Goal: Information Seeking & Learning: Learn about a topic

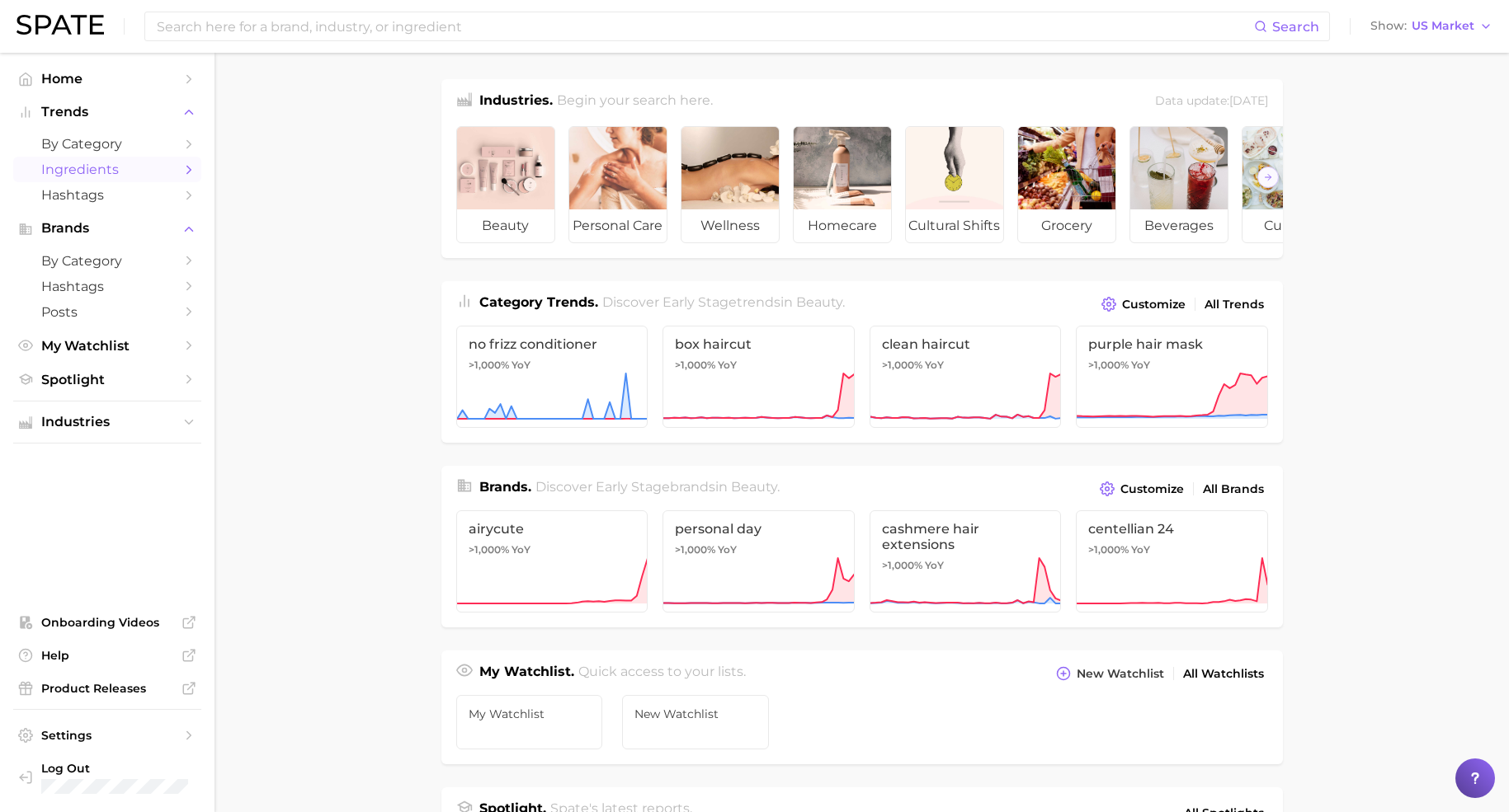
click at [193, 171] on icon "Sidebar" at bounding box center [189, 169] width 15 height 15
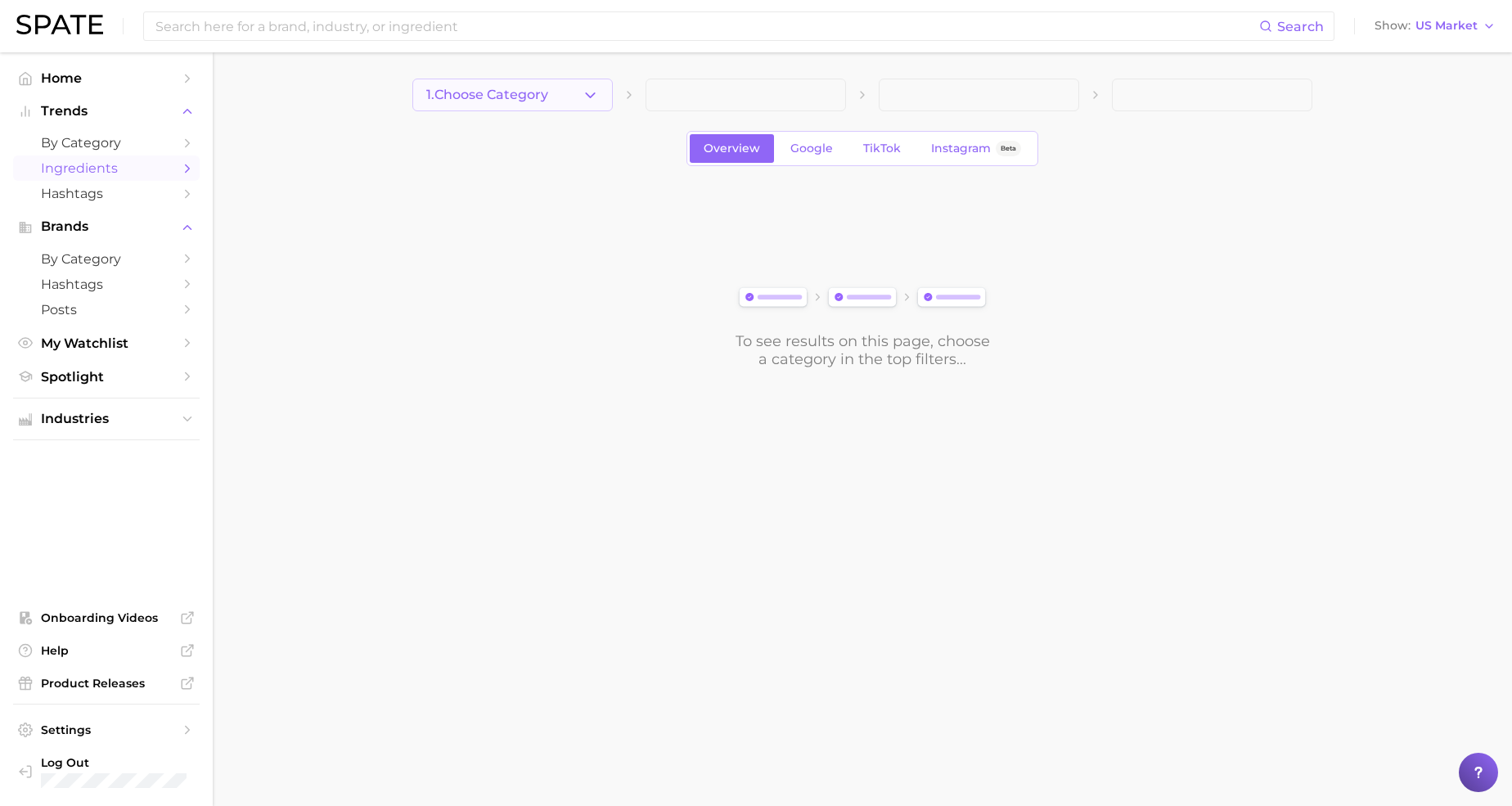
click at [497, 81] on button "1. Choose Category" at bounding box center [513, 95] width 201 height 33
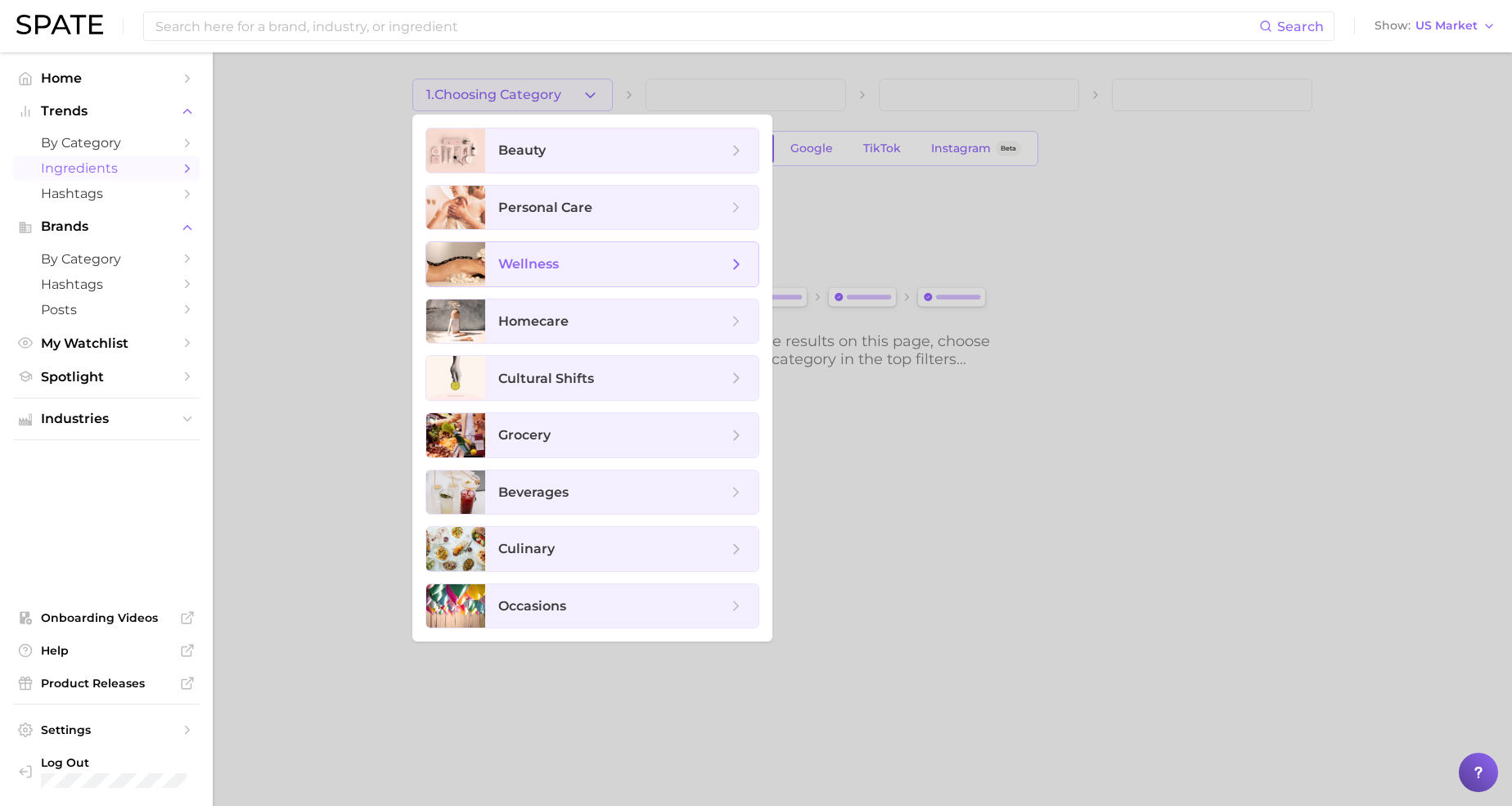
click at [571, 266] on span "wellness" at bounding box center [613, 264] width 229 height 18
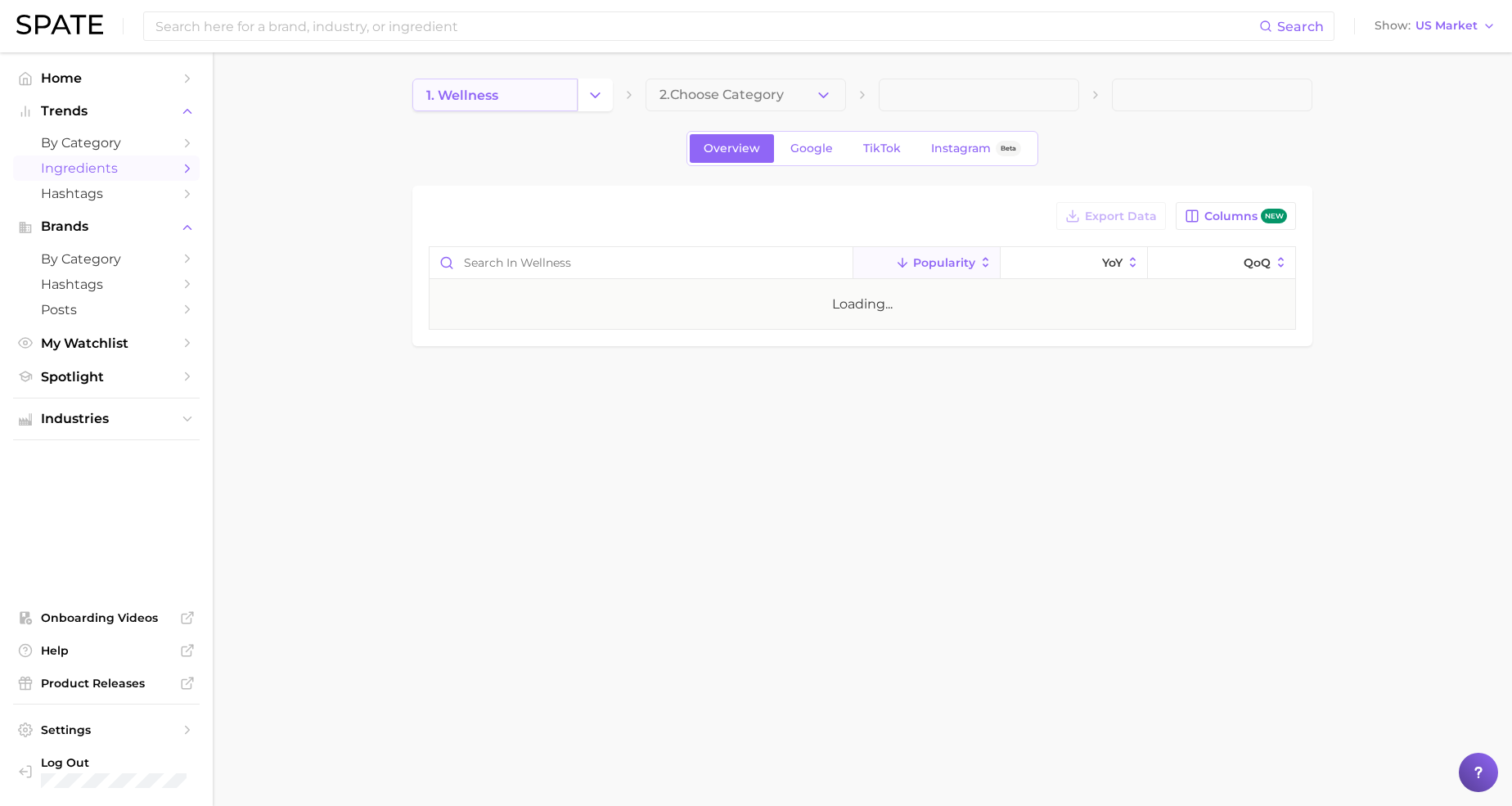
click at [522, 95] on link "1. wellness" at bounding box center [495, 95] width 165 height 33
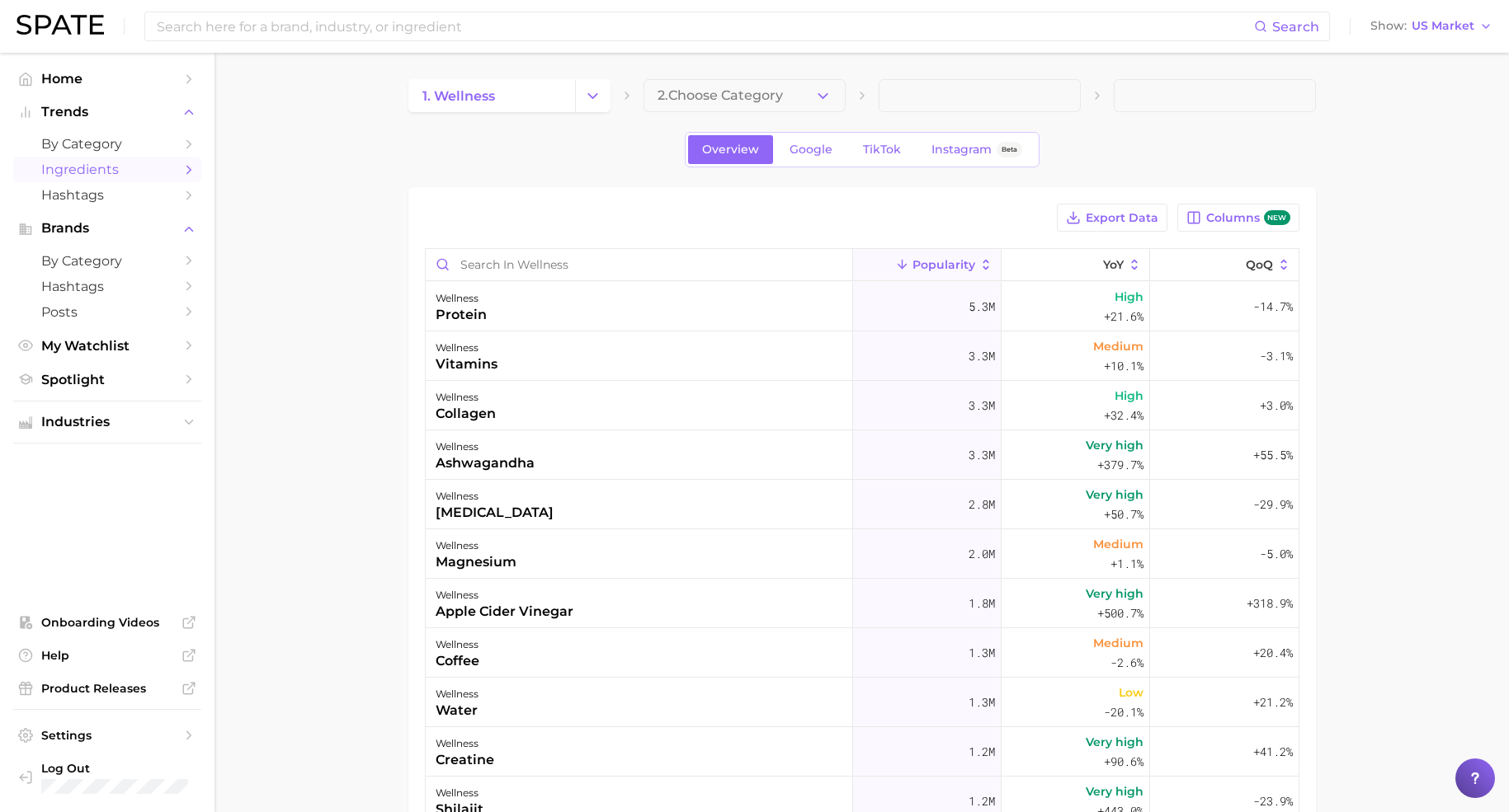
drag, startPoint x: 592, startPoint y: 103, endPoint x: 614, endPoint y: 187, distance: 86.8
click at [614, 187] on div "1. wellness 2. Choose Category Overview Google TikTok Instagram Beta Export Dat…" at bounding box center [862, 578] width 907 height 998
click at [614, 188] on div "Export Data Columns new Popularity YoY QoQ wellness protein 5.3m High +21.6% -1…" at bounding box center [862, 632] width 907 height 889
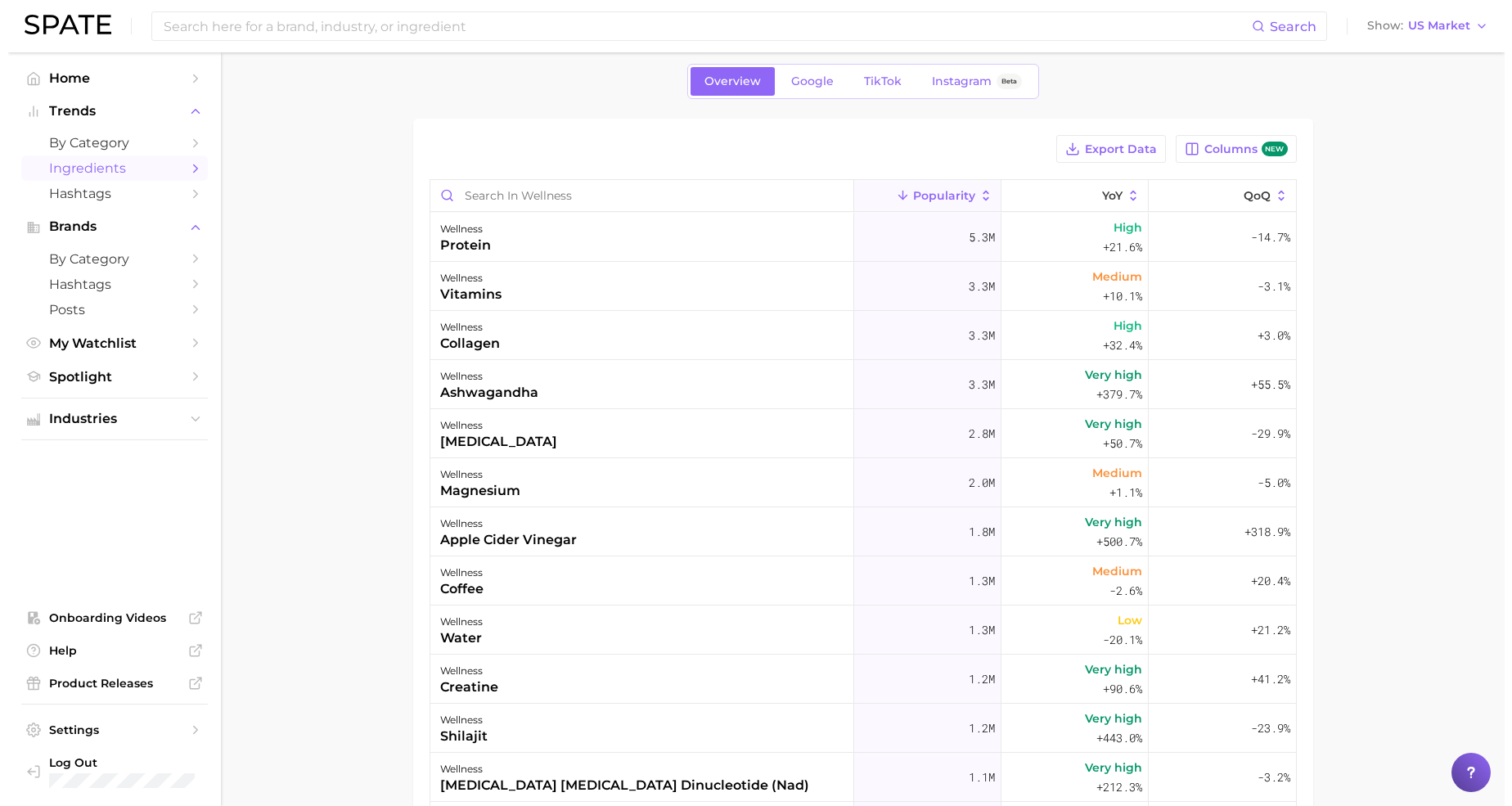
scroll to position [103, 0]
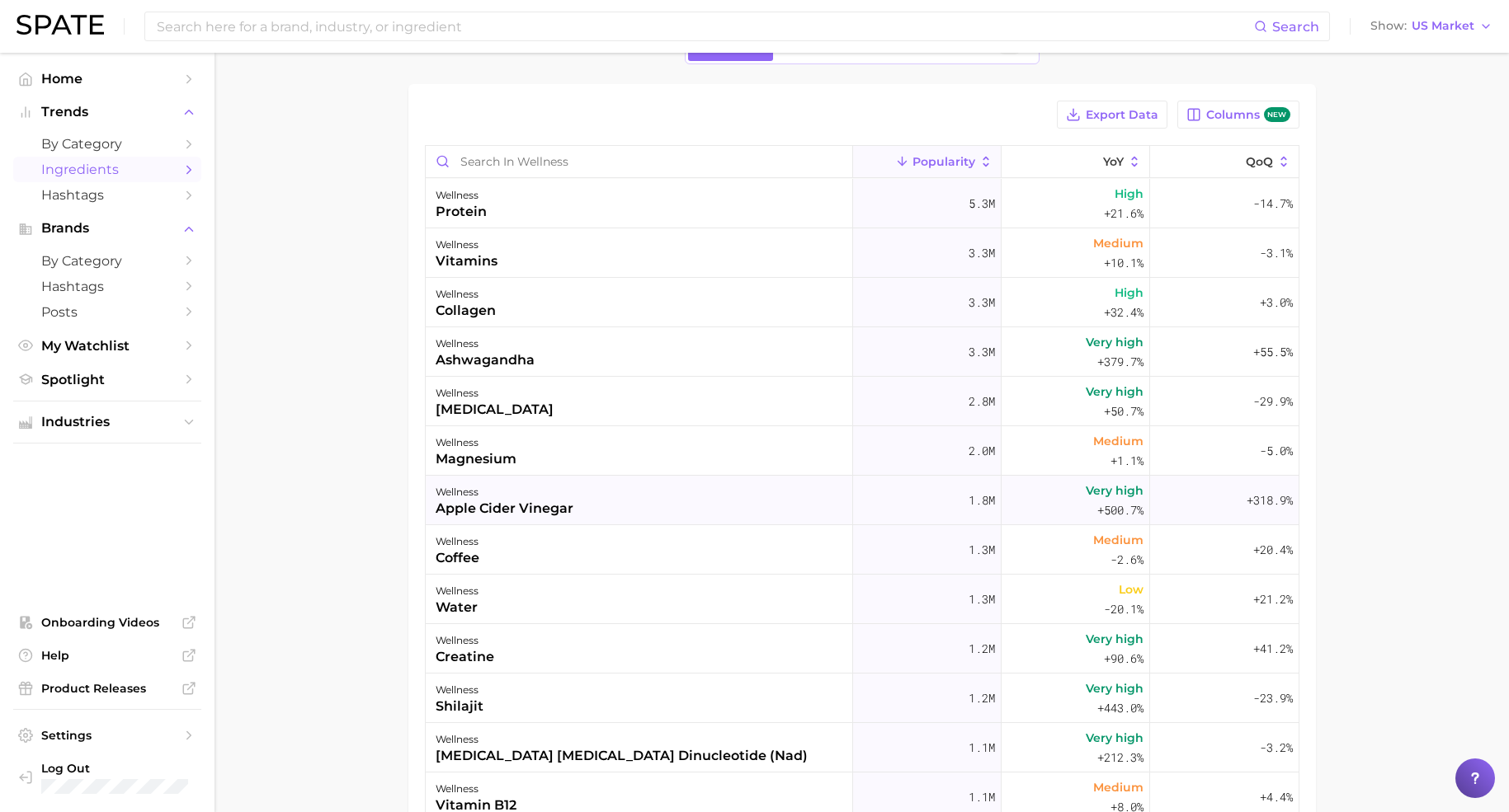
click at [509, 502] on div "apple cider vinegar" at bounding box center [504, 508] width 138 height 20
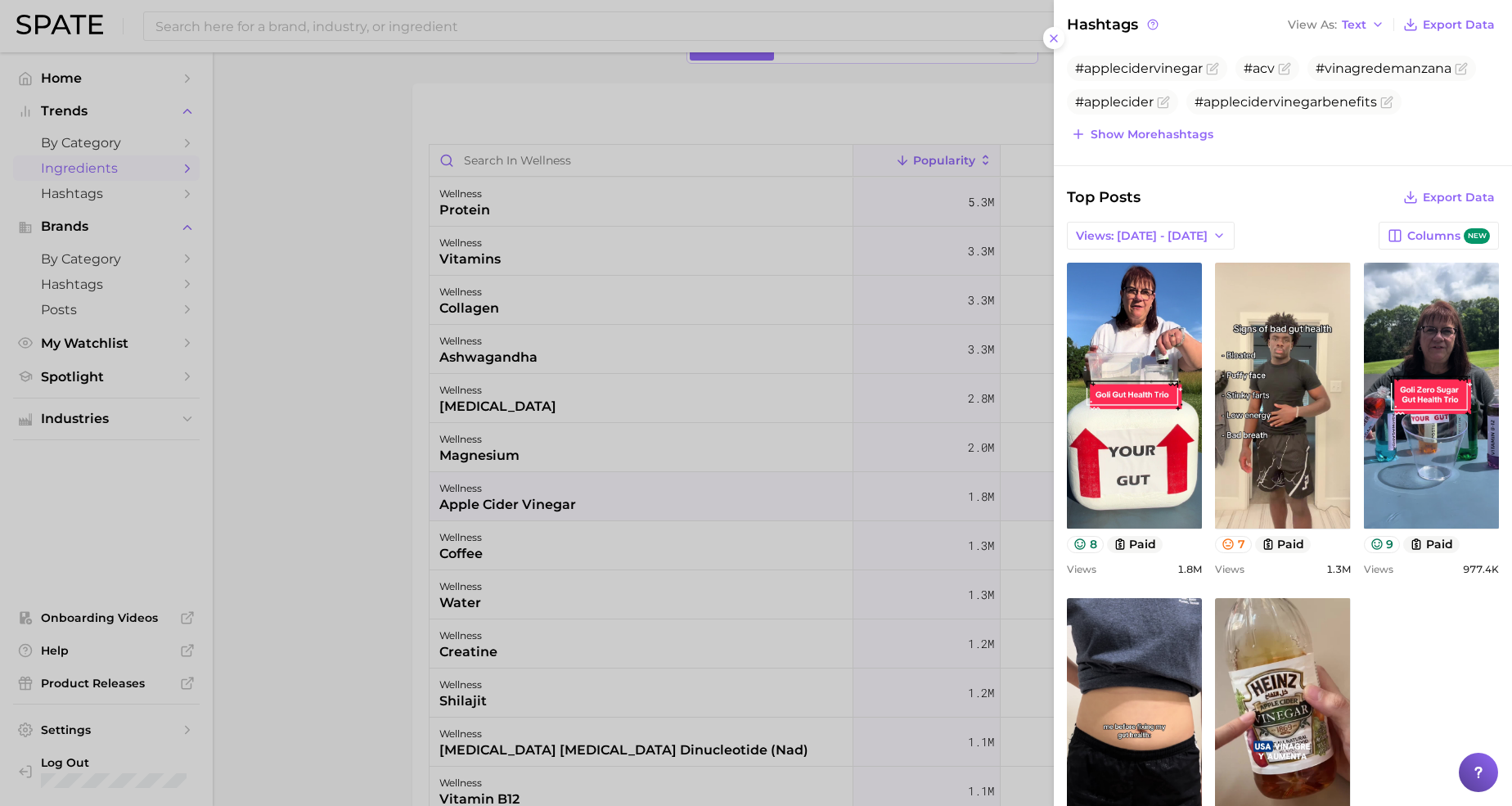
scroll to position [0, 0]
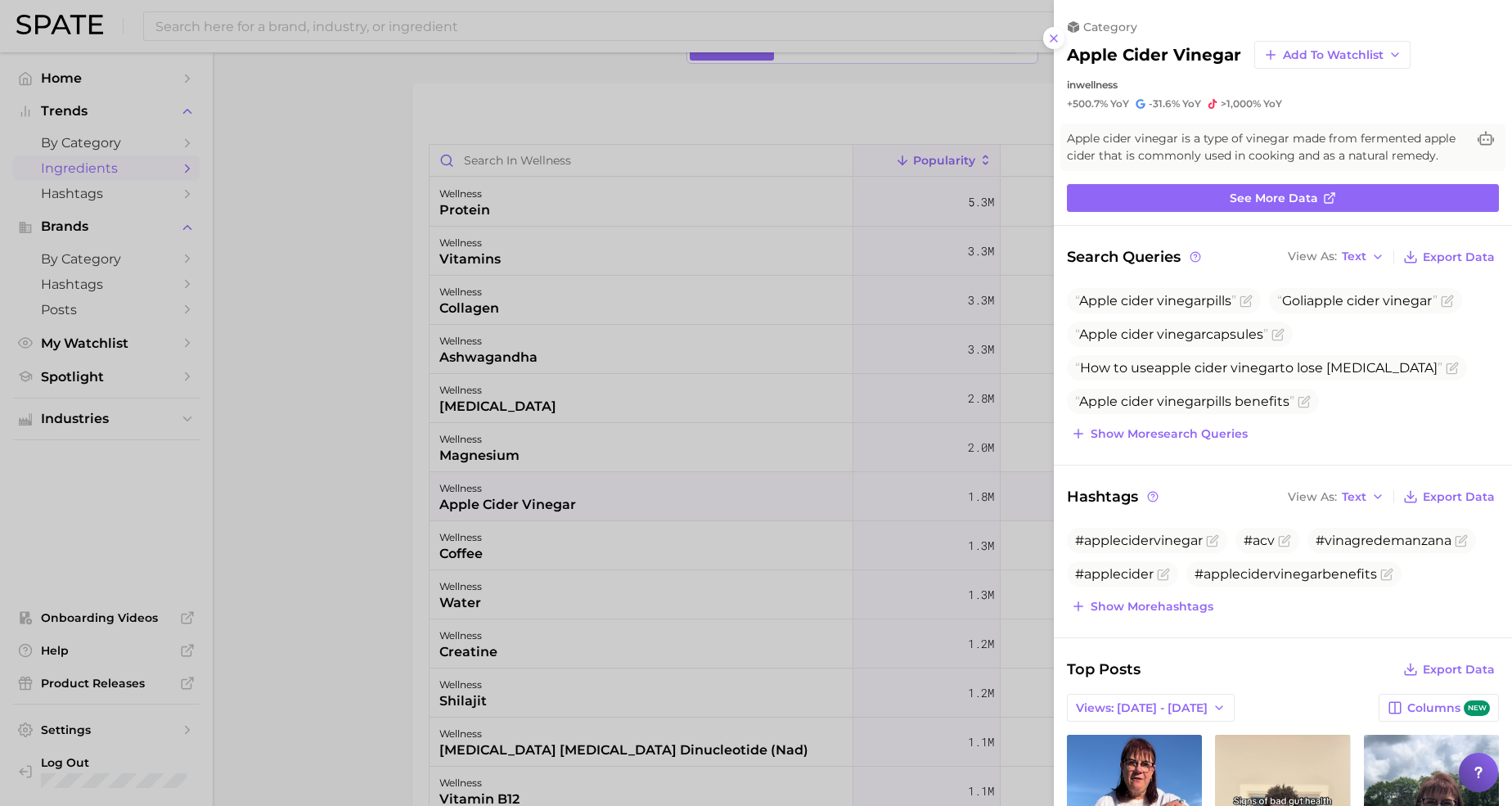
click at [1052, 34] on icon at bounding box center [1053, 38] width 13 height 13
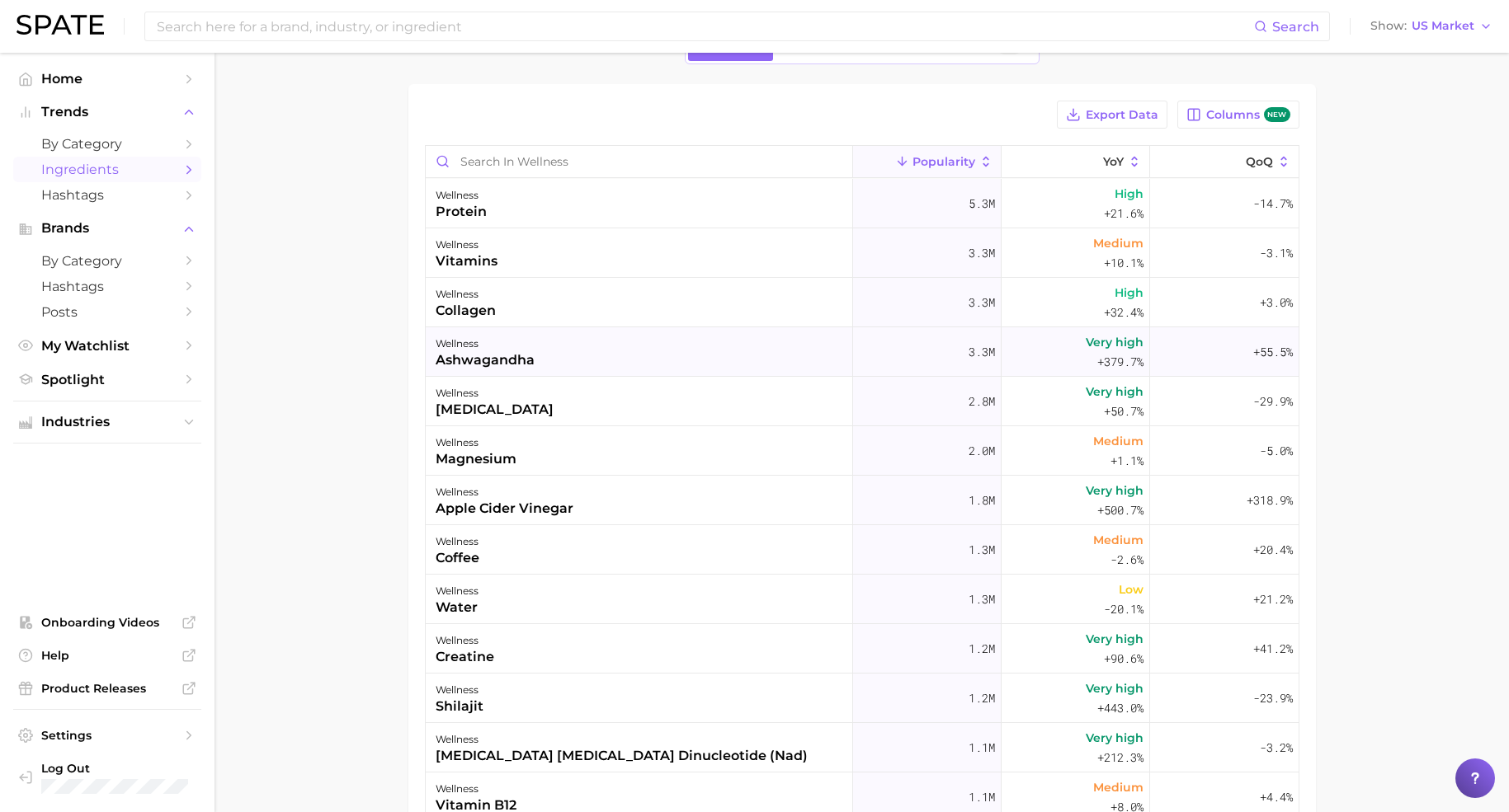
click at [506, 357] on div "ashwagandha" at bounding box center [485, 360] width 99 height 20
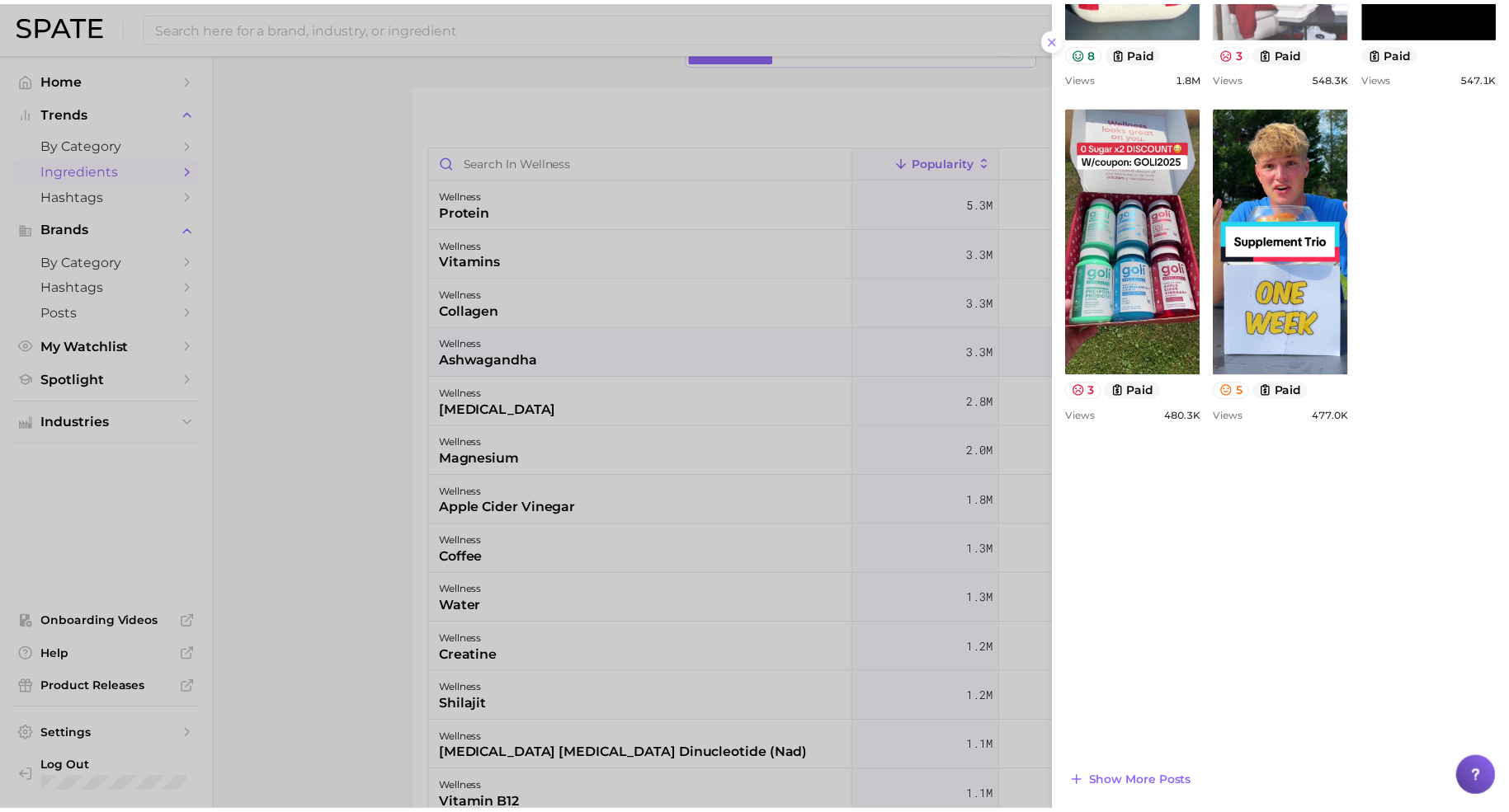
scroll to position [901, 0]
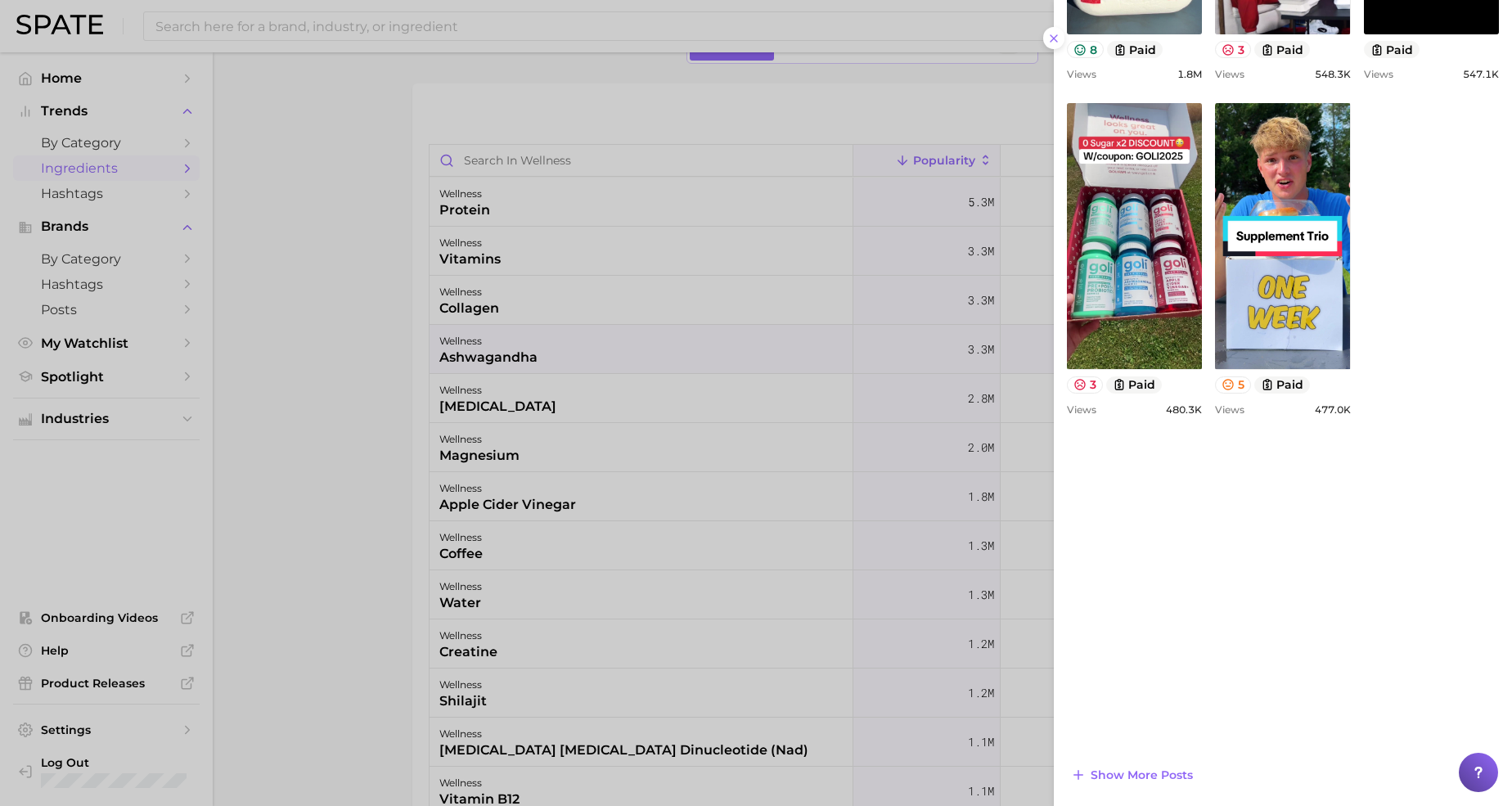
click at [358, 379] on div at bounding box center [756, 403] width 1512 height 806
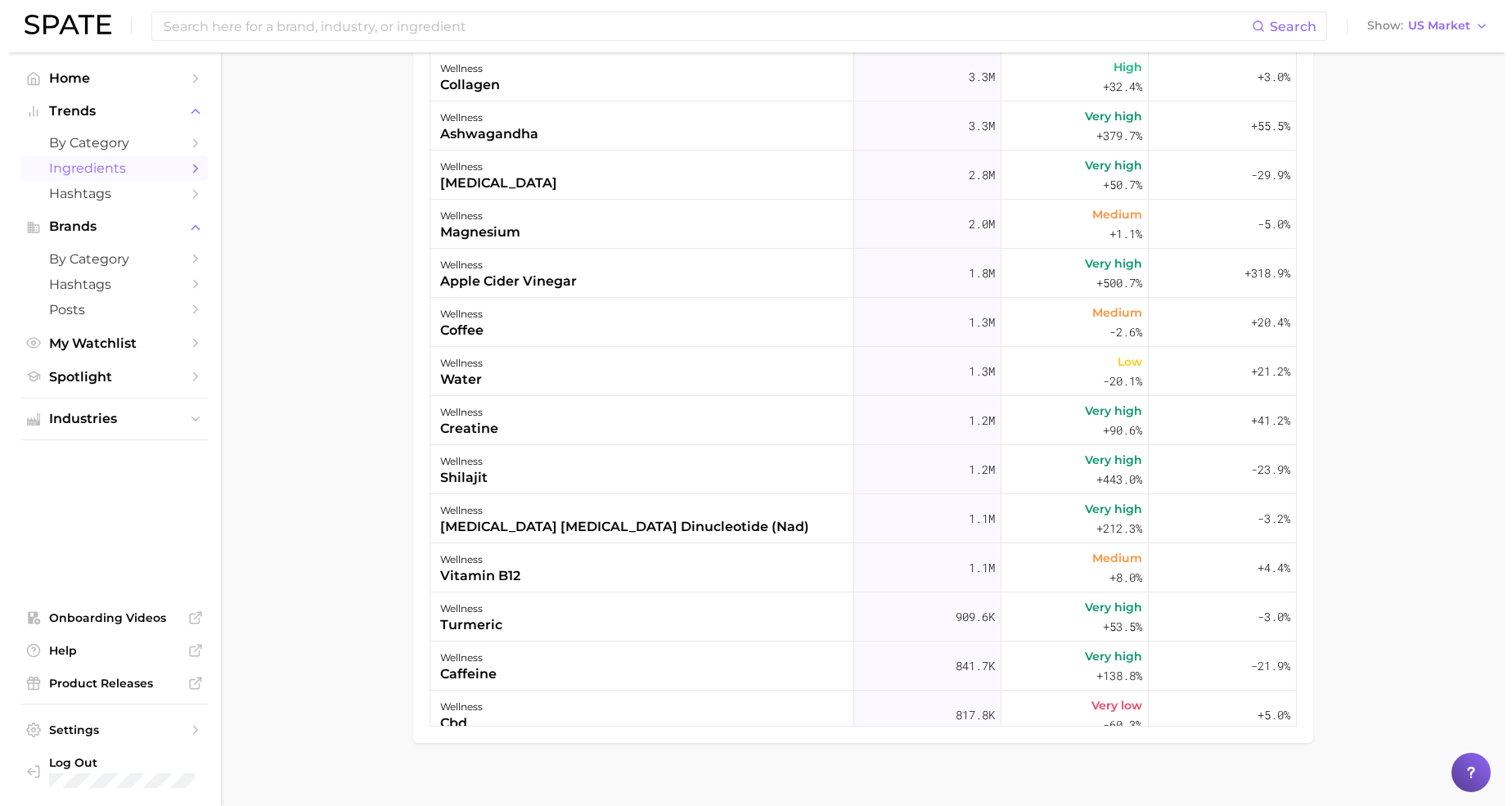
scroll to position [345, 0]
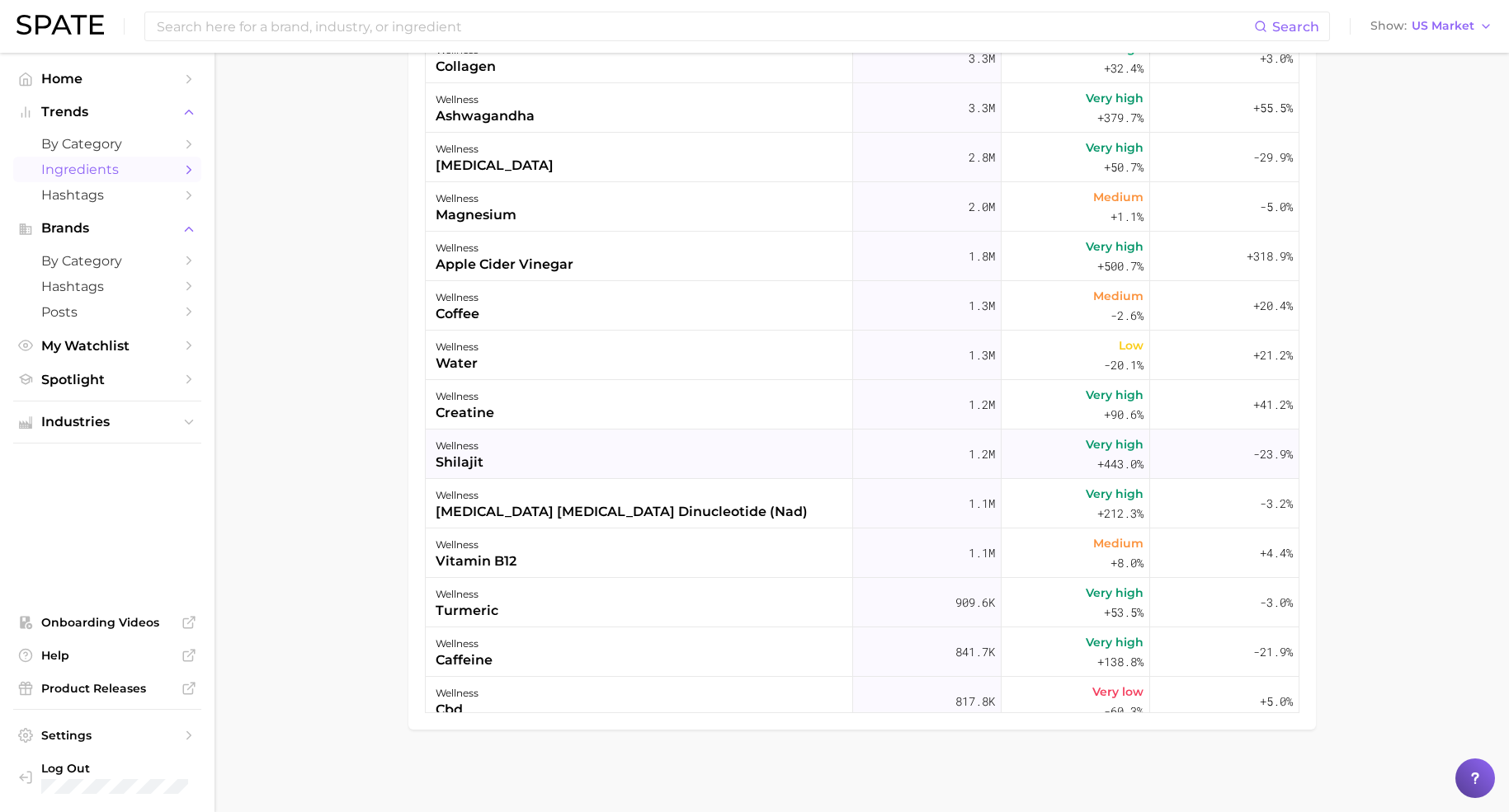
click at [475, 465] on div "shilajit" at bounding box center [459, 462] width 48 height 20
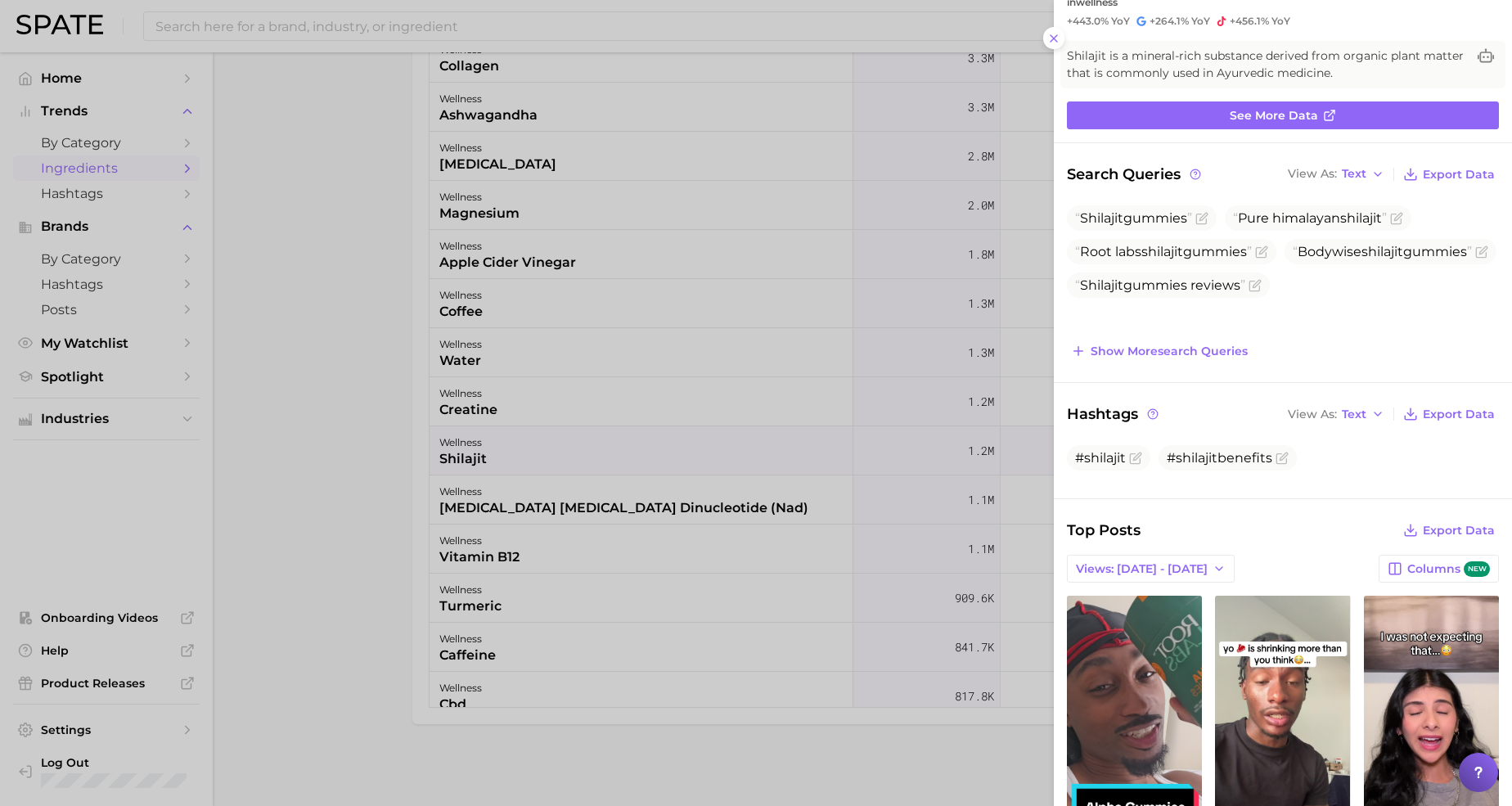
scroll to position [204, 0]
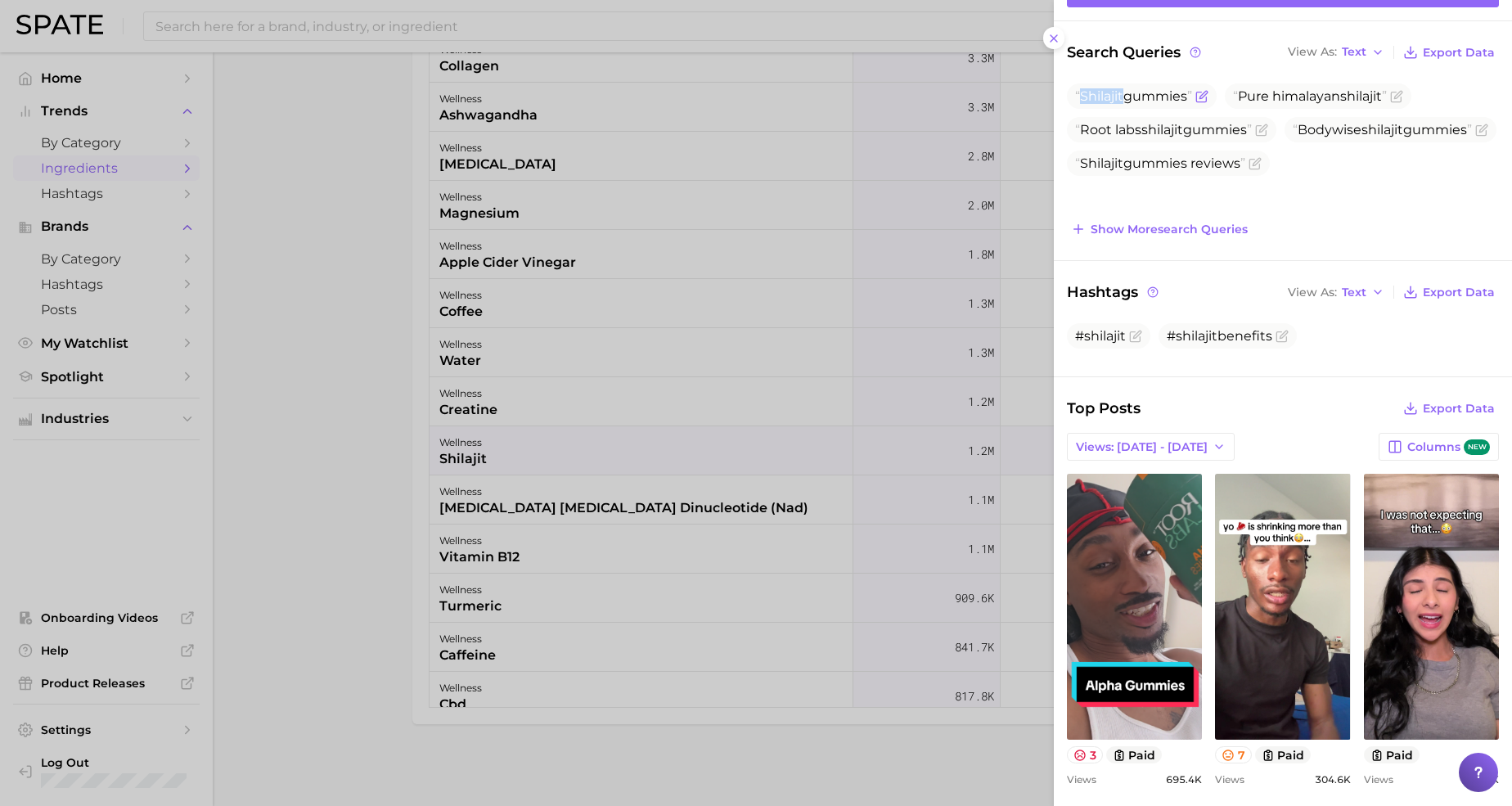
drag, startPoint x: 1083, startPoint y: 92, endPoint x: 1129, endPoint y: 96, distance: 46.2
click at [1125, 96] on span "Shilajit gummies" at bounding box center [1134, 97] width 117 height 16
copy span "Shilajit"
click at [371, 503] on div at bounding box center [756, 403] width 1512 height 806
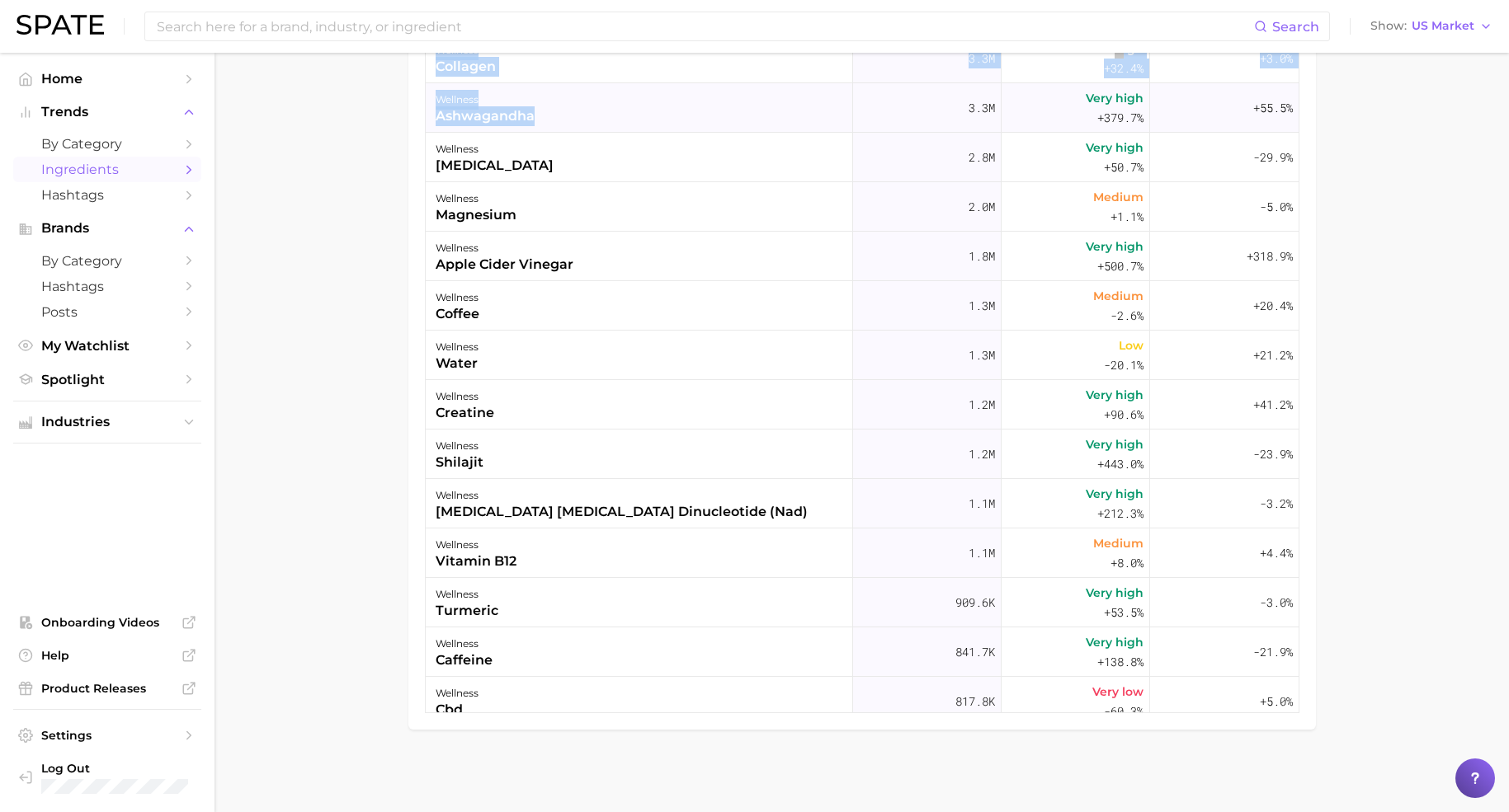
drag, startPoint x: 413, startPoint y: 119, endPoint x: 540, endPoint y: 122, distance: 127.0
click at [540, 122] on div "Export Data Columns new Popularity YoY QoQ wellness protein 5.3m High +21.6% -1…" at bounding box center [862, 285] width 907 height 889
click at [541, 122] on div "wellness ashwagandha" at bounding box center [639, 108] width 427 height 50
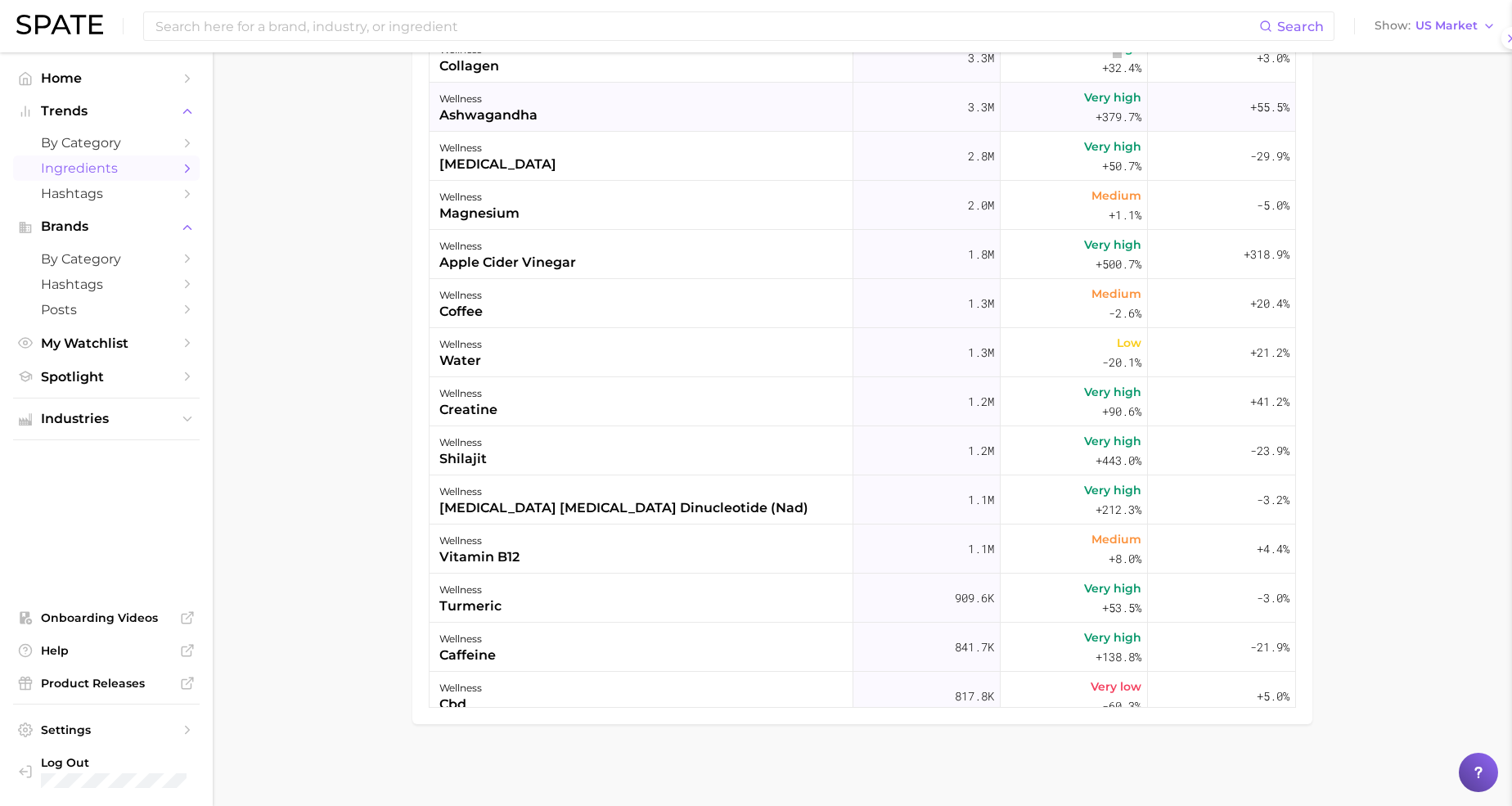
scroll to position [0, 0]
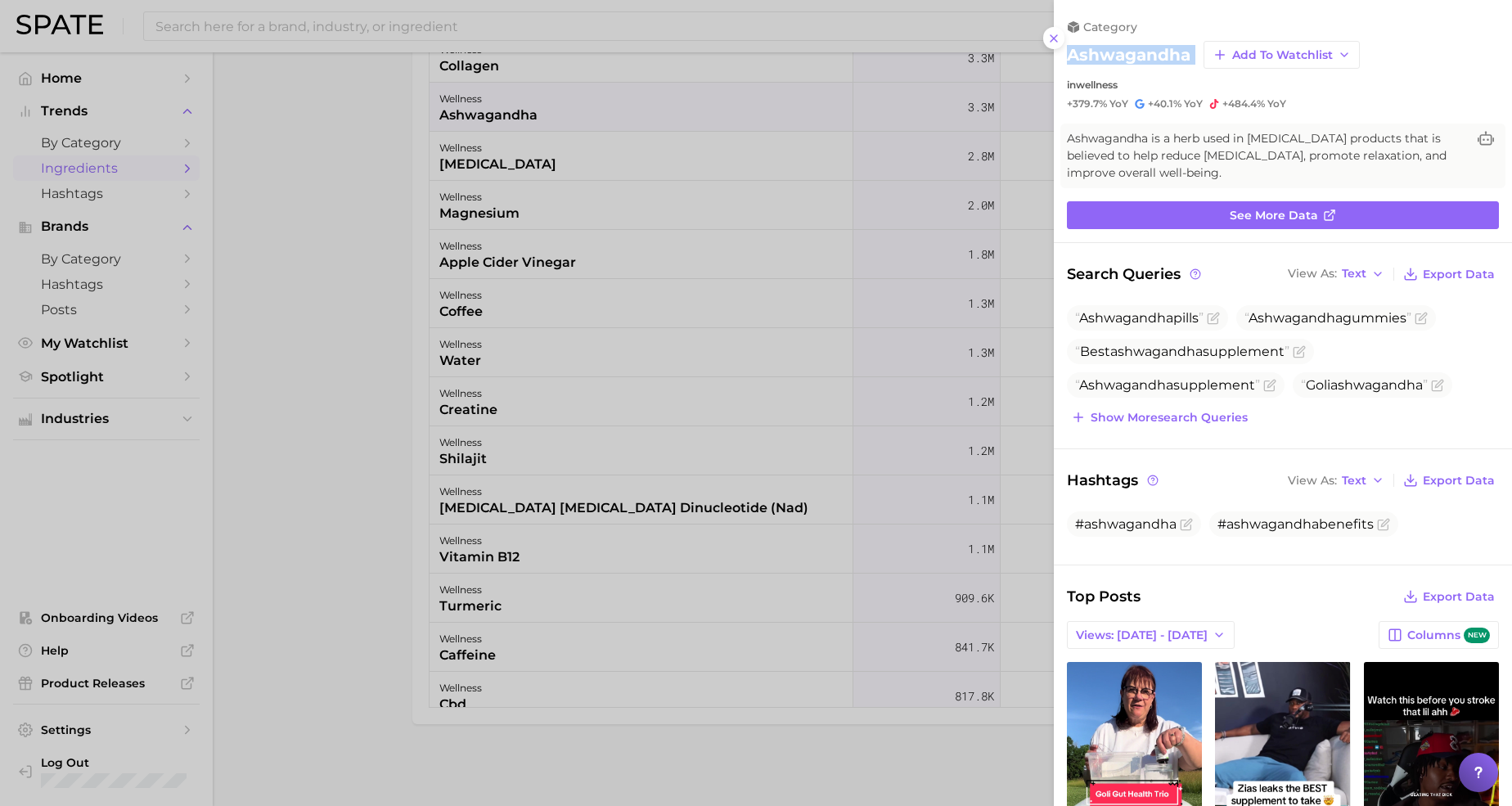
drag, startPoint x: 1069, startPoint y: 59, endPoint x: 1202, endPoint y: 59, distance: 133.0
click at [1202, 59] on div "ashwagandha Add to Watchlist" at bounding box center [1282, 54] width 432 height 28
copy div "ashwagandha Add to Watchlist"
click at [274, 418] on div at bounding box center [756, 403] width 1512 height 806
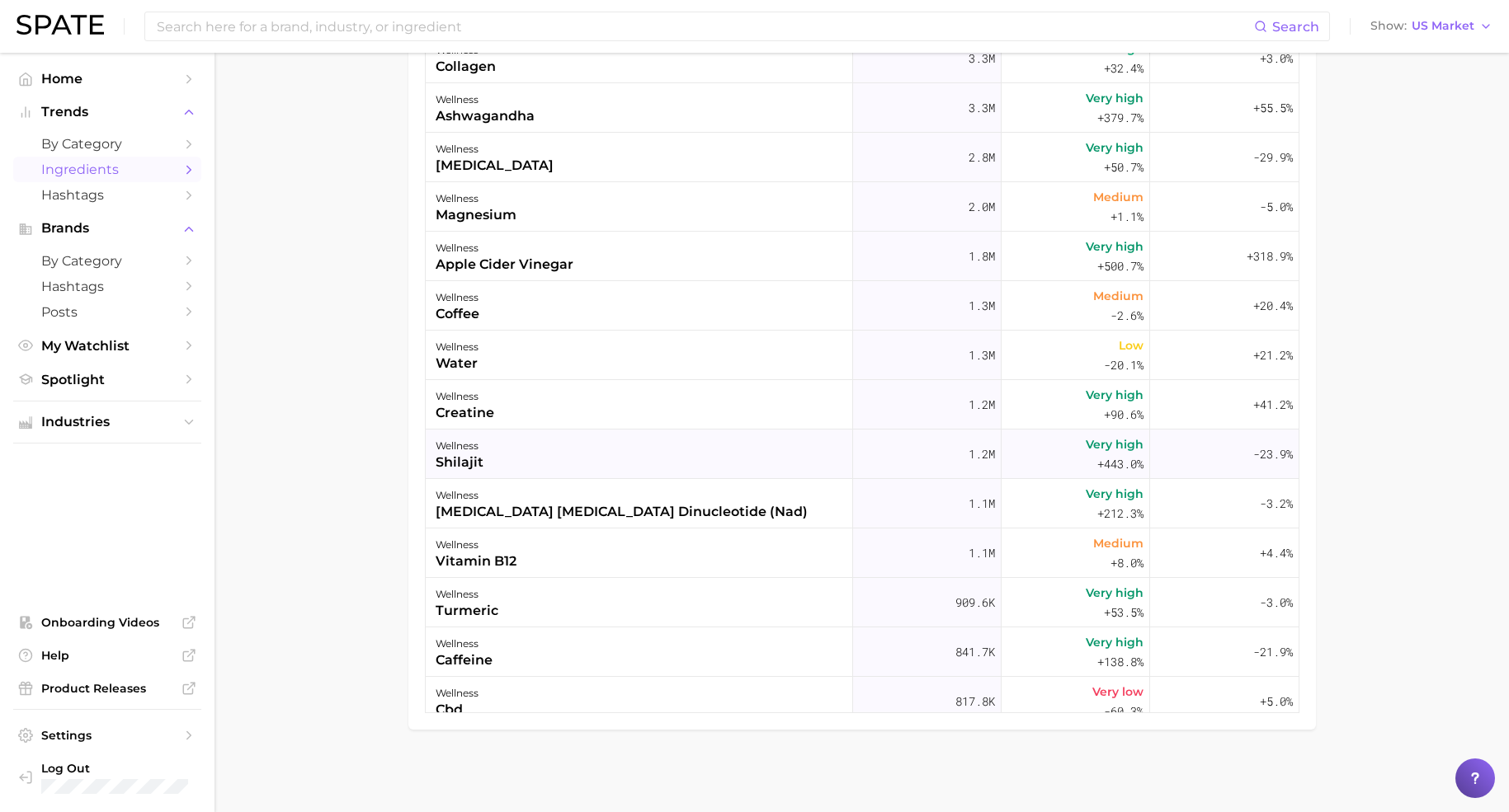
drag, startPoint x: 429, startPoint y: 465, endPoint x: 484, endPoint y: 466, distance: 55.0
click at [484, 466] on div "wellness shilajit" at bounding box center [639, 454] width 427 height 50
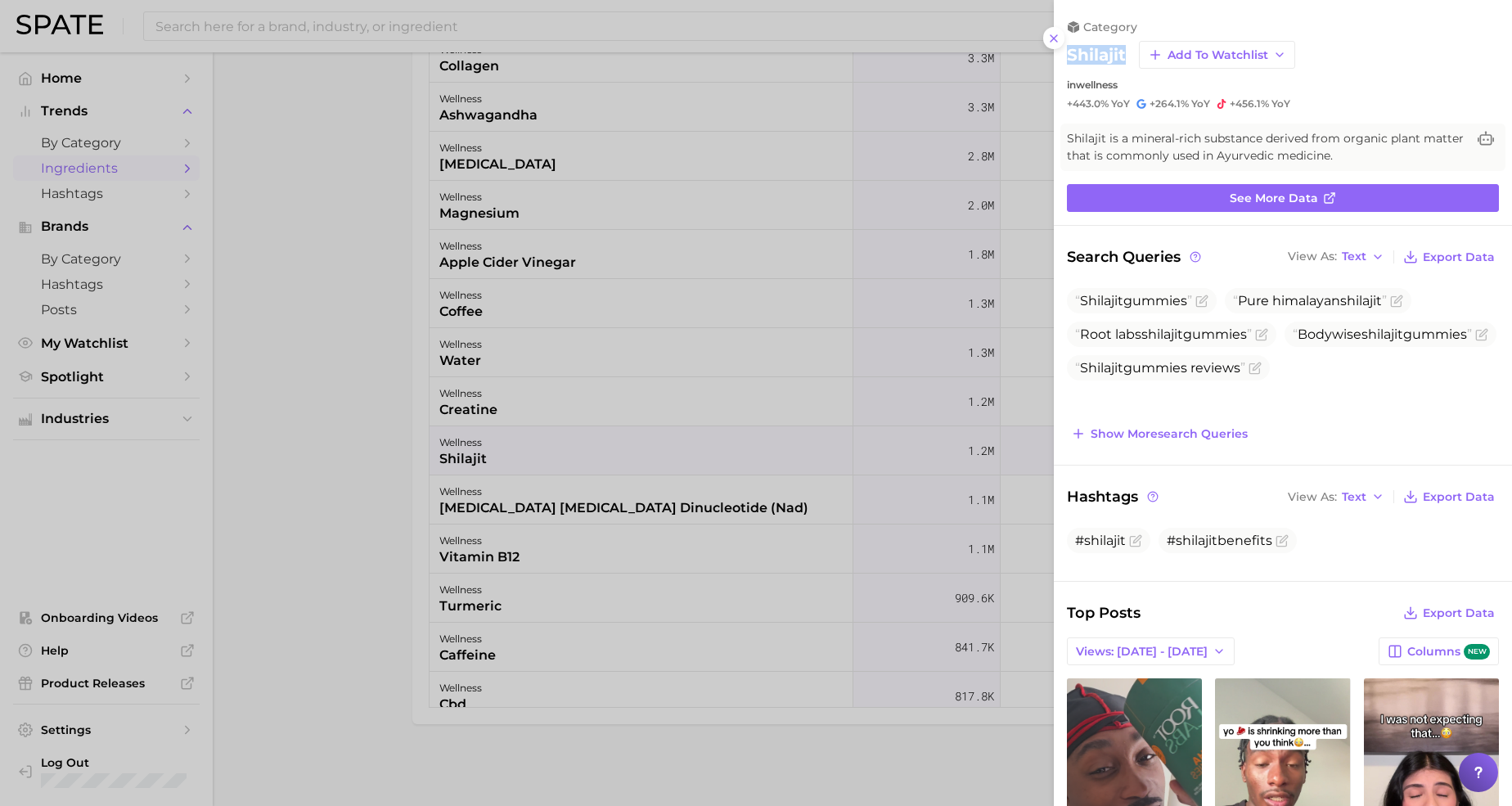
drag, startPoint x: 1124, startPoint y: 59, endPoint x: 1061, endPoint y: 63, distance: 63.1
click at [1061, 63] on div "category shilajit Add to Watchlist in wellness +443.0% YoY +264.1% YoY +456.1% …" at bounding box center [1283, 65] width 458 height 91
copy h2 "shilajit"
click at [451, 612] on div at bounding box center [756, 403] width 1512 height 806
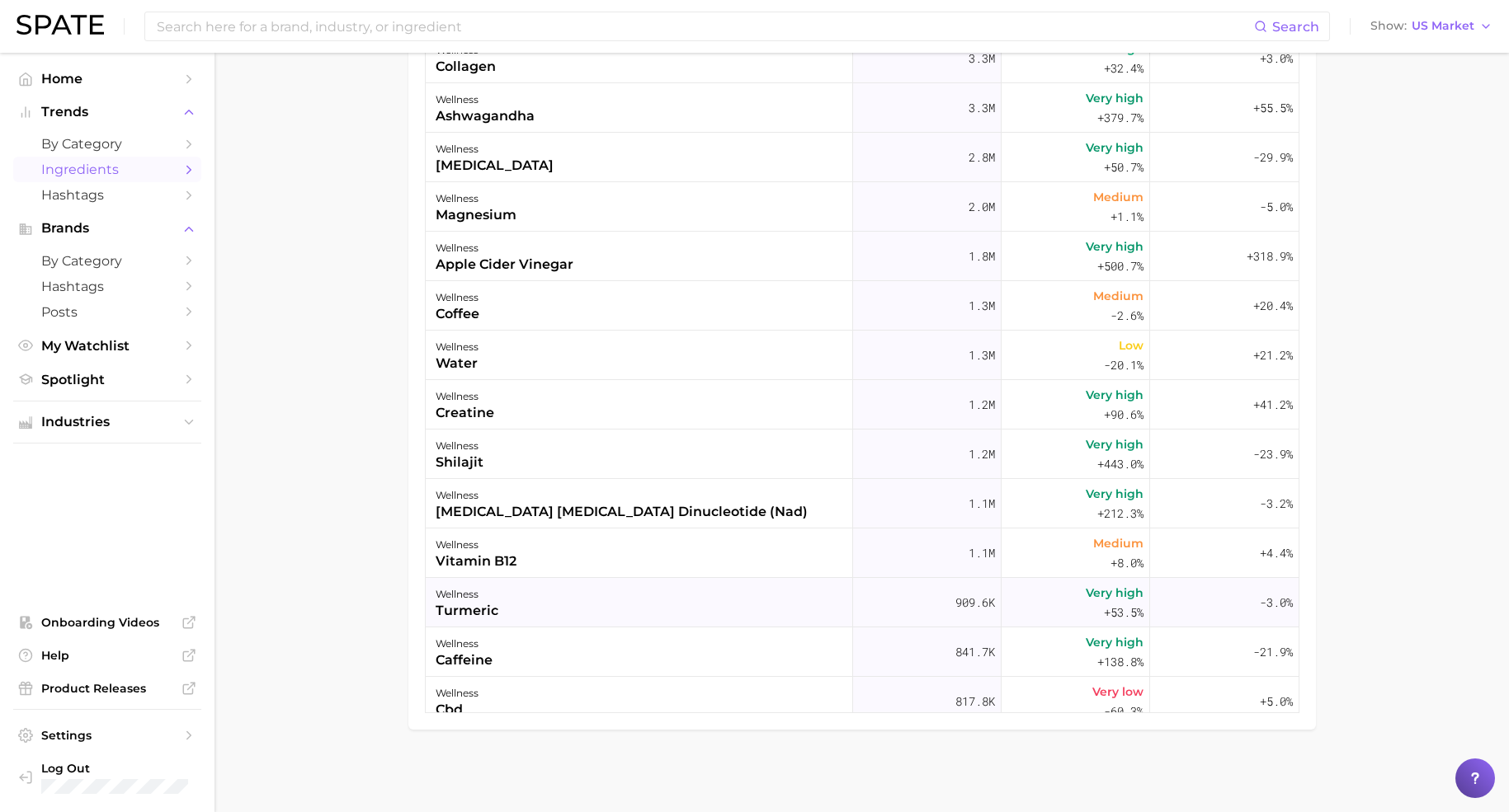
click at [469, 610] on div "turmeric" at bounding box center [467, 611] width 63 height 20
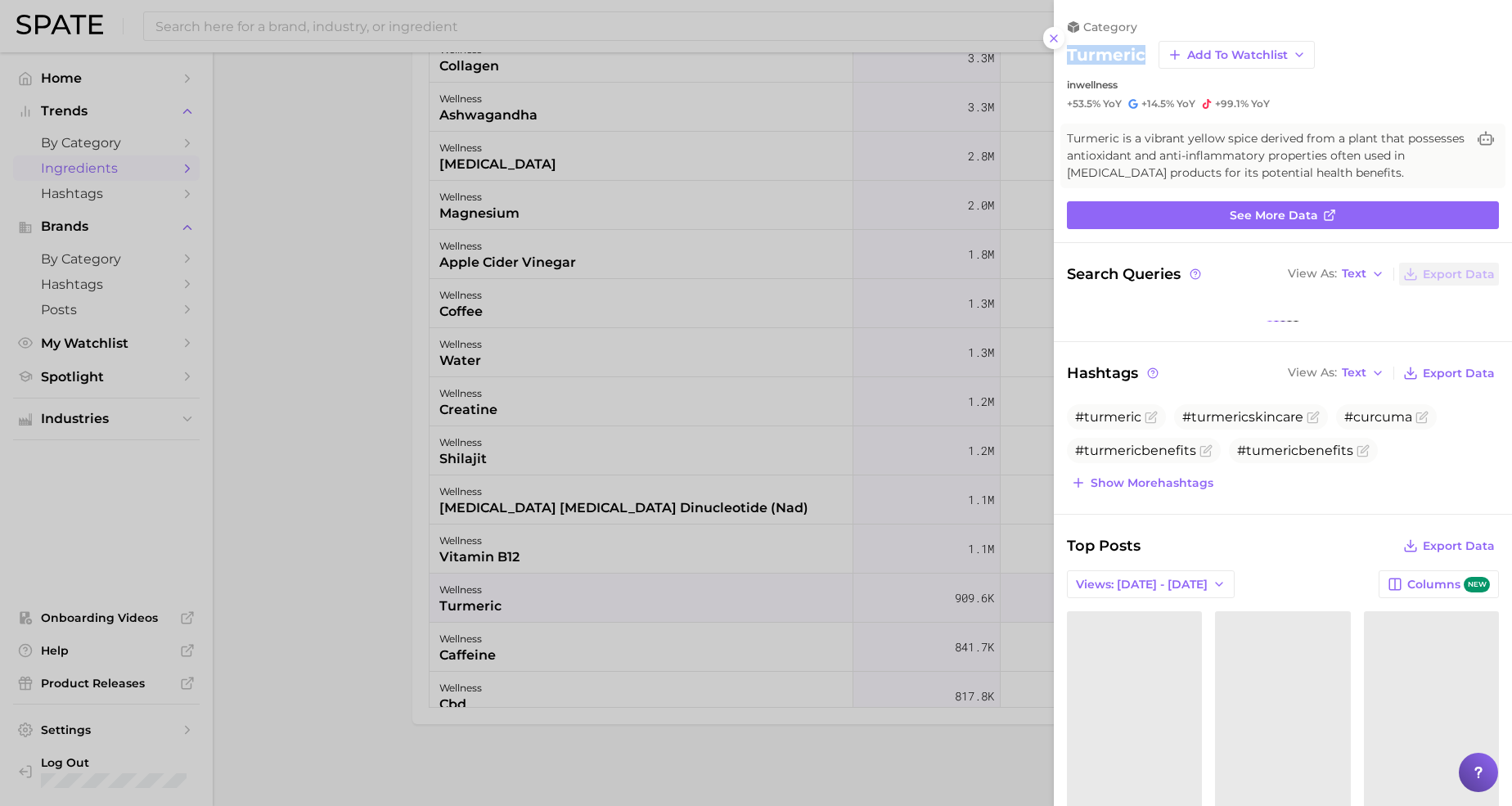
drag, startPoint x: 1143, startPoint y: 58, endPoint x: 1063, endPoint y: 63, distance: 80.2
click at [1063, 63] on div "category turmeric Add to Watchlist in wellness +53.5% YoY +14.5% YoY +99.1% YoY" at bounding box center [1283, 65] width 458 height 91
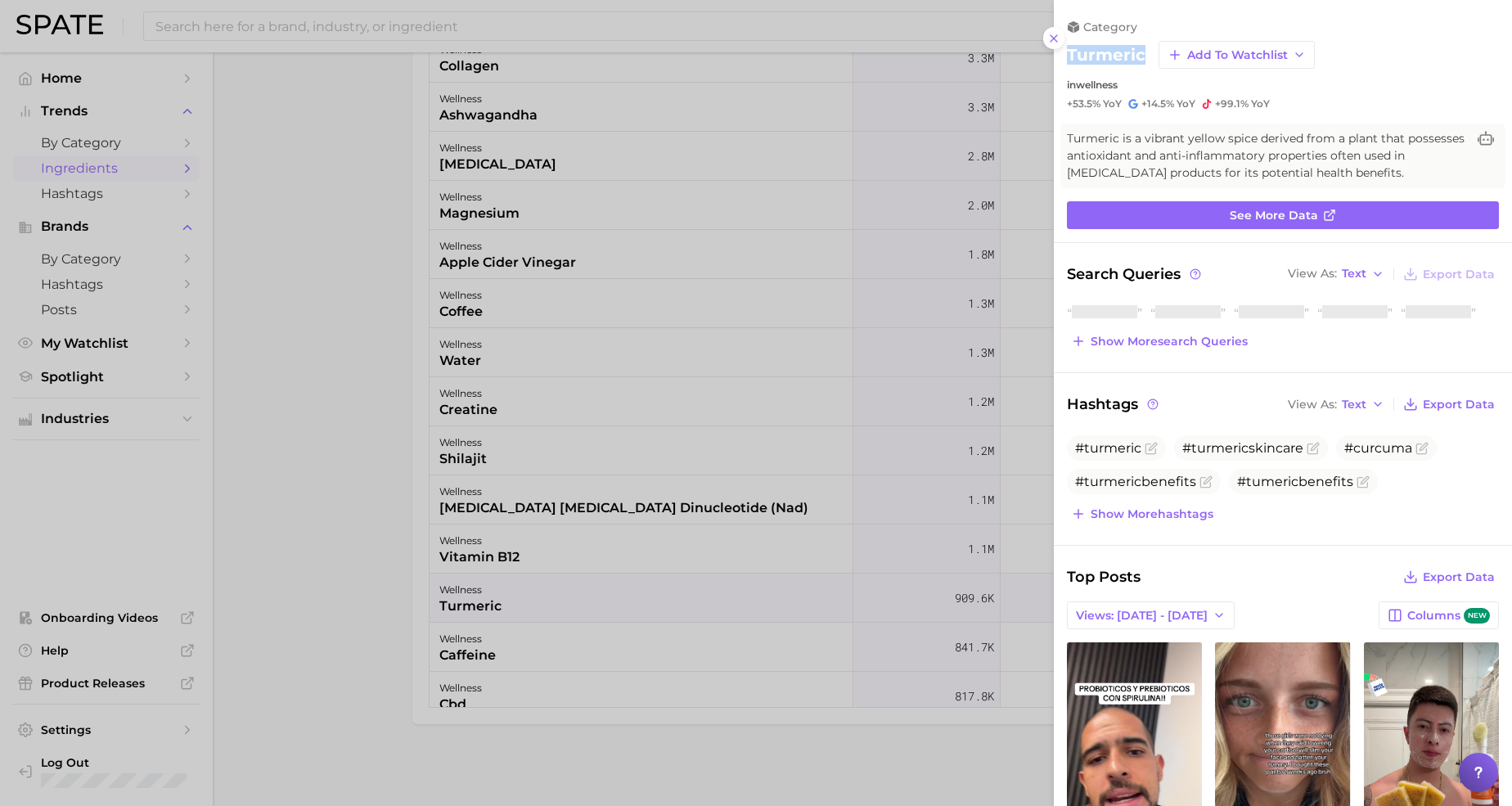
copy h2 "turmeric"
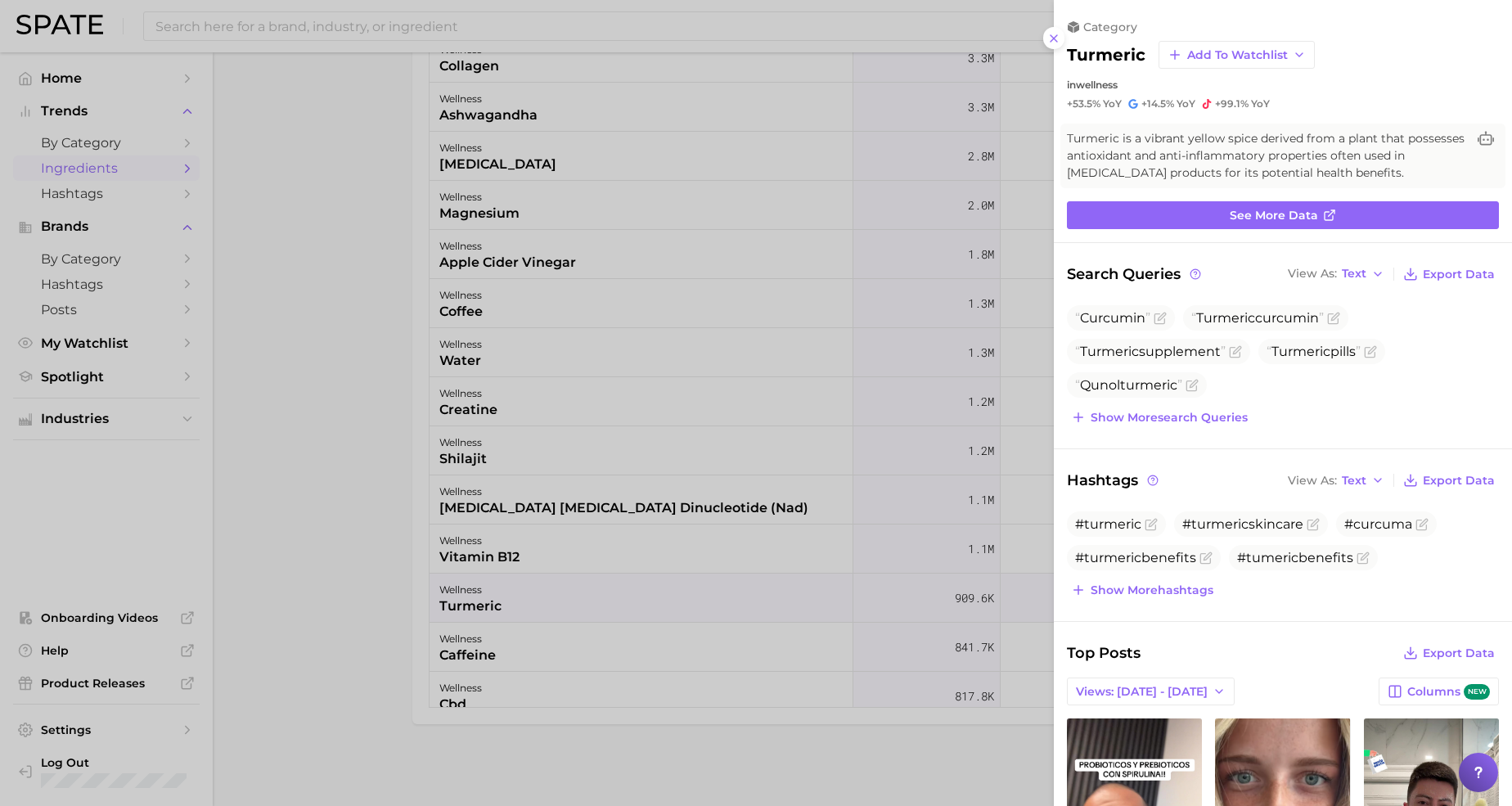
click at [468, 751] on div at bounding box center [756, 403] width 1512 height 806
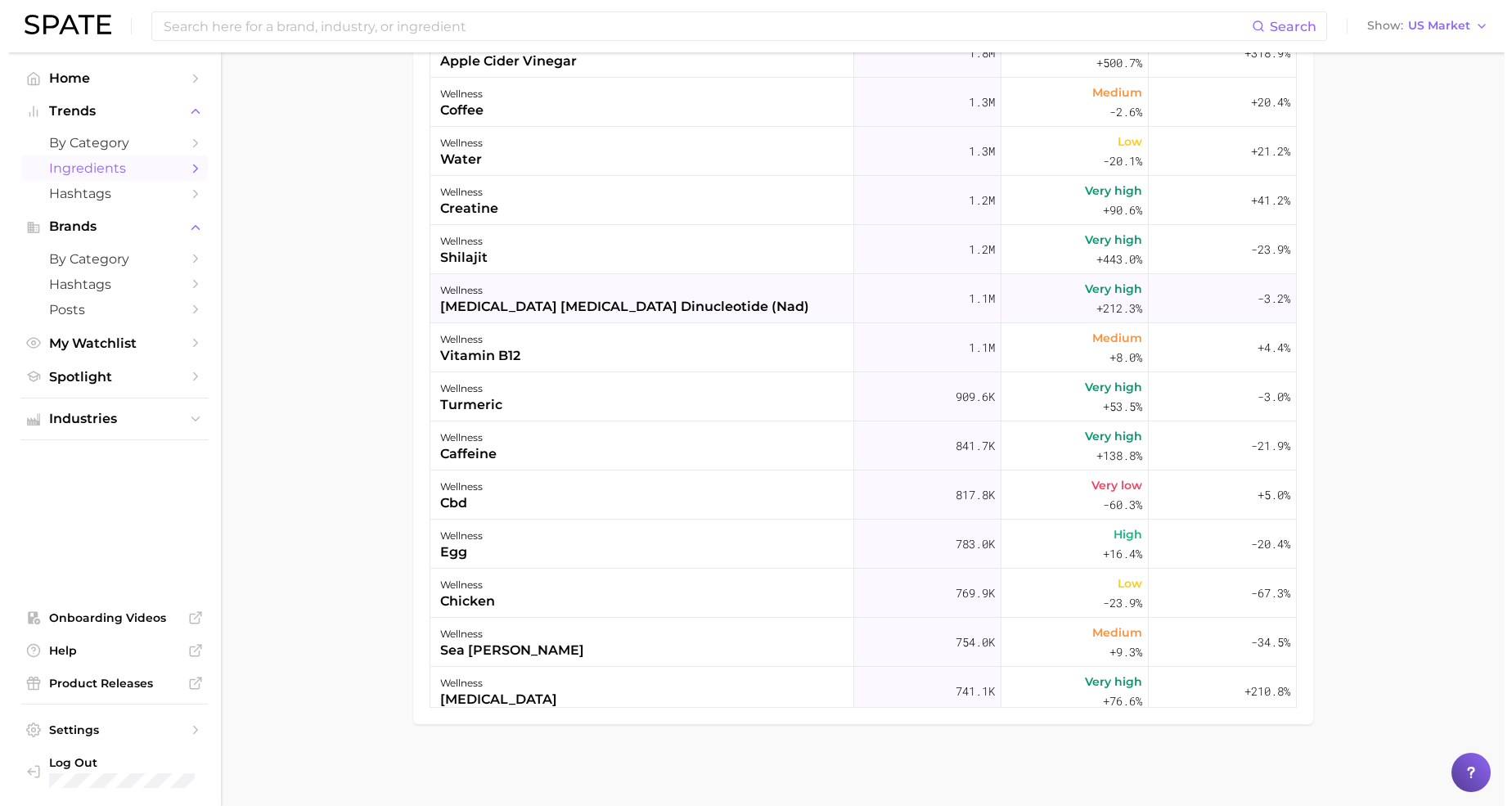
scroll to position [204, 0]
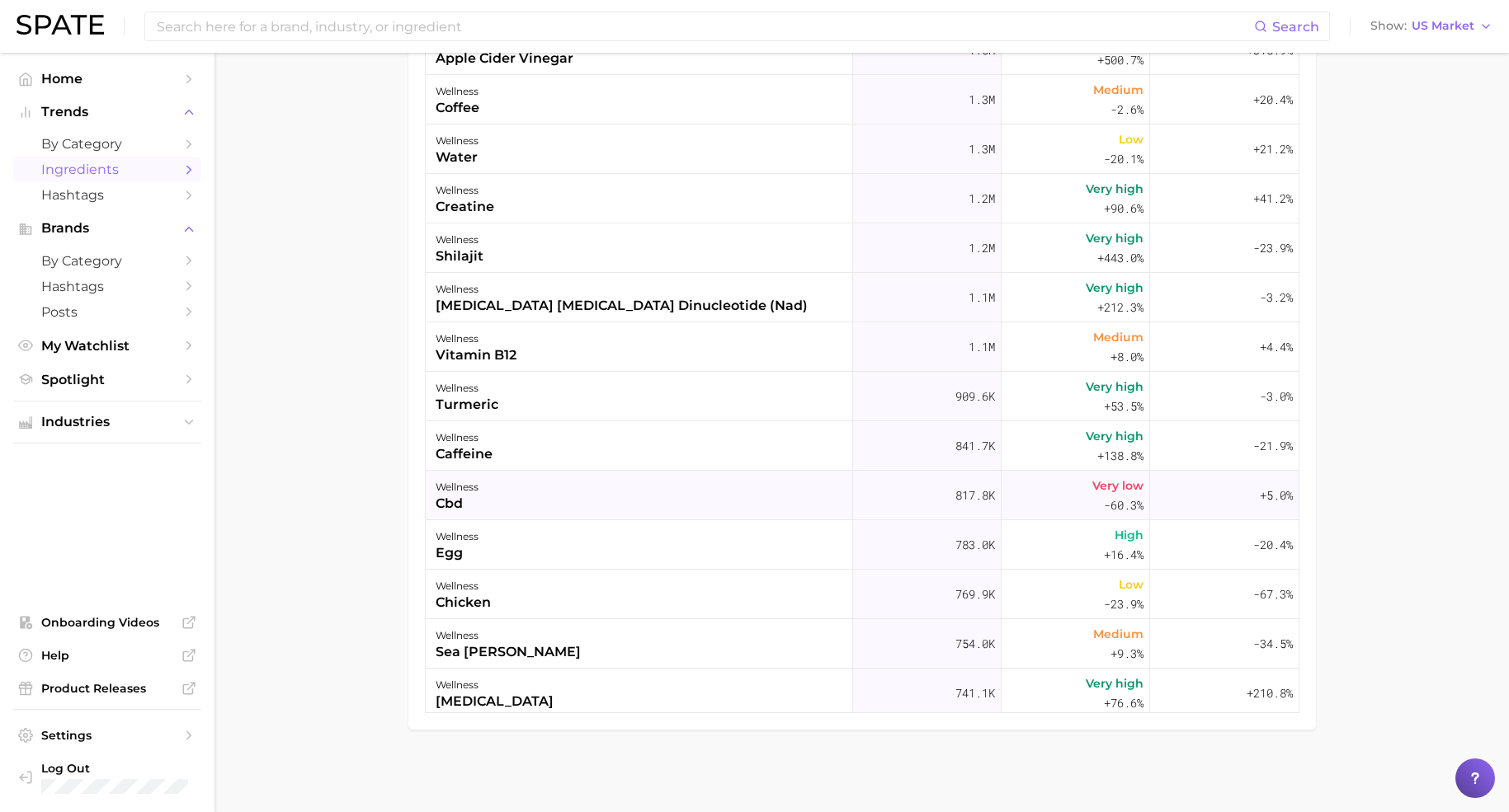
click at [460, 494] on div "cbd" at bounding box center [456, 504] width 43 height 20
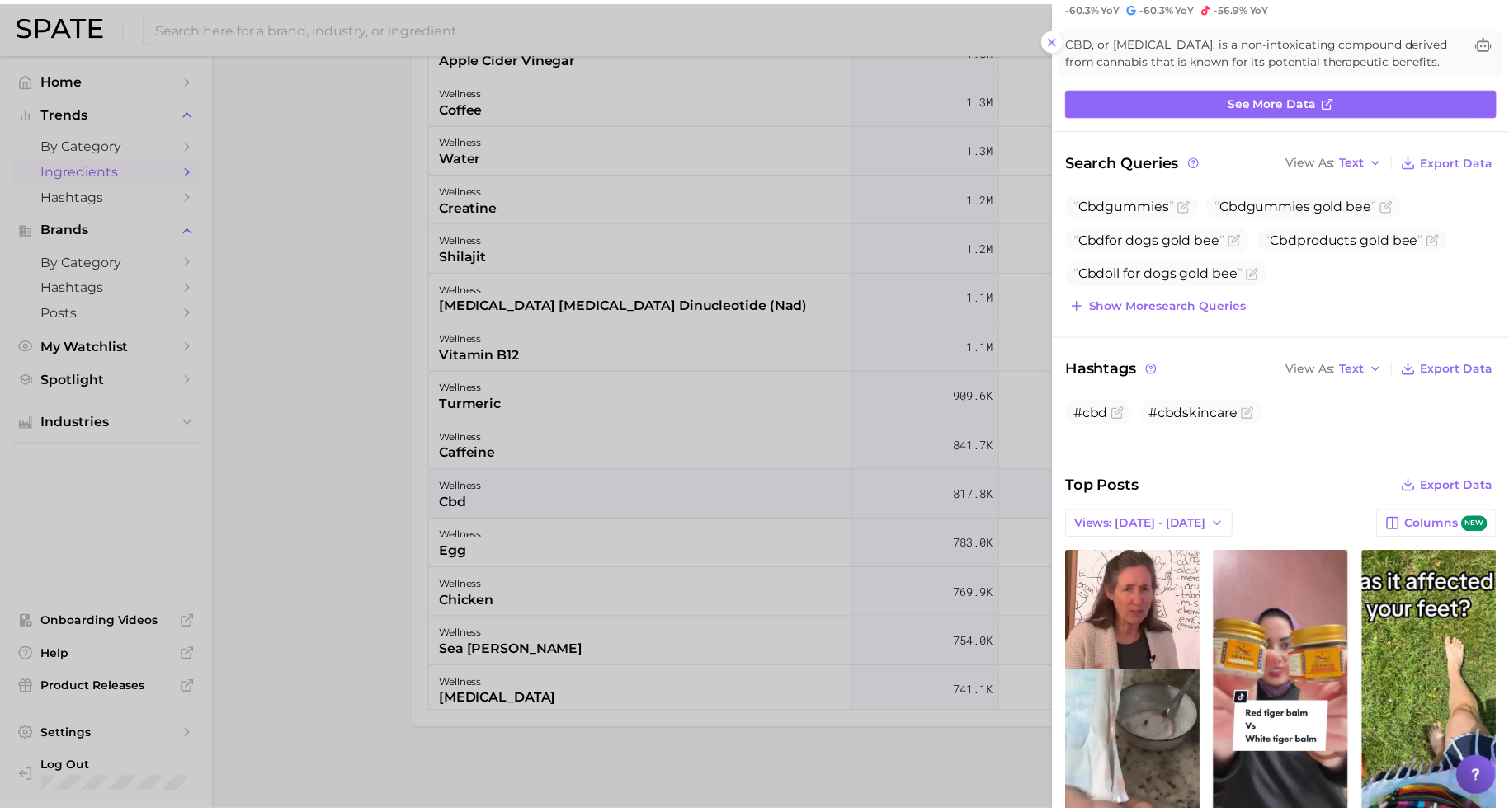
scroll to position [0, 0]
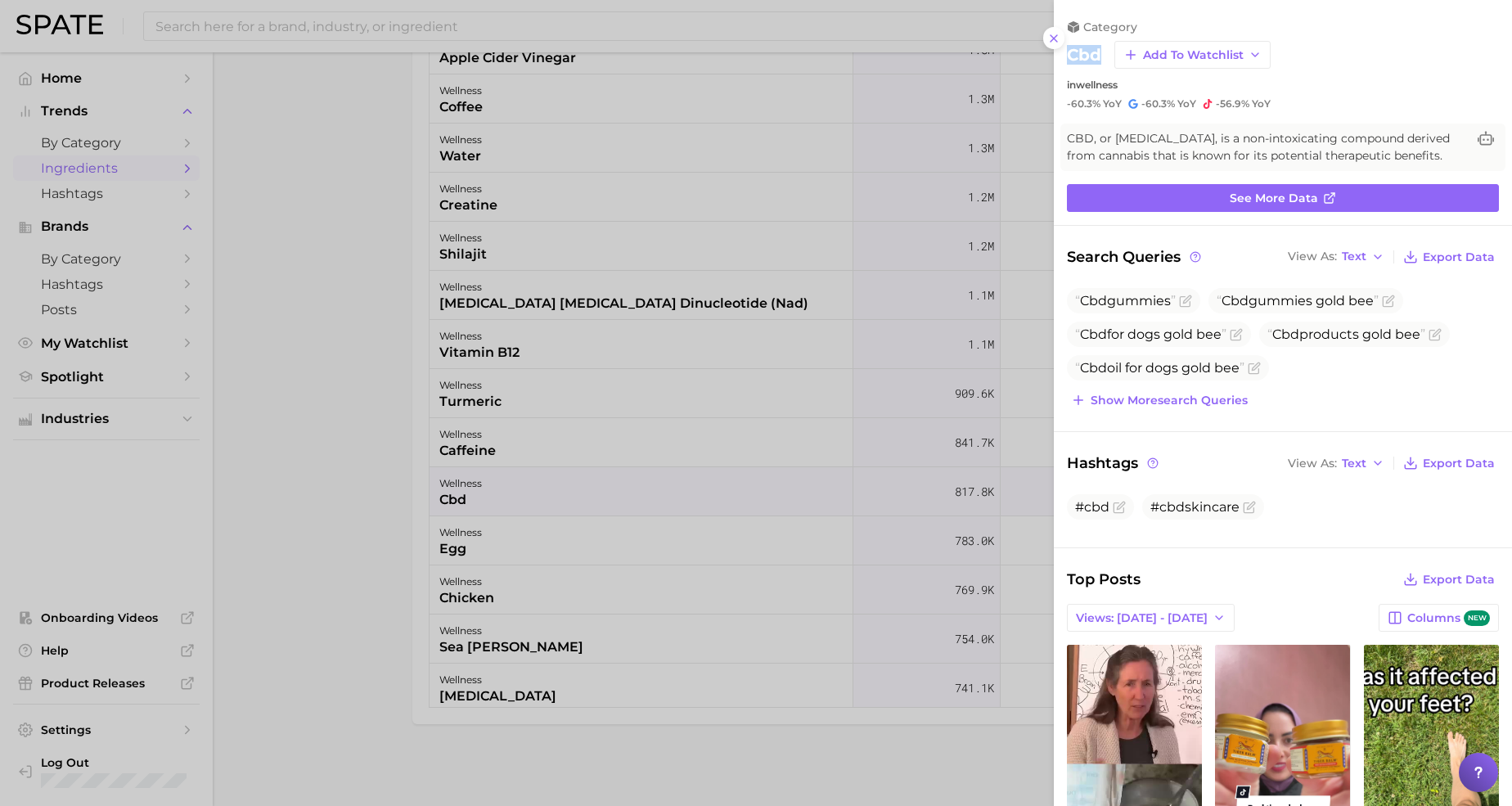
drag, startPoint x: 1097, startPoint y: 53, endPoint x: 1067, endPoint y: 54, distance: 30.0
click at [1067, 54] on h2 "cbd" at bounding box center [1084, 54] width 34 height 20
copy h2 "cbd"
click at [399, 553] on div at bounding box center [756, 403] width 1512 height 806
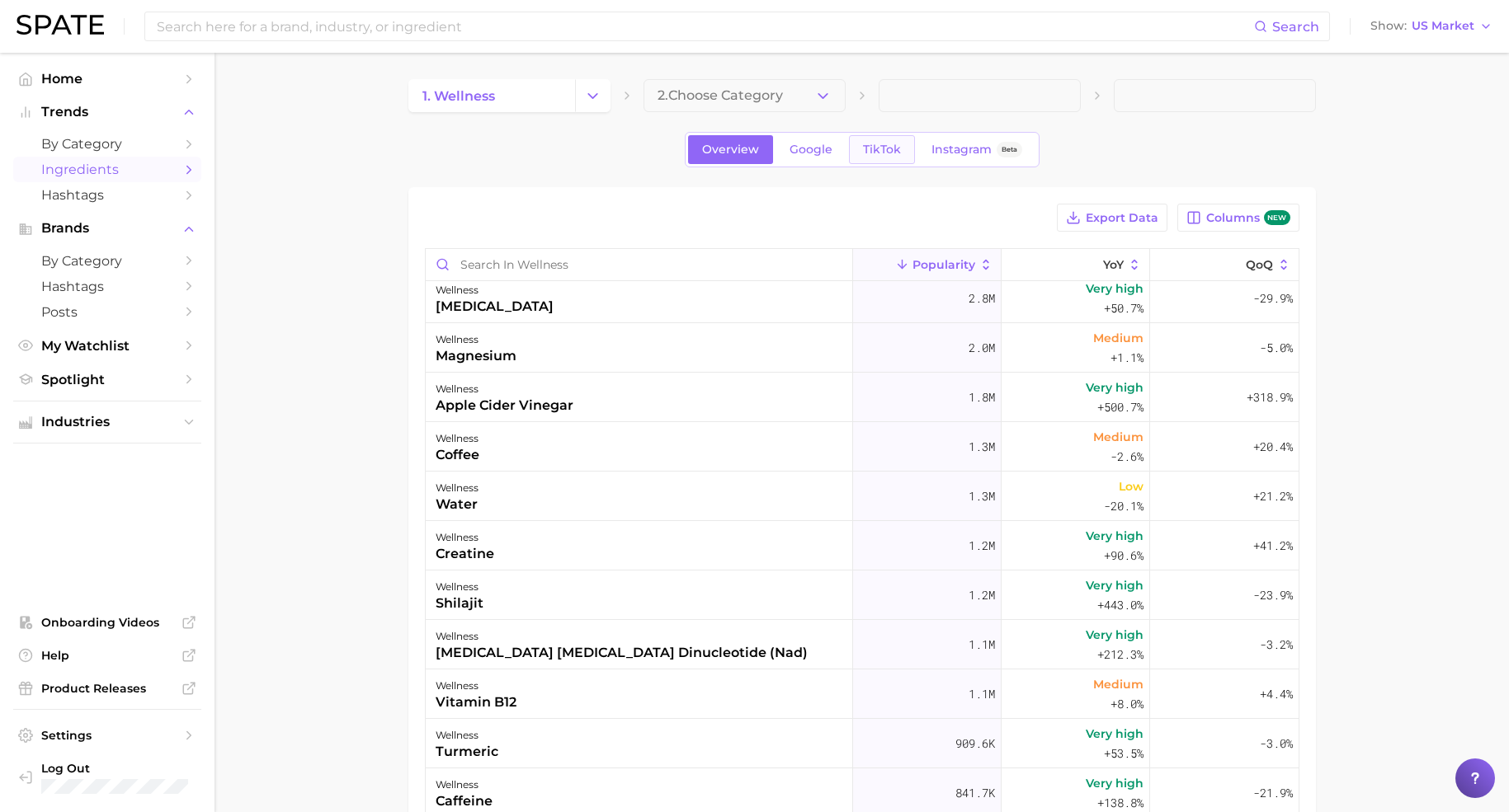
click at [884, 135] on link "TikTok" at bounding box center [882, 149] width 66 height 29
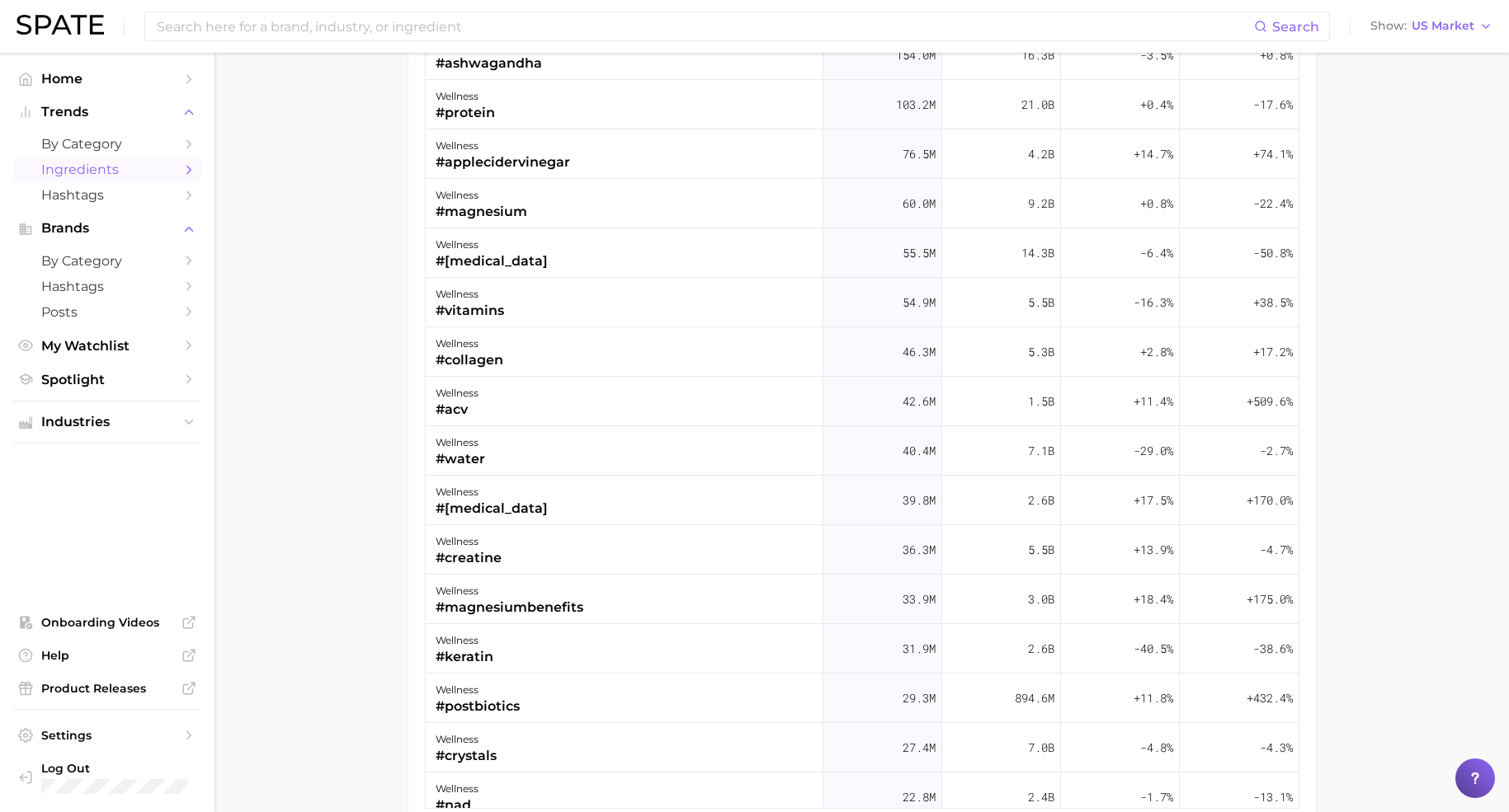
scroll to position [309, 0]
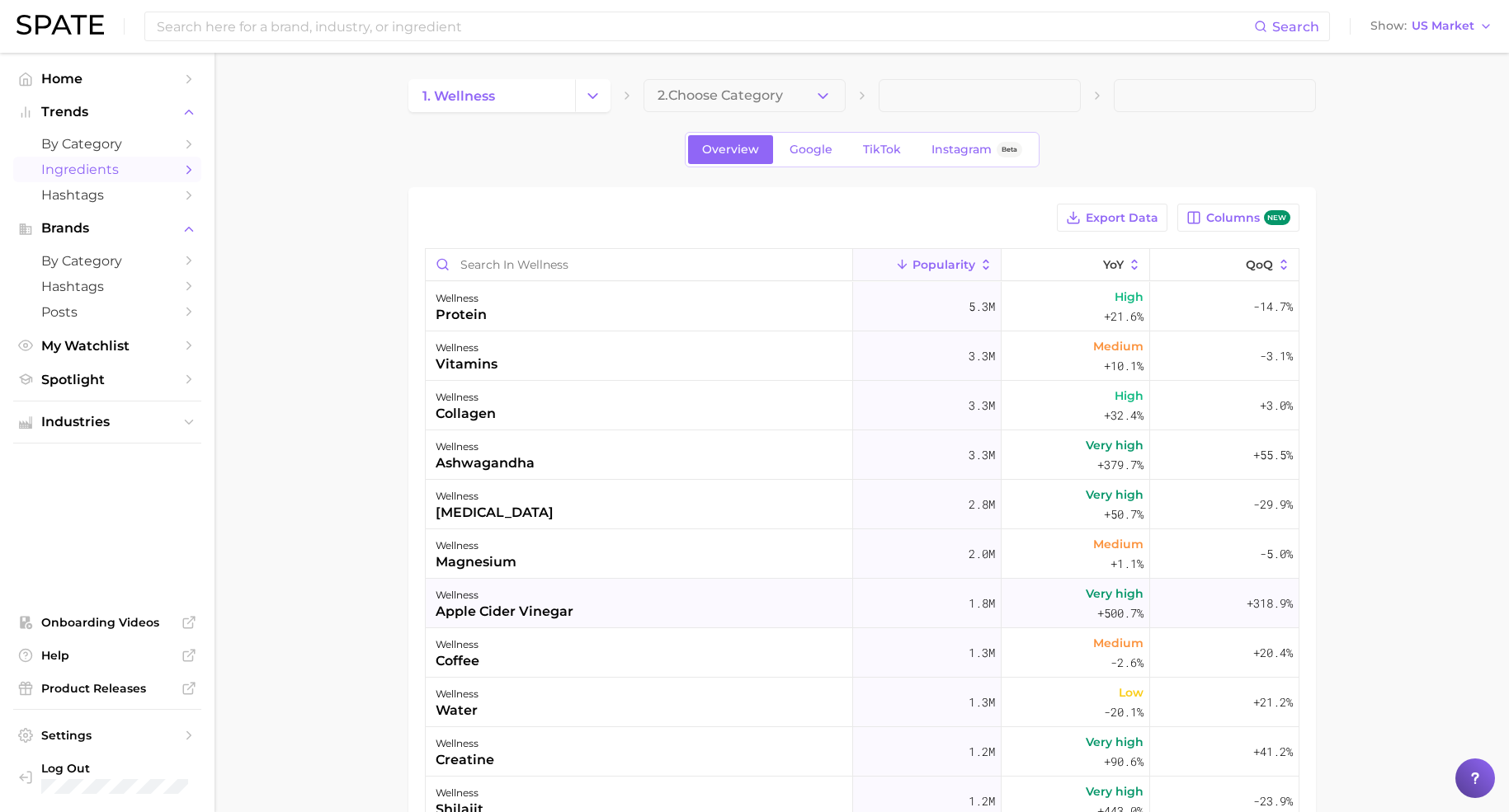
click at [526, 613] on div "apple cider vinegar" at bounding box center [504, 611] width 138 height 20
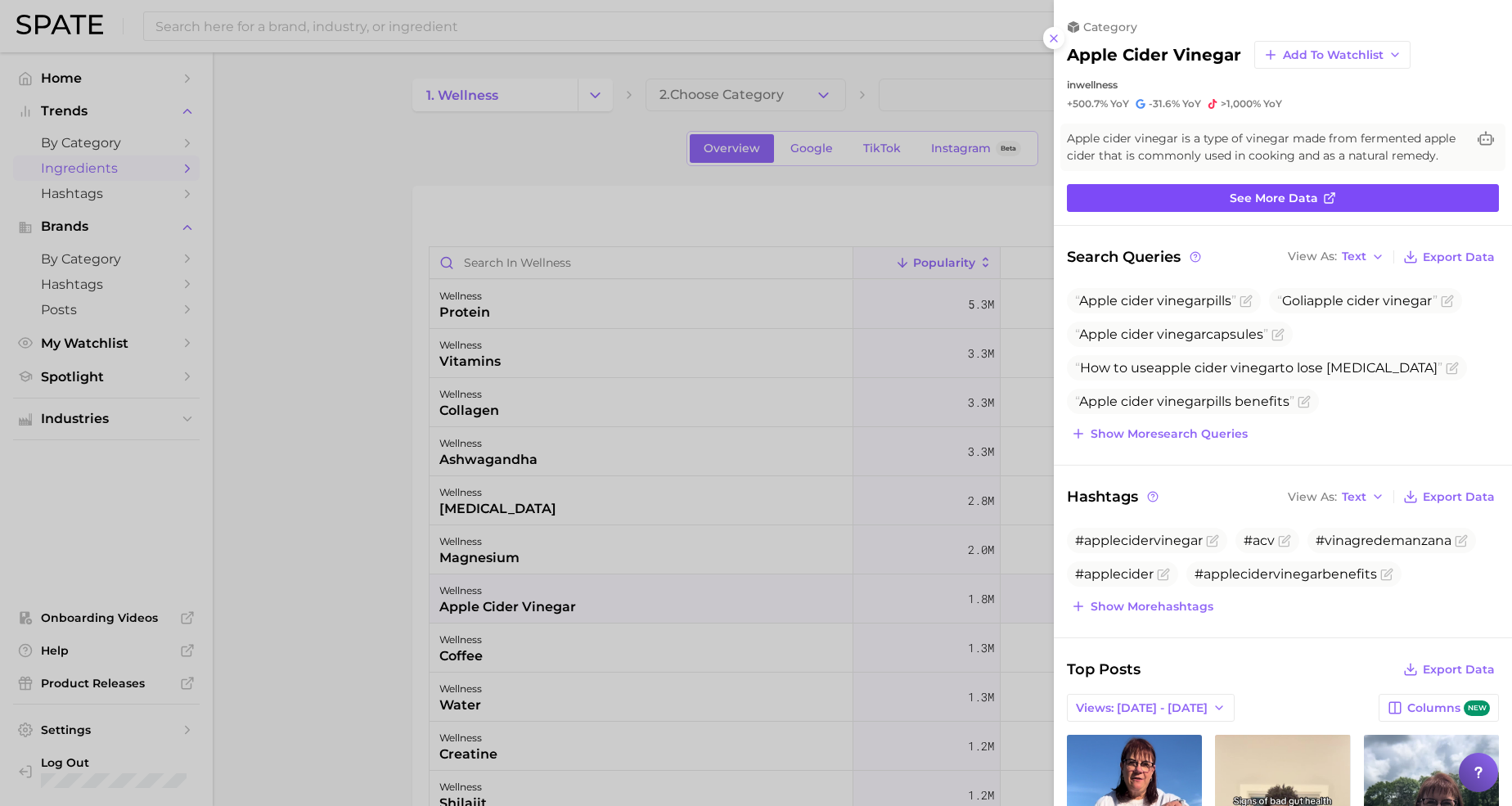
click at [1251, 205] on span "See more data" at bounding box center [1273, 198] width 89 height 14
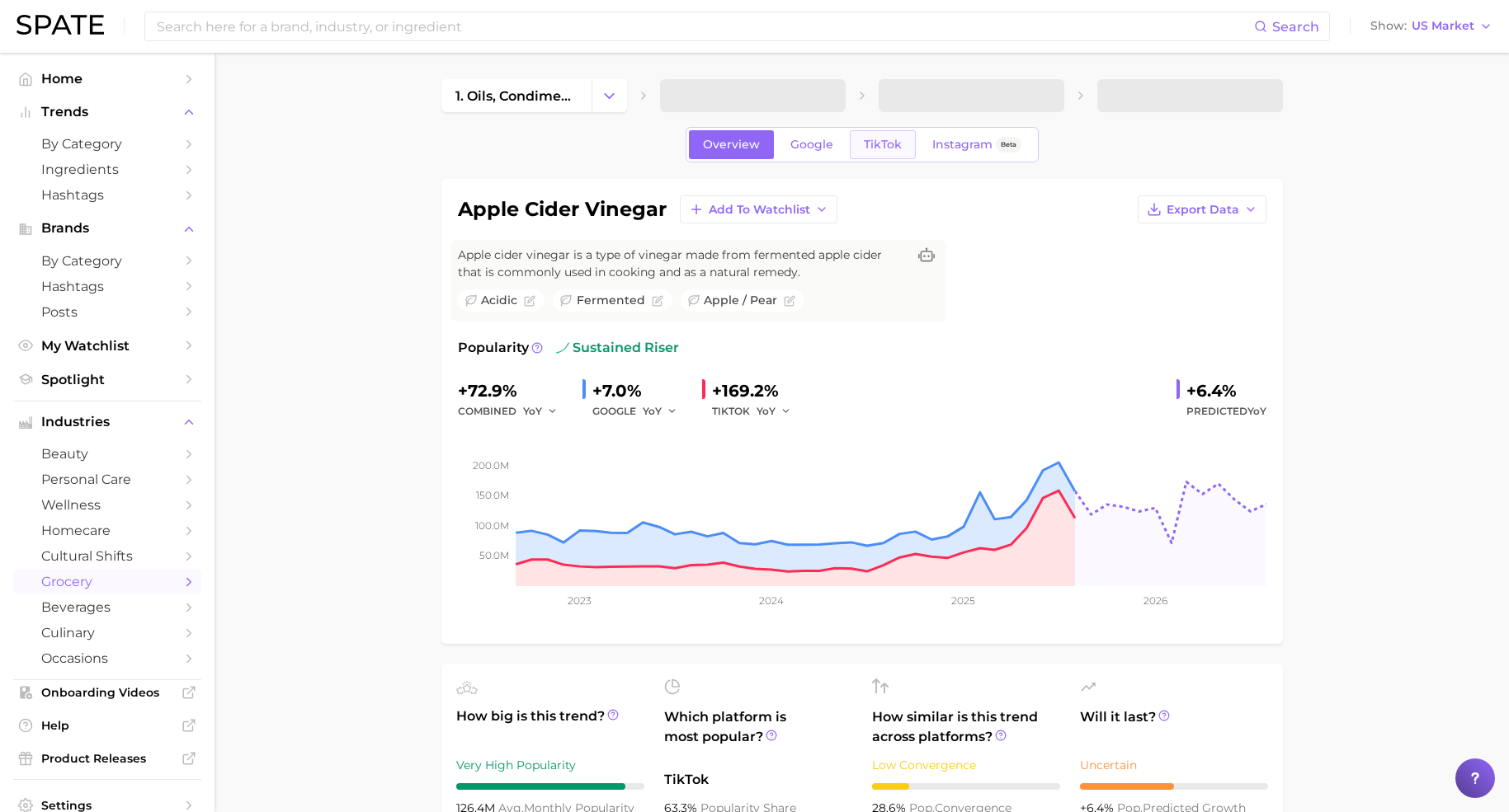
click at [873, 142] on span "TikTok" at bounding box center [883, 145] width 38 height 14
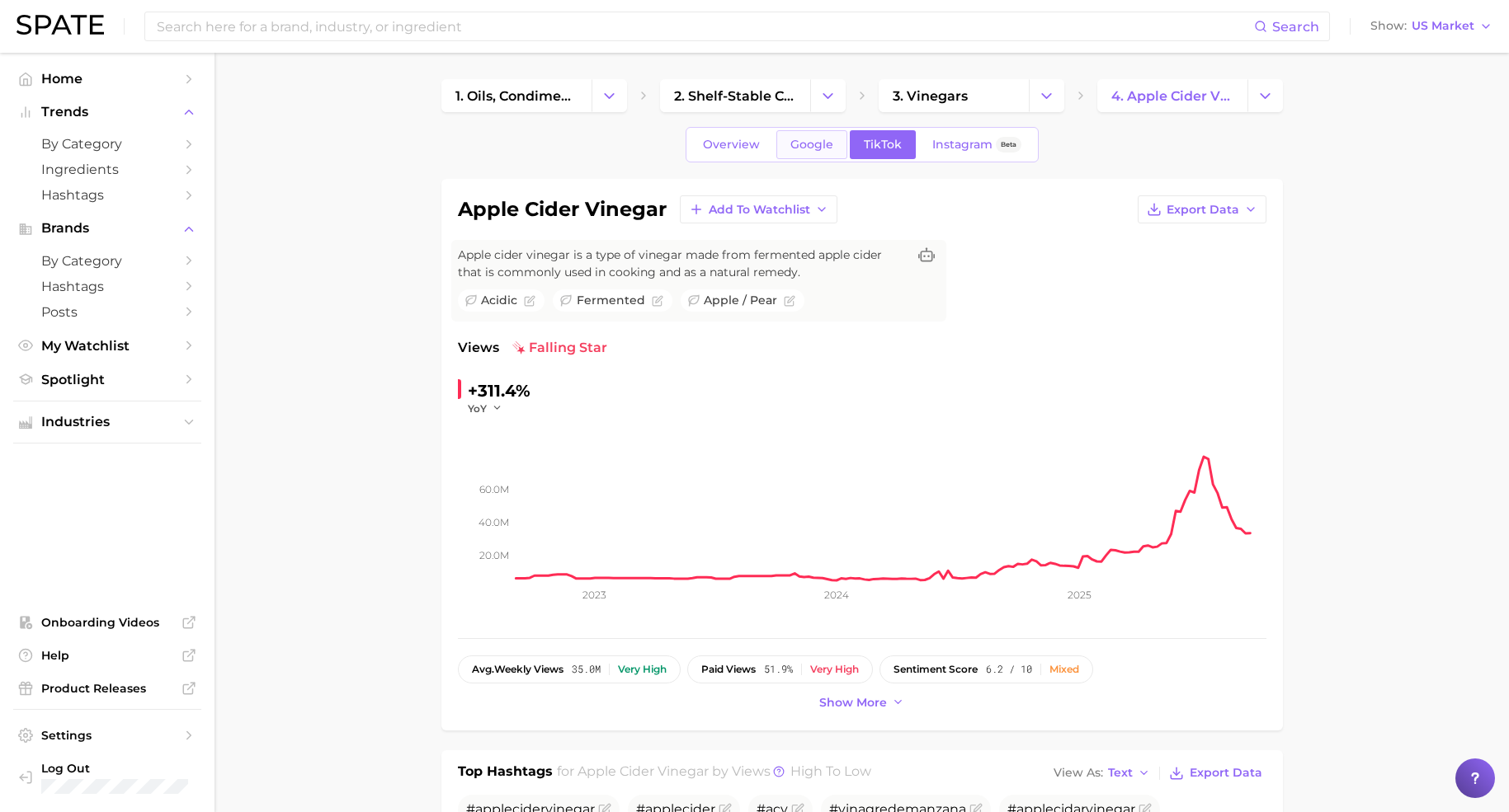
click at [804, 155] on link "Google" at bounding box center [811, 144] width 71 height 29
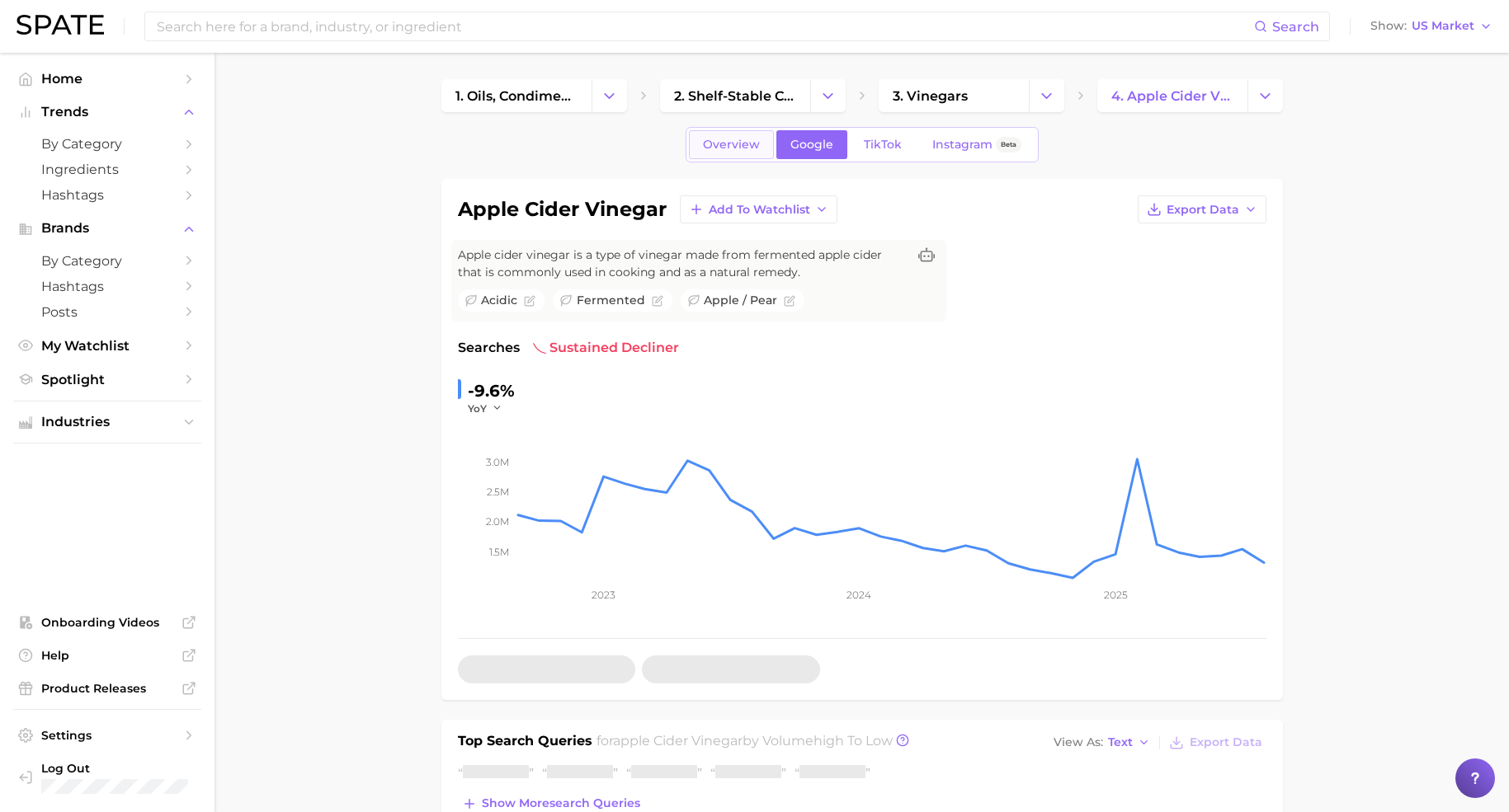
click at [738, 151] on span "Overview" at bounding box center [731, 145] width 57 height 14
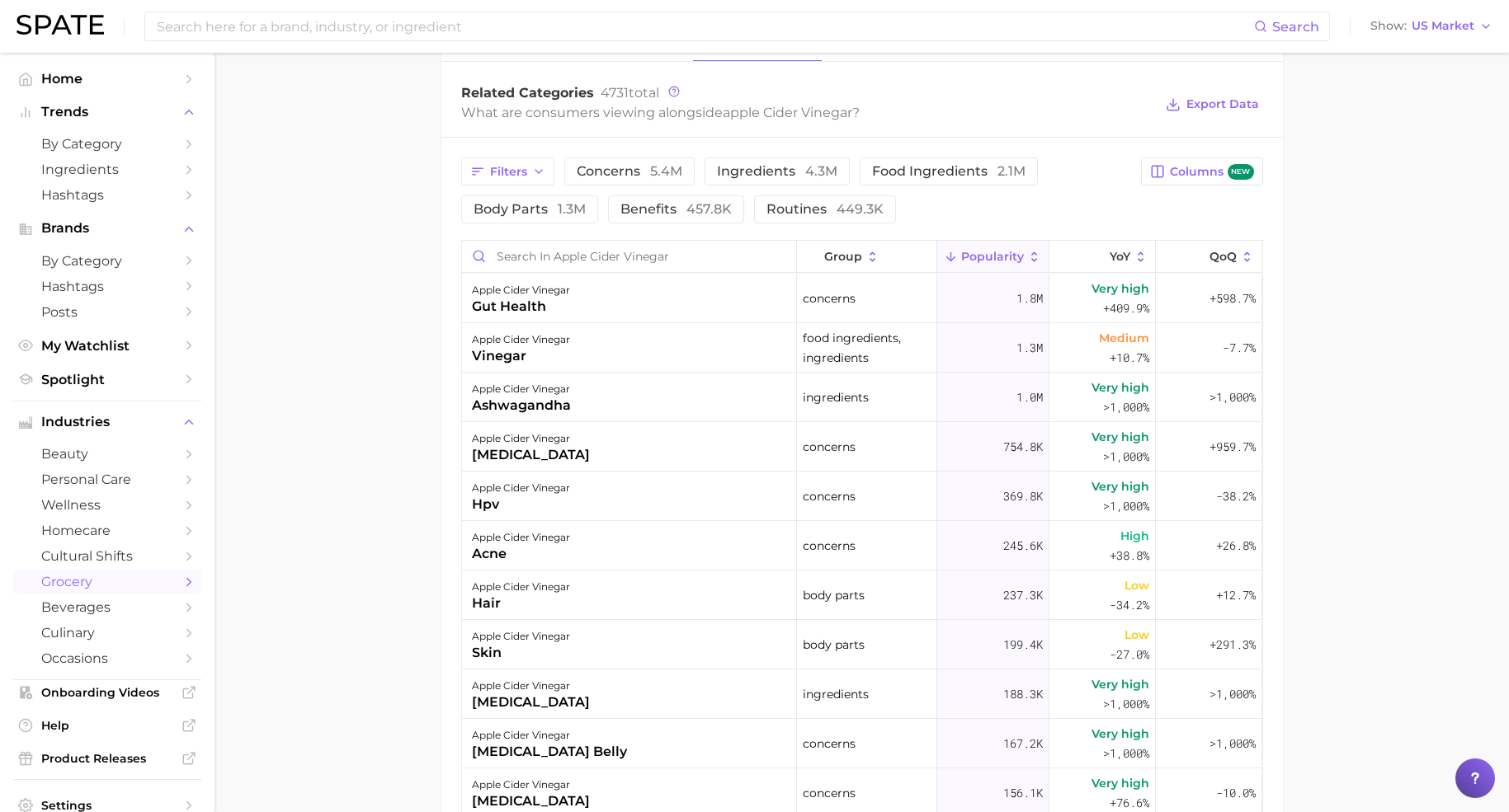
scroll to position [824, 0]
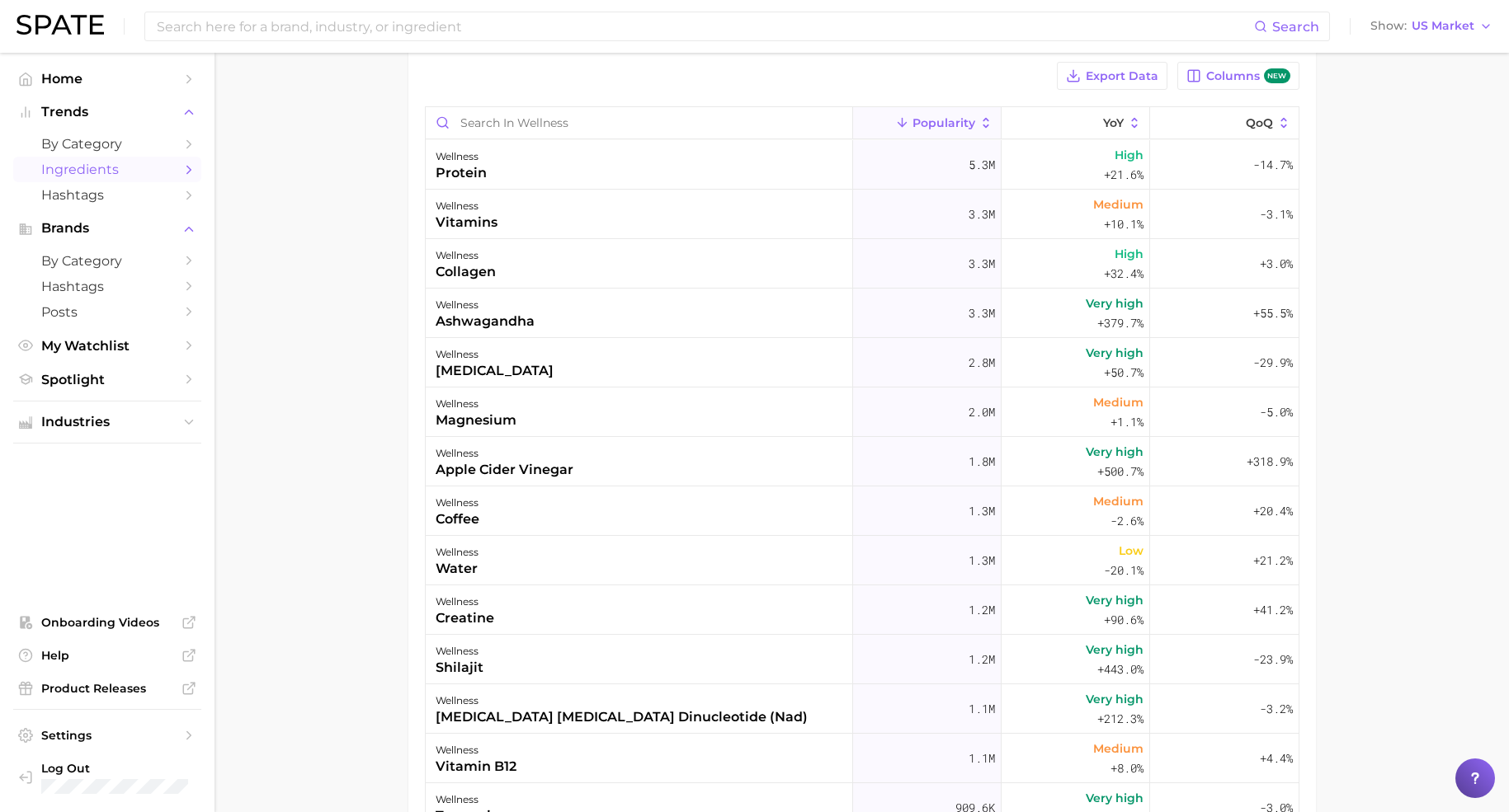
scroll to position [195, 0]
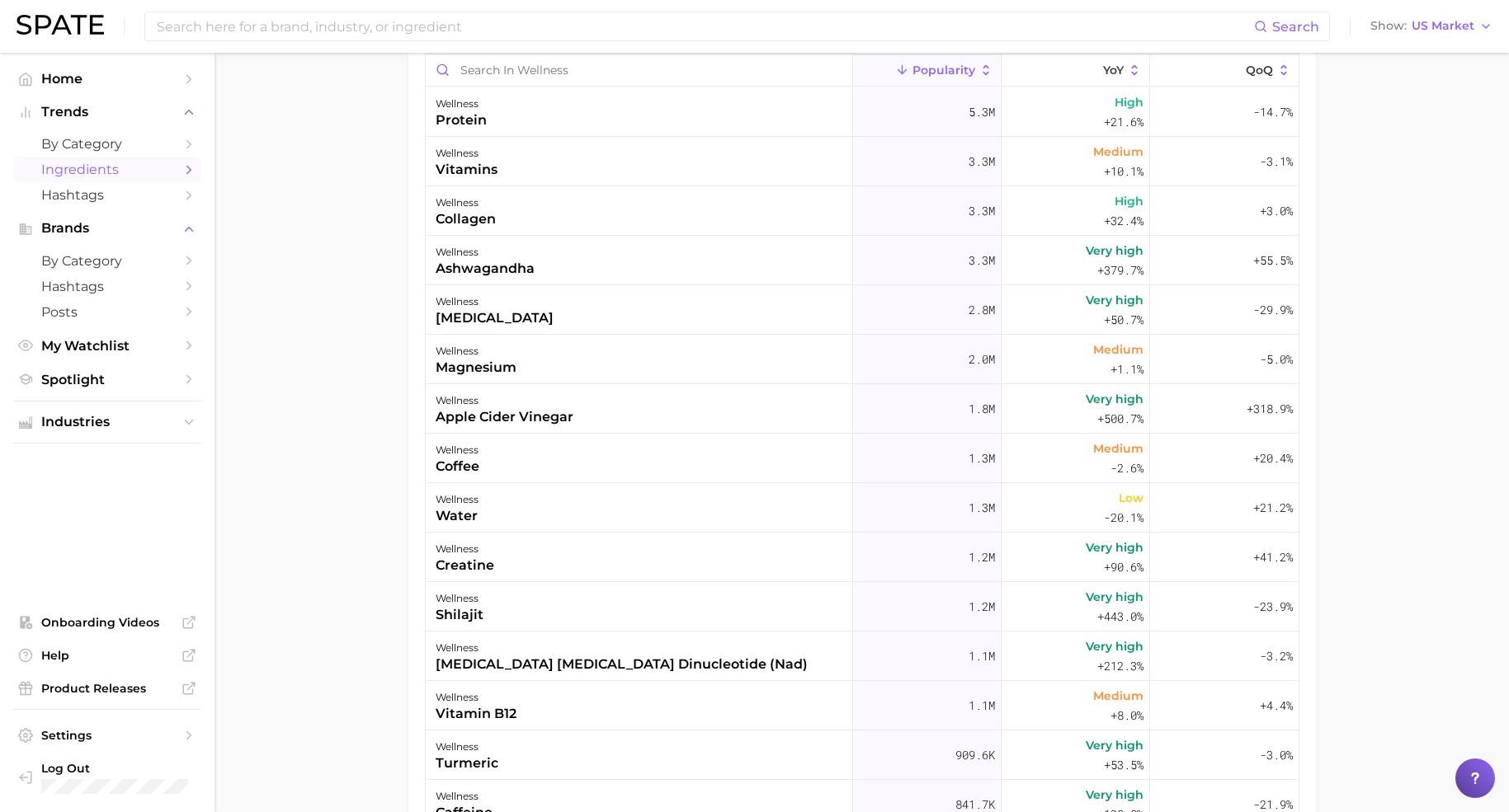
click at [361, 308] on main "1. wellness 2. Choose Category Overview Google TikTok Instagram Beta Export Dat…" at bounding box center [862, 412] width 1294 height 1106
click at [95, 204] on link "Hashtags" at bounding box center [107, 195] width 188 height 25
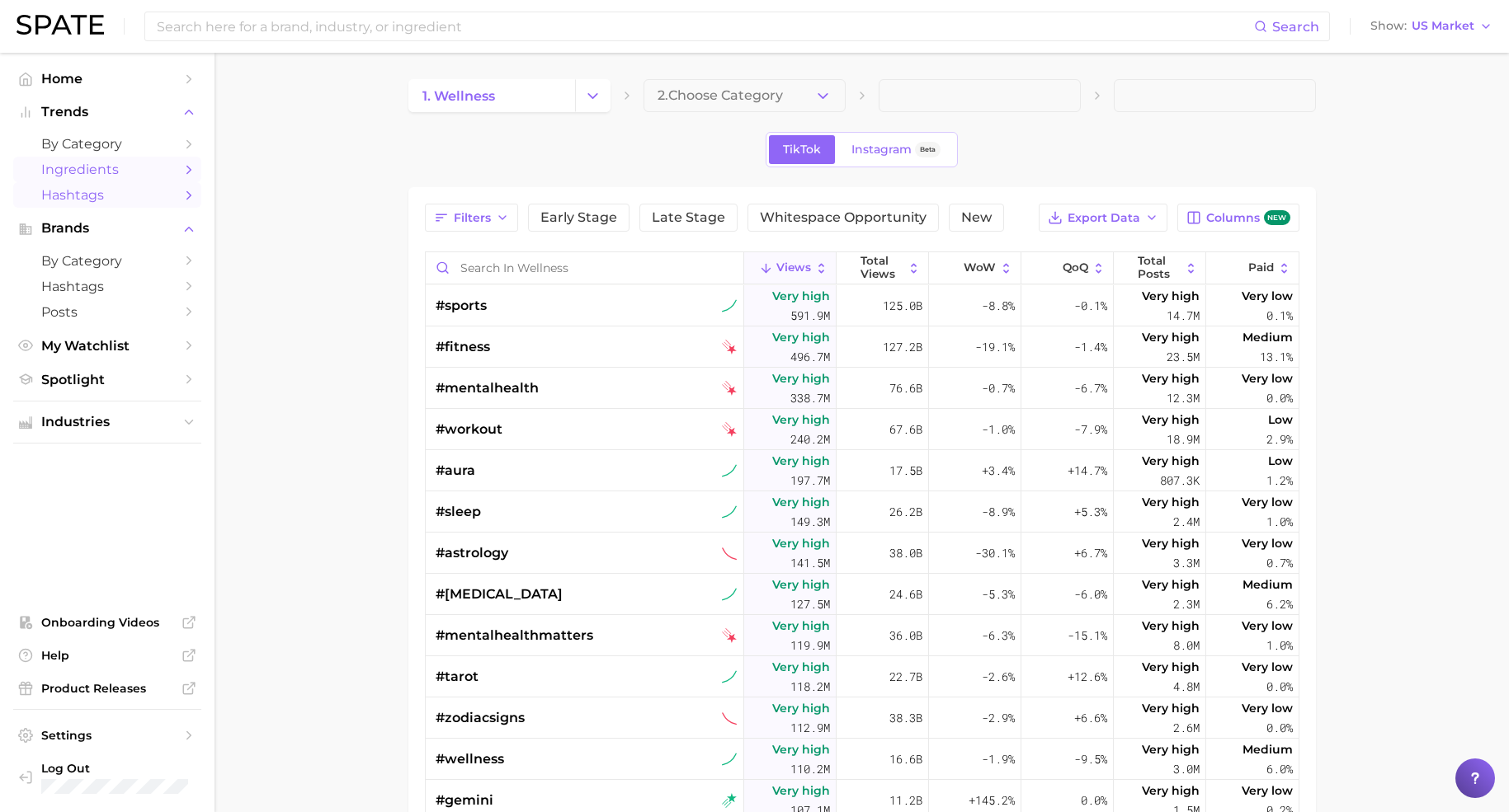
click at [82, 170] on span "Ingredients" at bounding box center [107, 169] width 132 height 16
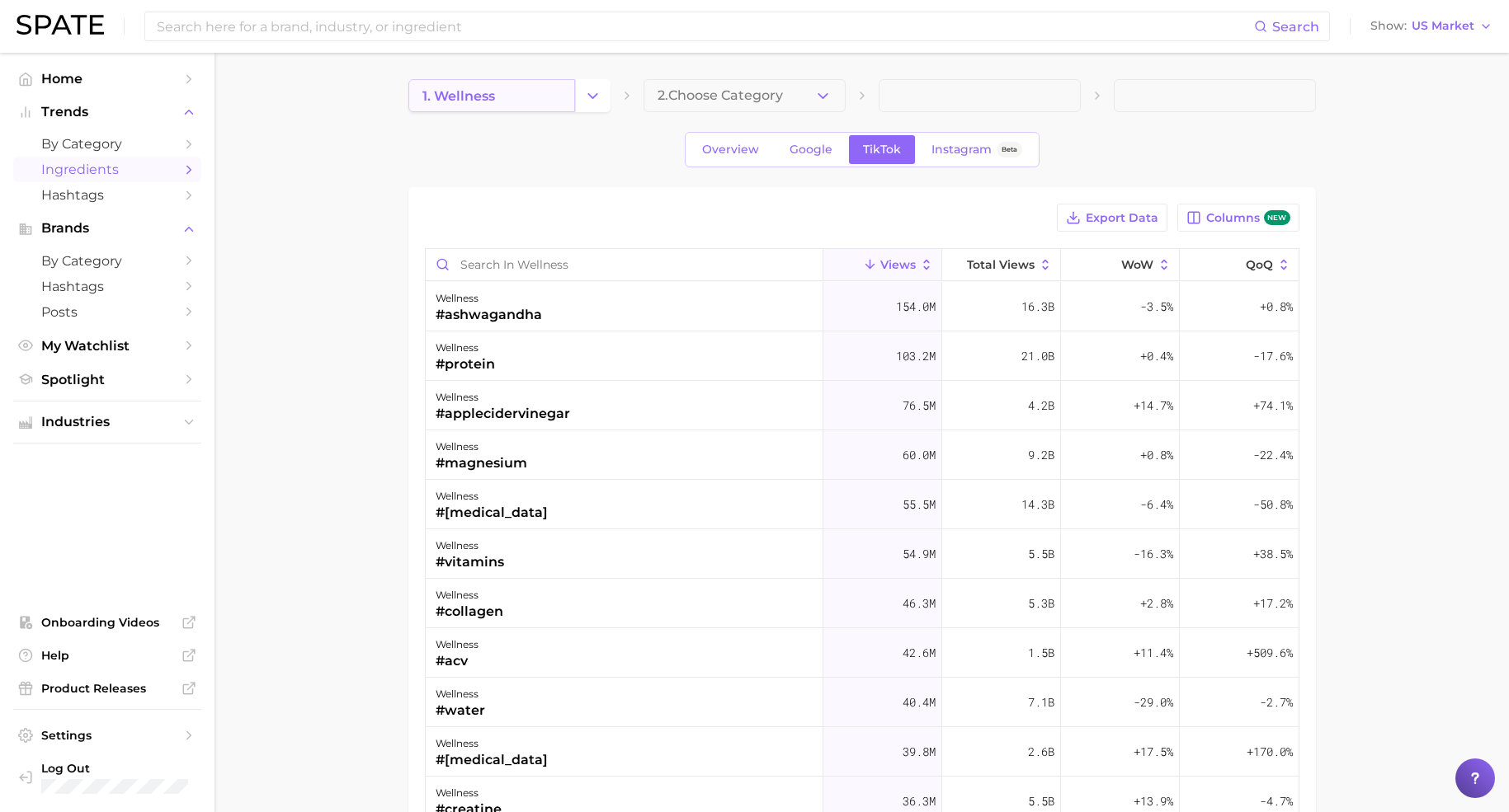
click at [570, 81] on link "1. wellness" at bounding box center [492, 96] width 167 height 33
click at [538, 94] on link "1. wellness" at bounding box center [492, 96] width 167 height 33
click at [582, 100] on button "Change Category" at bounding box center [592, 96] width 36 height 33
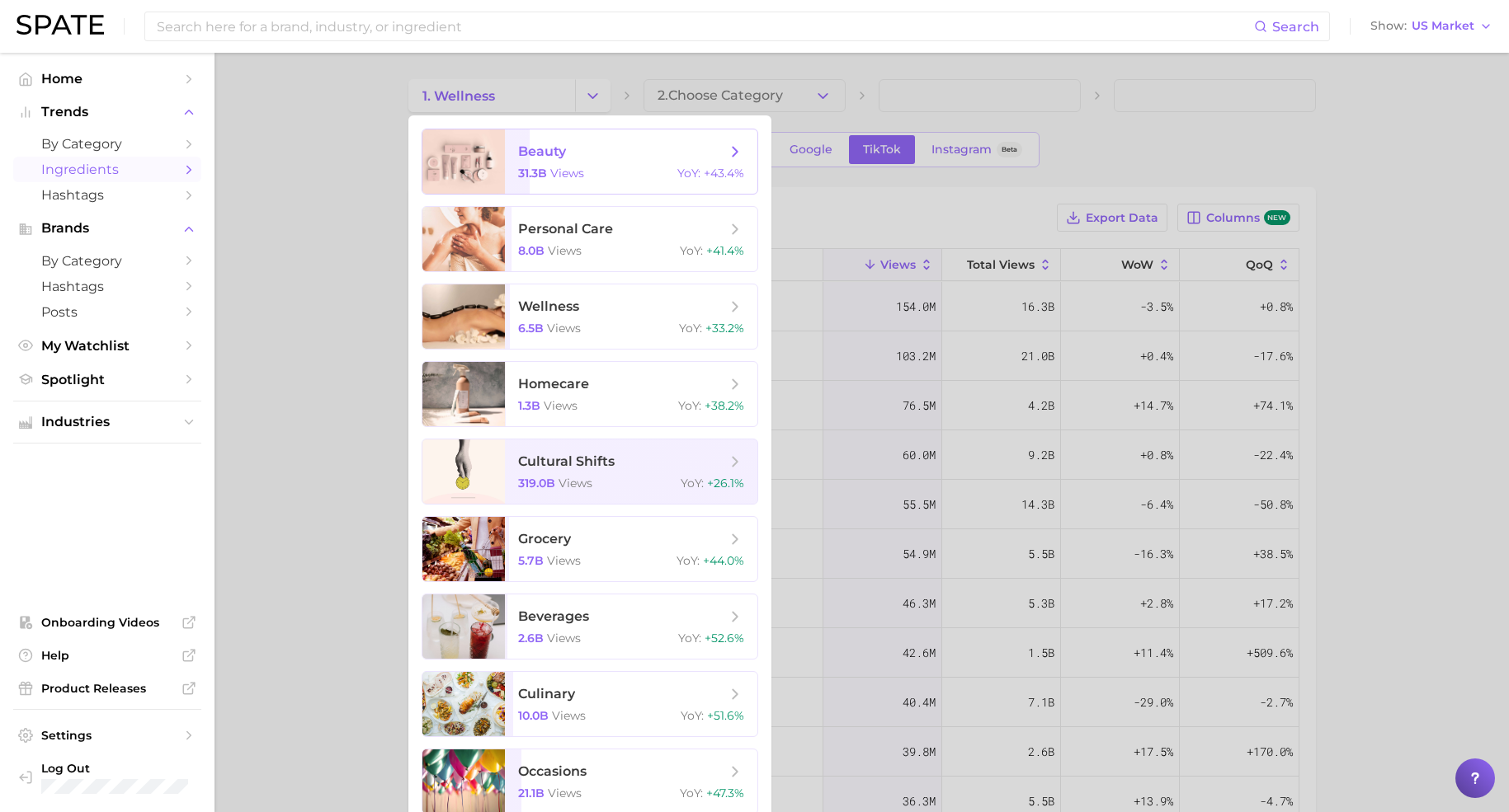
click at [557, 169] on span "views" at bounding box center [566, 173] width 34 height 15
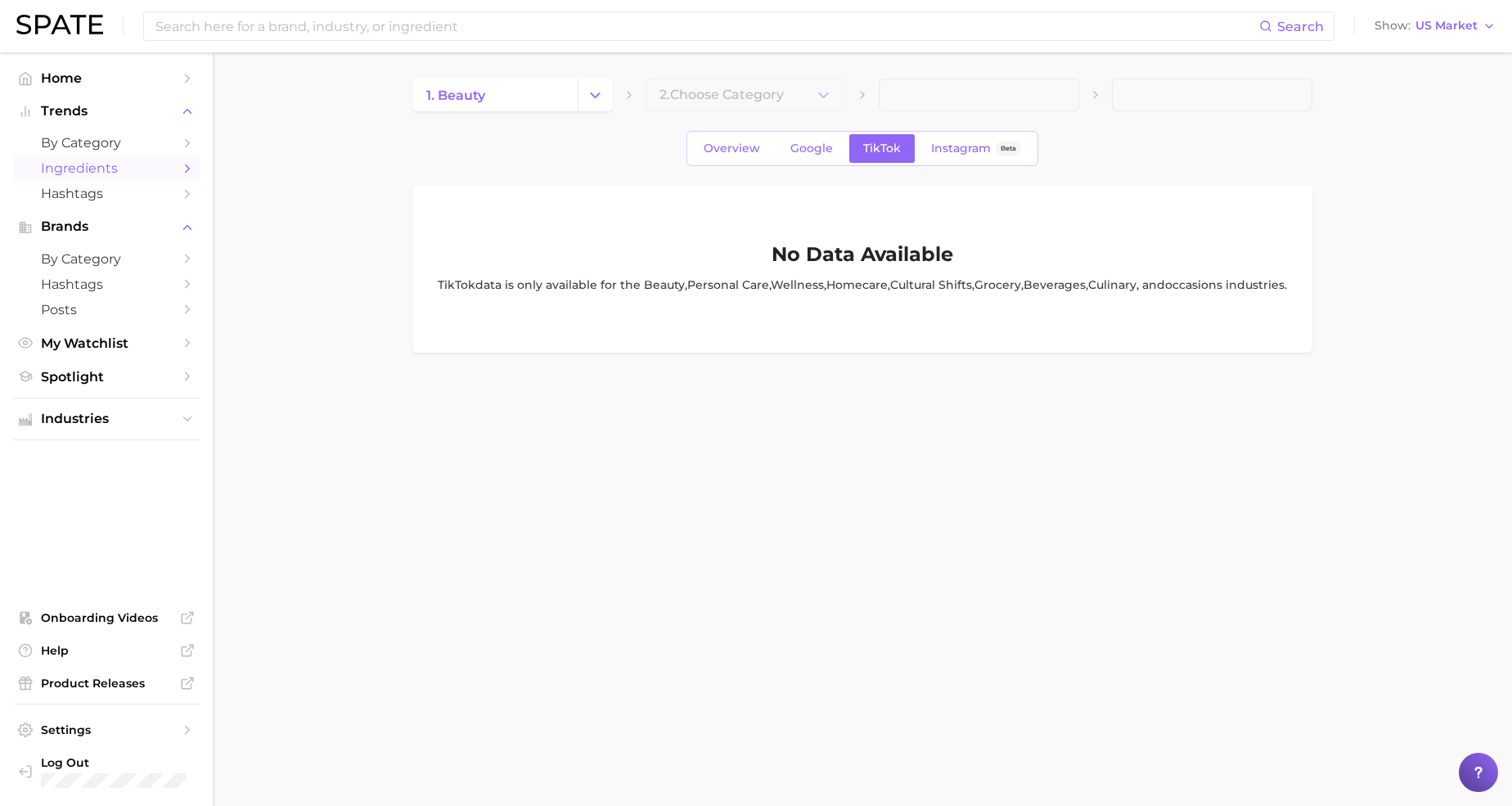
click at [532, 143] on div "Overview Google TikTok Instagram Beta" at bounding box center [862, 148] width 899 height 35
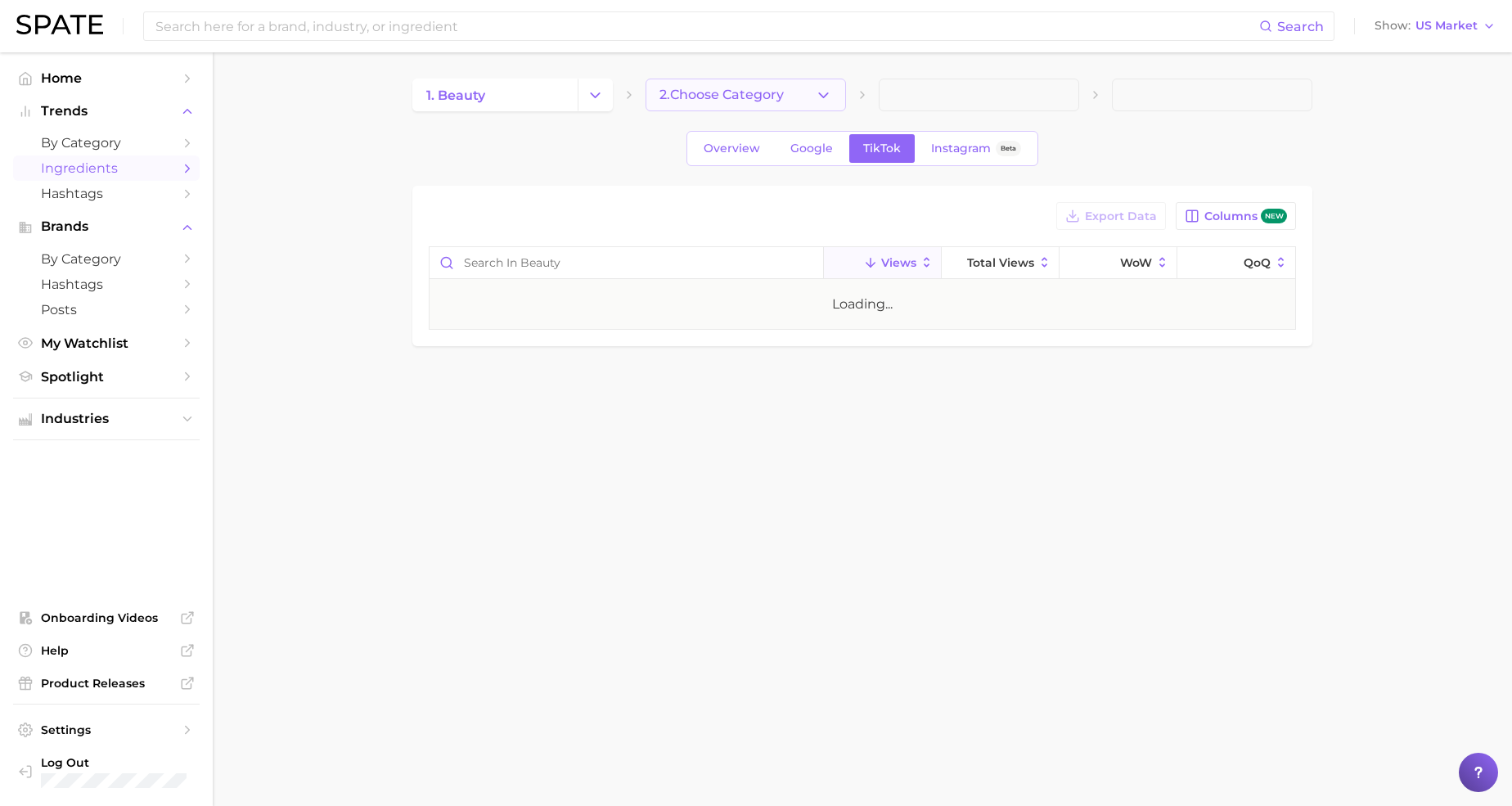
click at [723, 109] on button "2. Choose Category" at bounding box center [745, 95] width 201 height 33
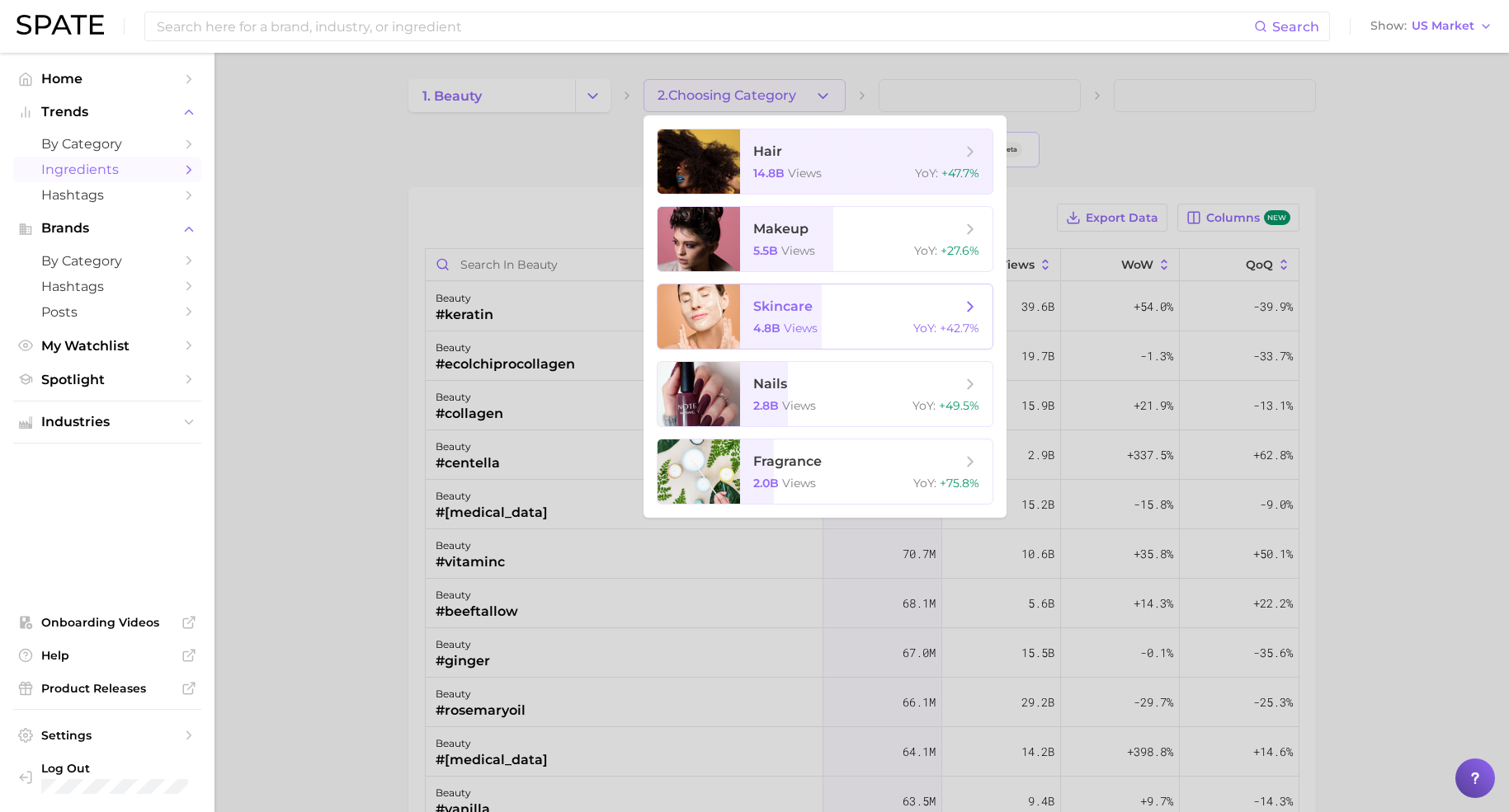
click at [806, 311] on span "skincare" at bounding box center [783, 307] width 59 height 16
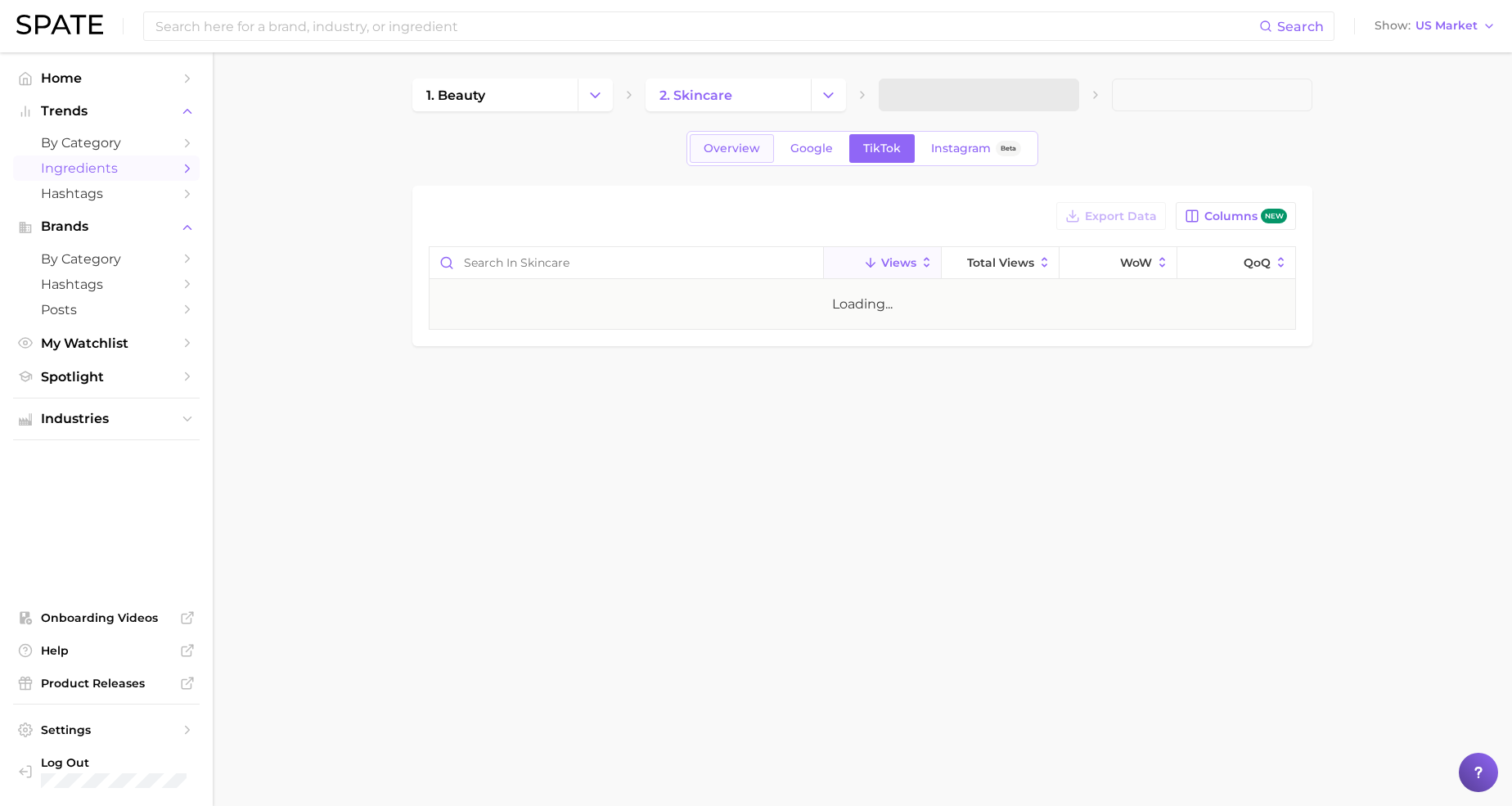
click at [745, 154] on span "Overview" at bounding box center [732, 148] width 57 height 14
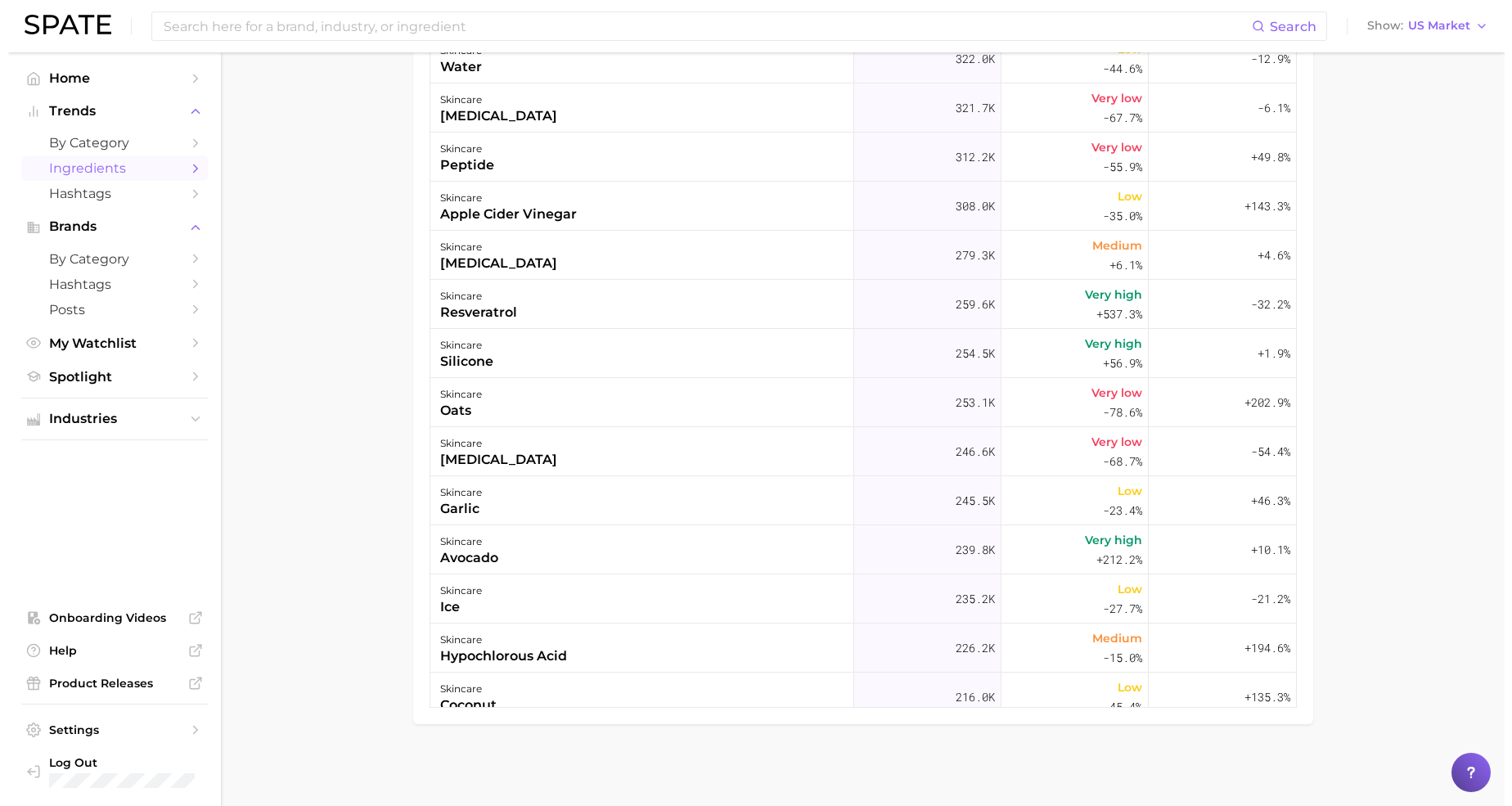
scroll to position [1433, 0]
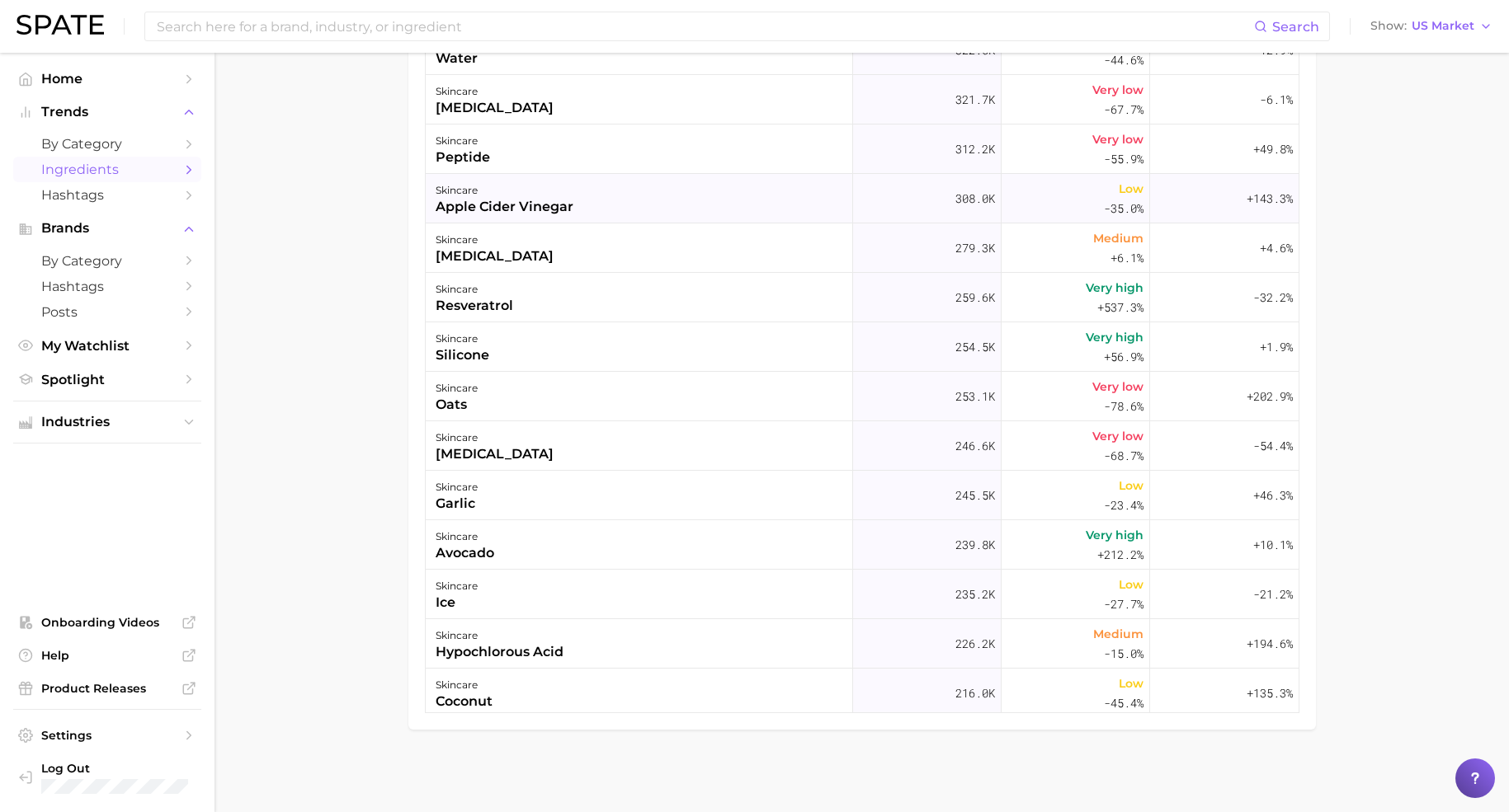
click at [472, 215] on div "apple cider vinegar" at bounding box center [504, 207] width 138 height 20
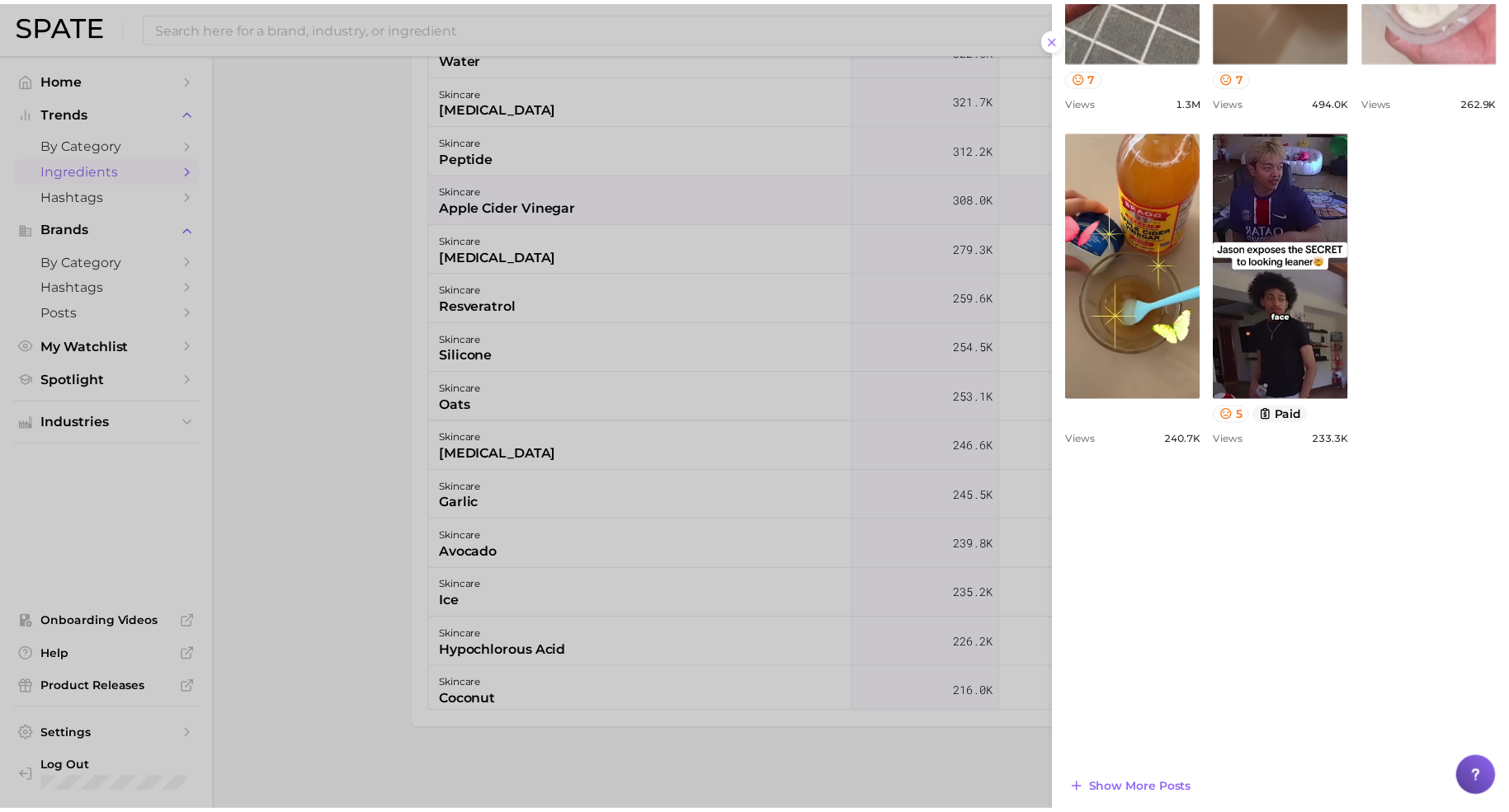
scroll to position [1007, 0]
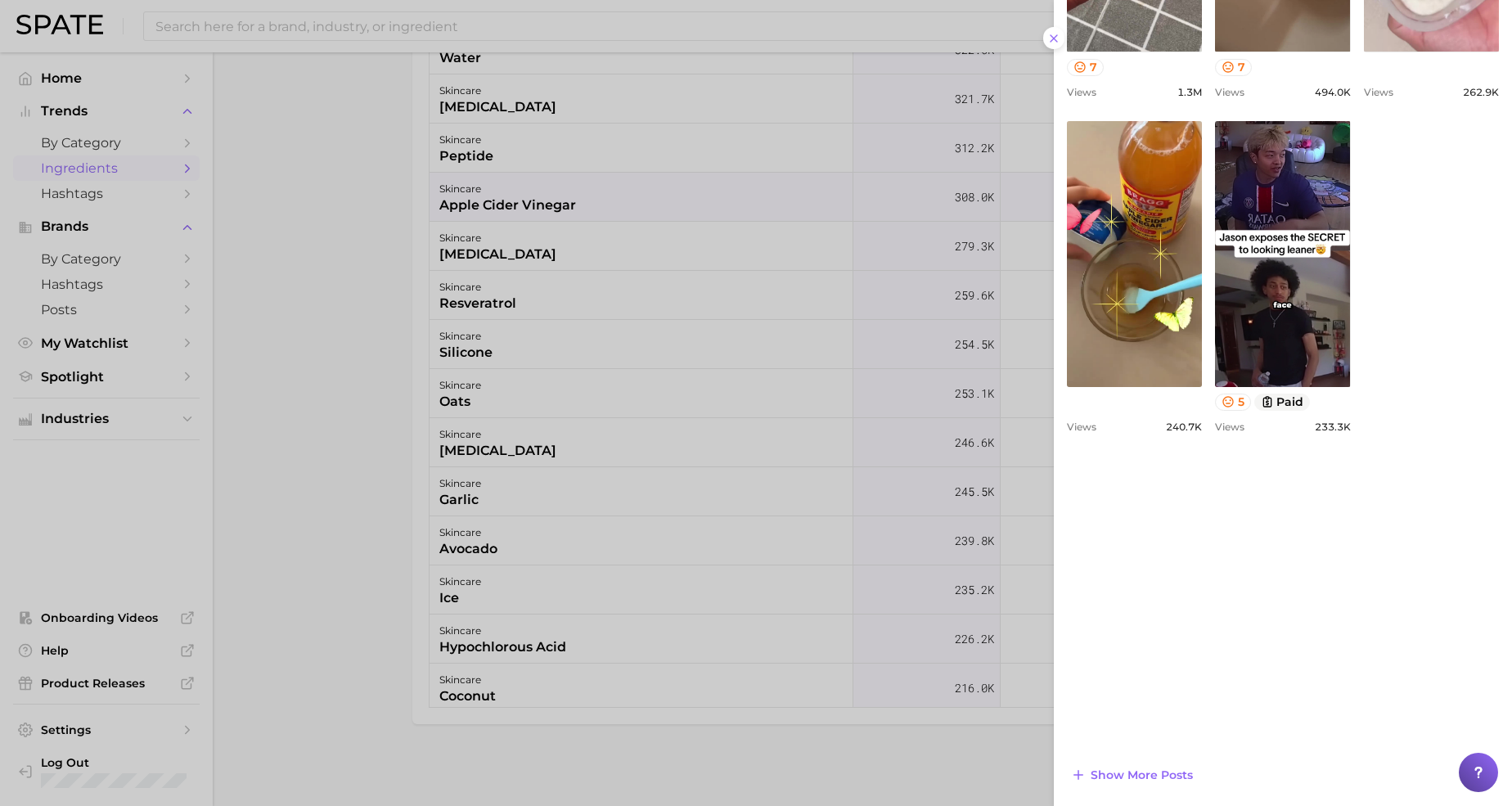
click at [369, 722] on div at bounding box center [756, 403] width 1512 height 806
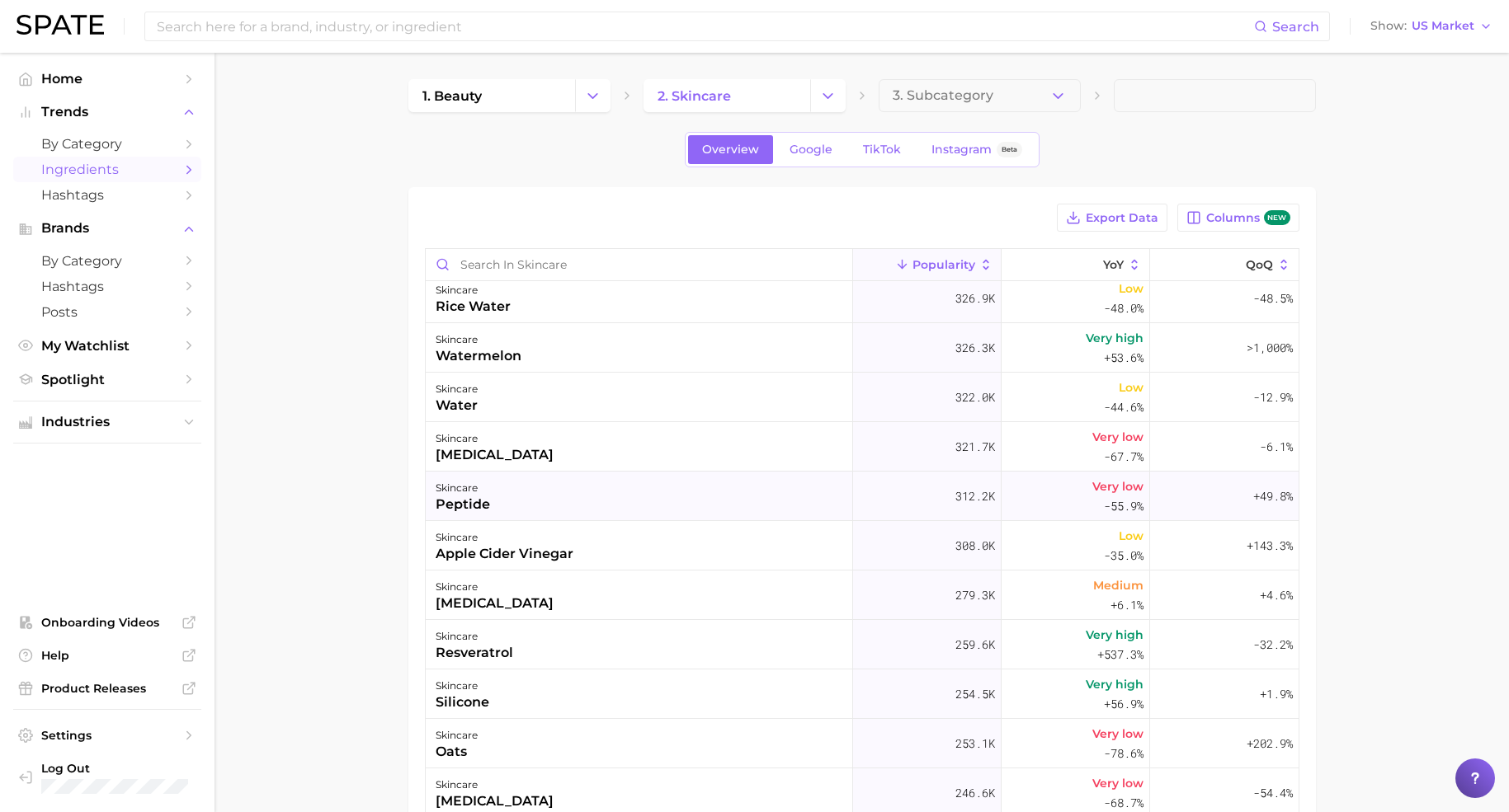
scroll to position [1546, 0]
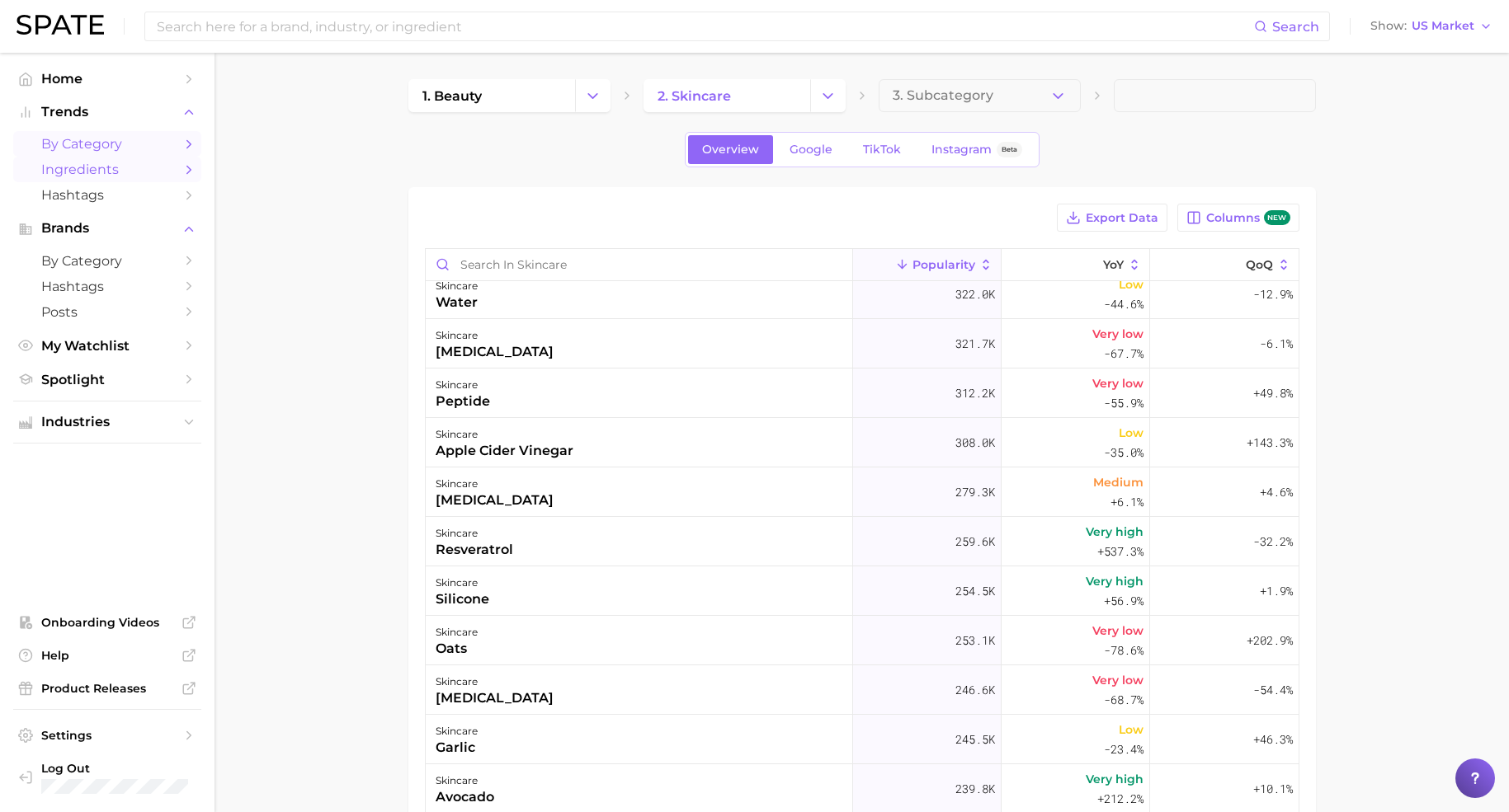
click at [95, 145] on span "by Category" at bounding box center [107, 144] width 132 height 16
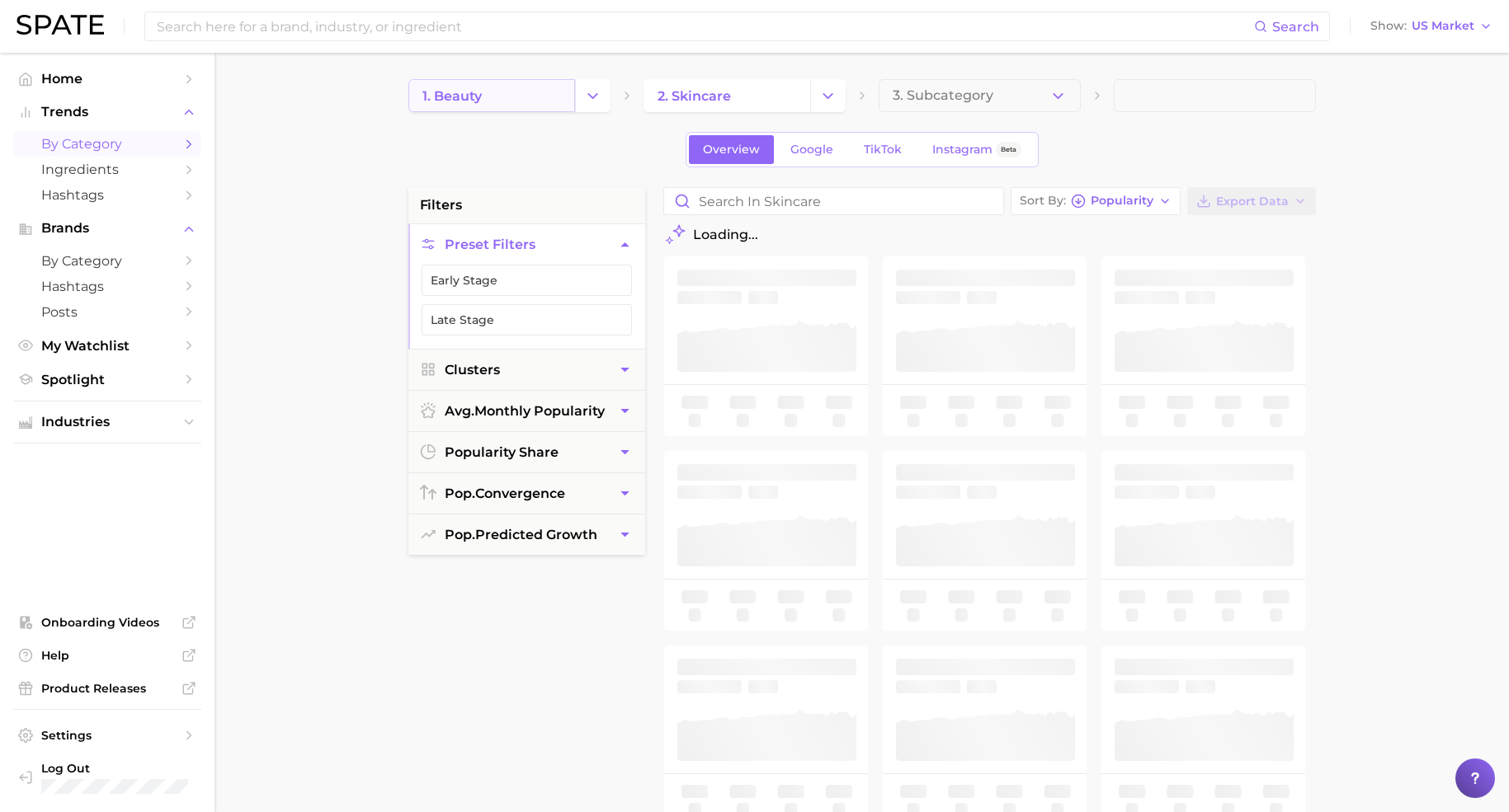
click at [500, 92] on link "1. beauty" at bounding box center [492, 96] width 167 height 33
click at [591, 90] on icon "Change Category" at bounding box center [592, 96] width 17 height 17
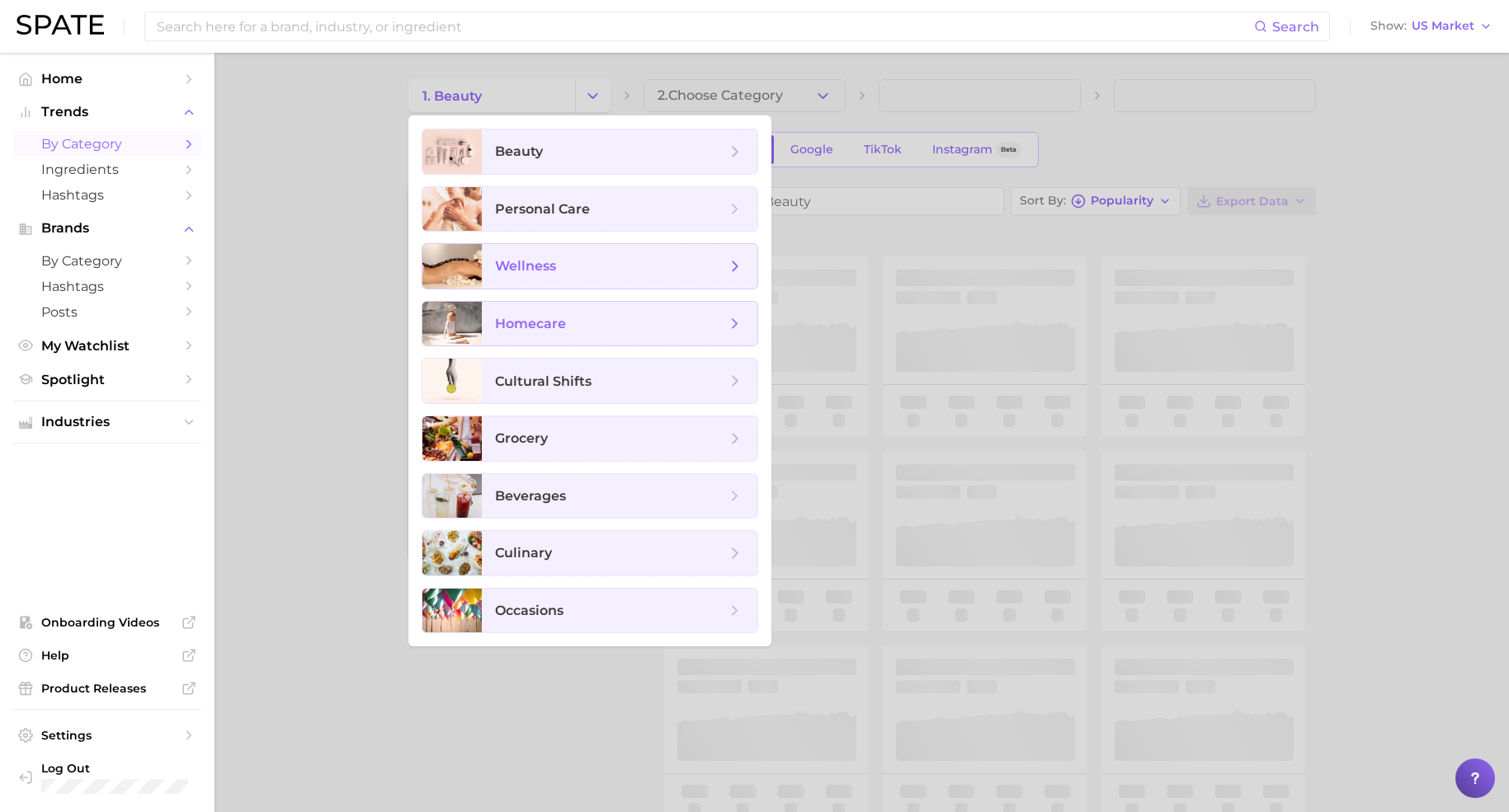
click at [516, 257] on span "wellness" at bounding box center [611, 266] width 231 height 18
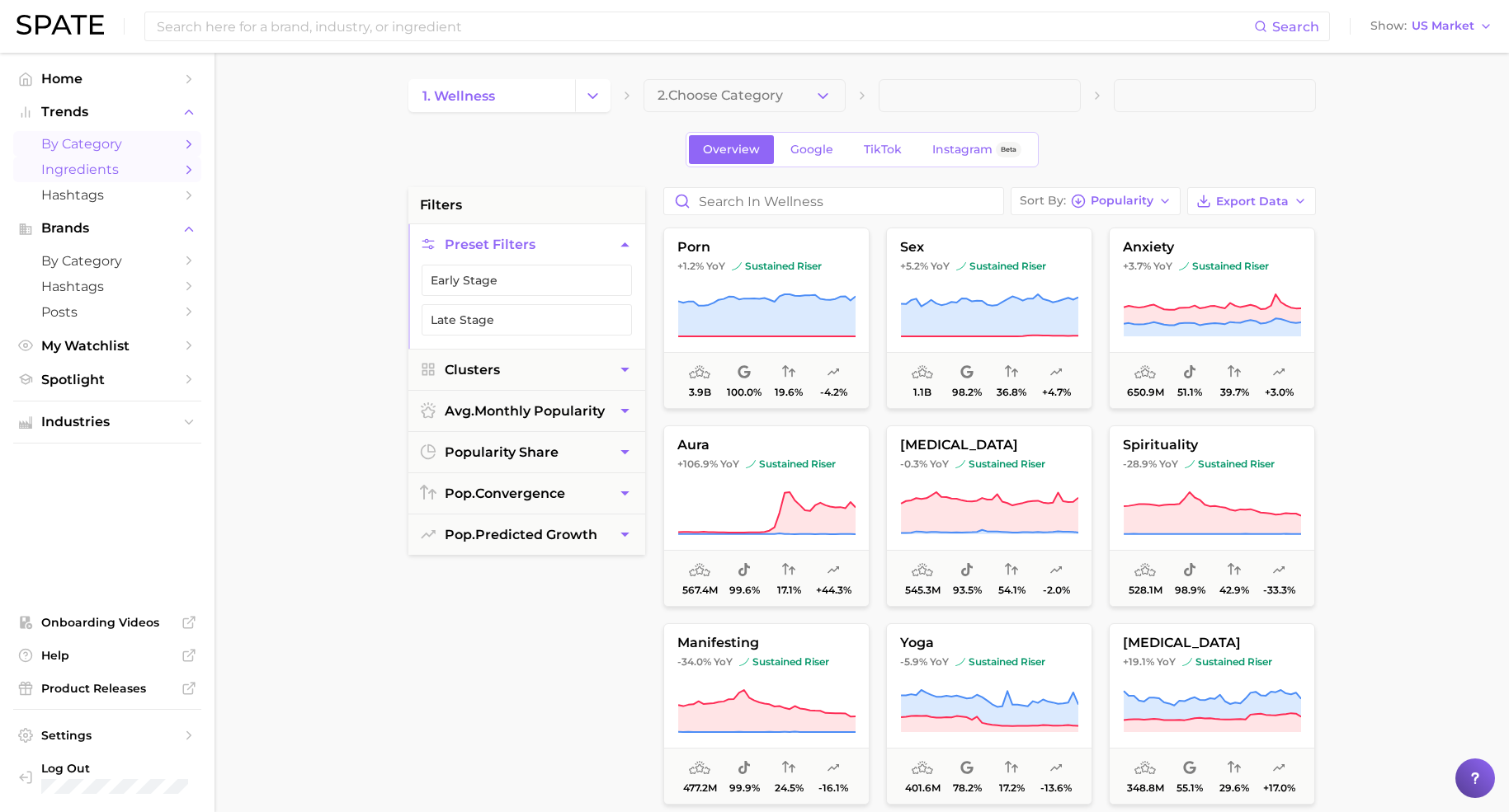
click at [94, 171] on span "Ingredients" at bounding box center [107, 169] width 132 height 16
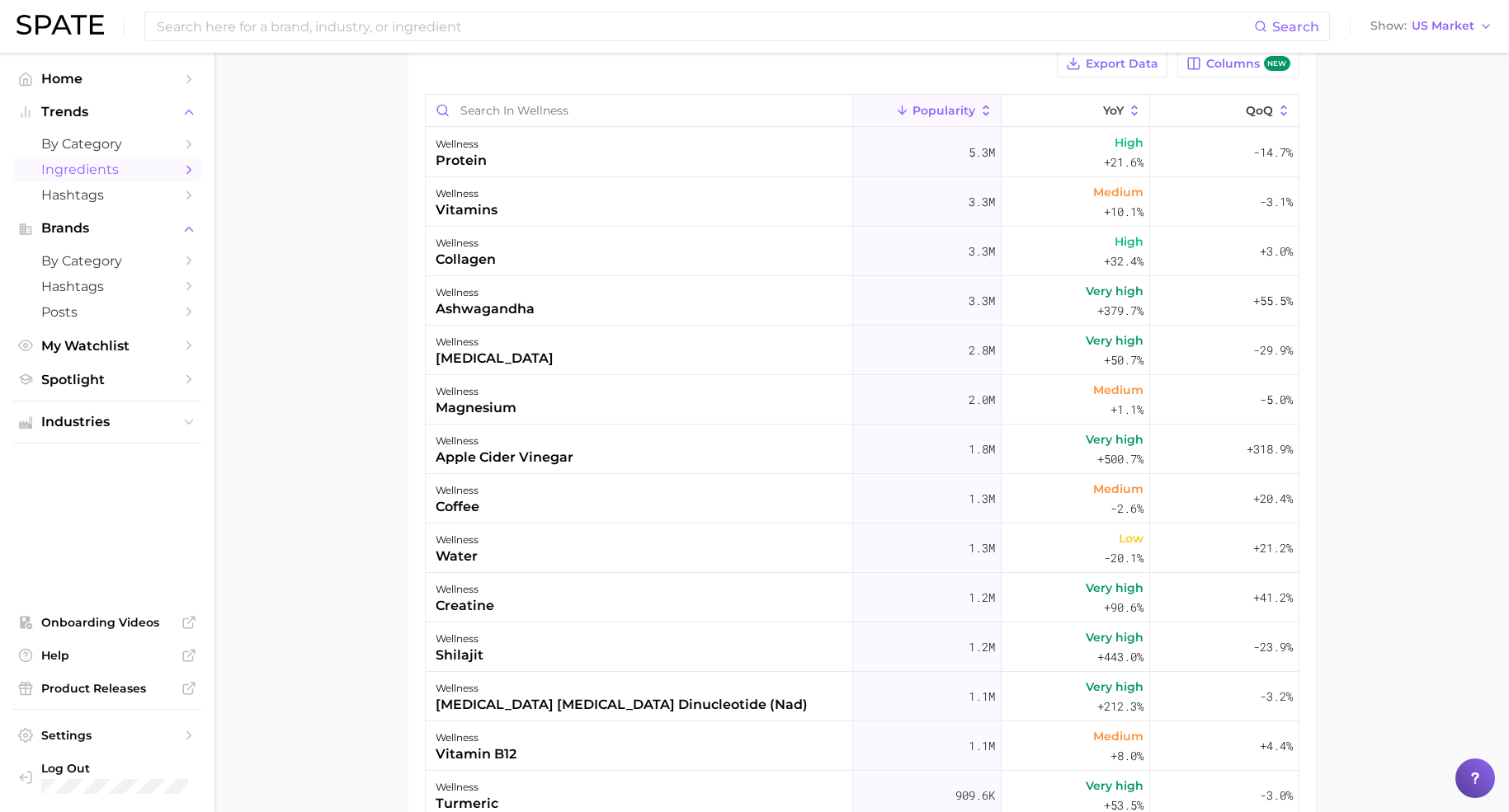
scroll to position [206, 0]
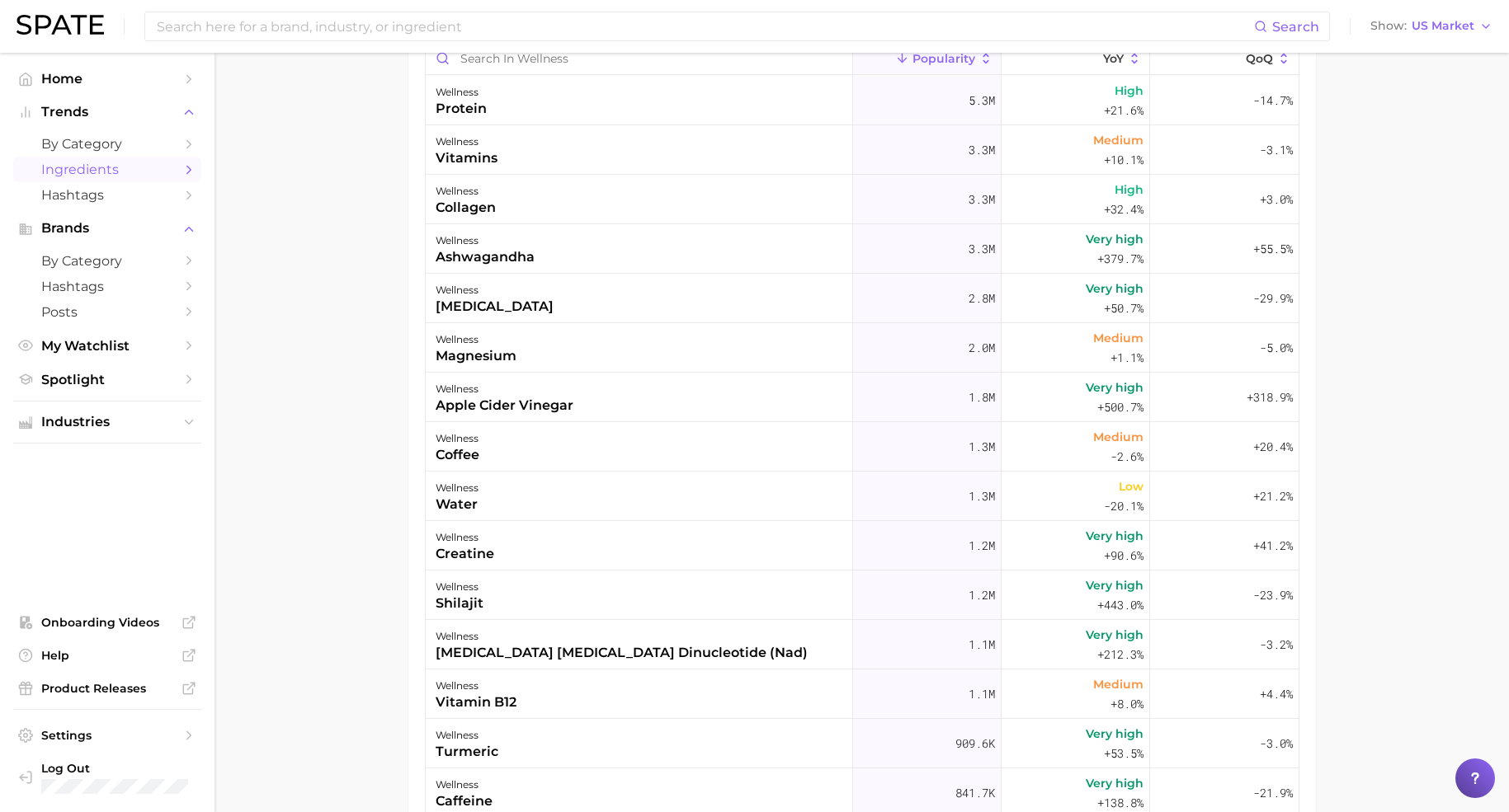
click at [341, 370] on main "1. wellness 2. Choose Category Overview Google TikTok Instagram Beta Export Dat…" at bounding box center [862, 399] width 1294 height 1106
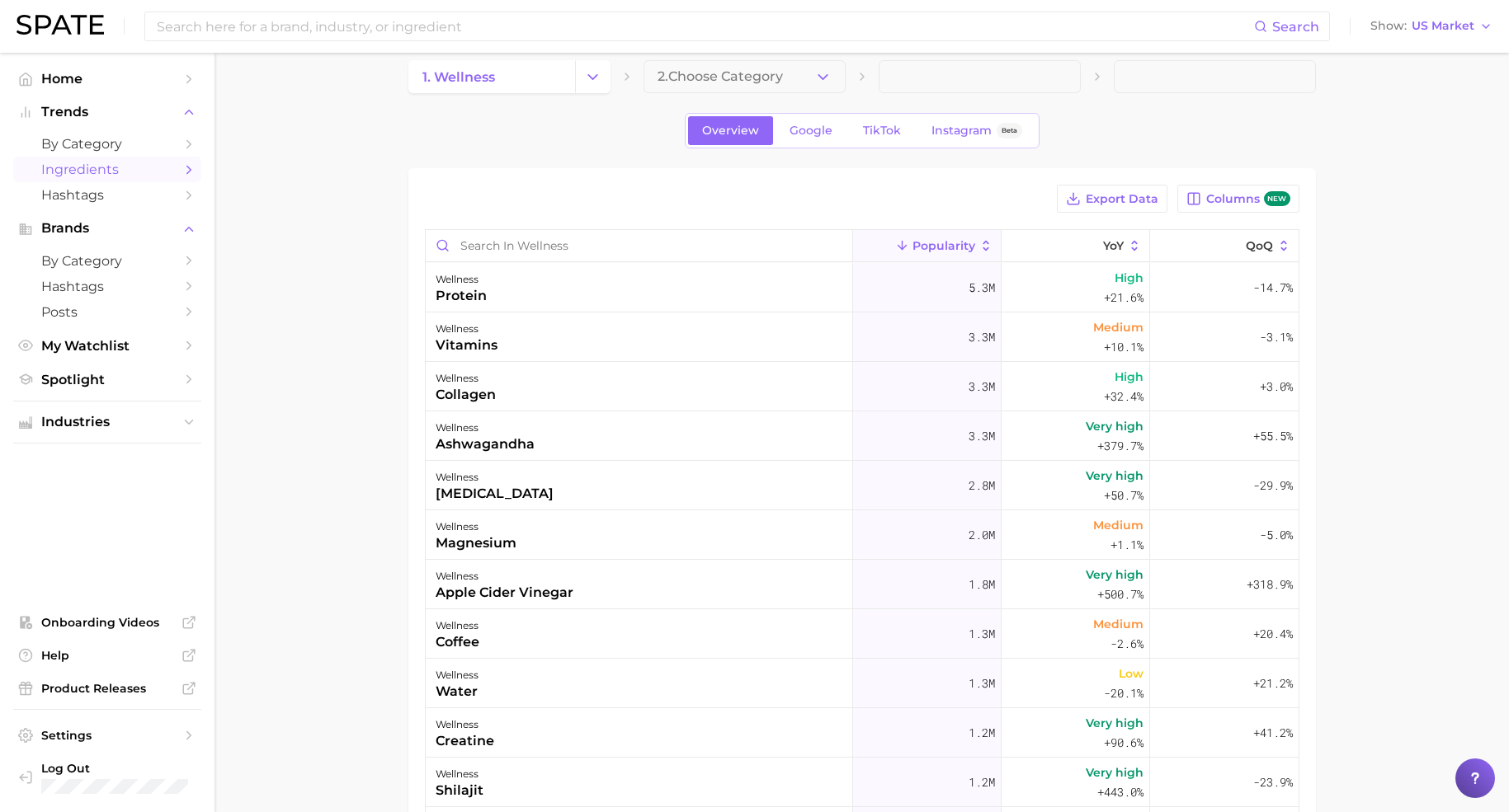
scroll to position [0, 0]
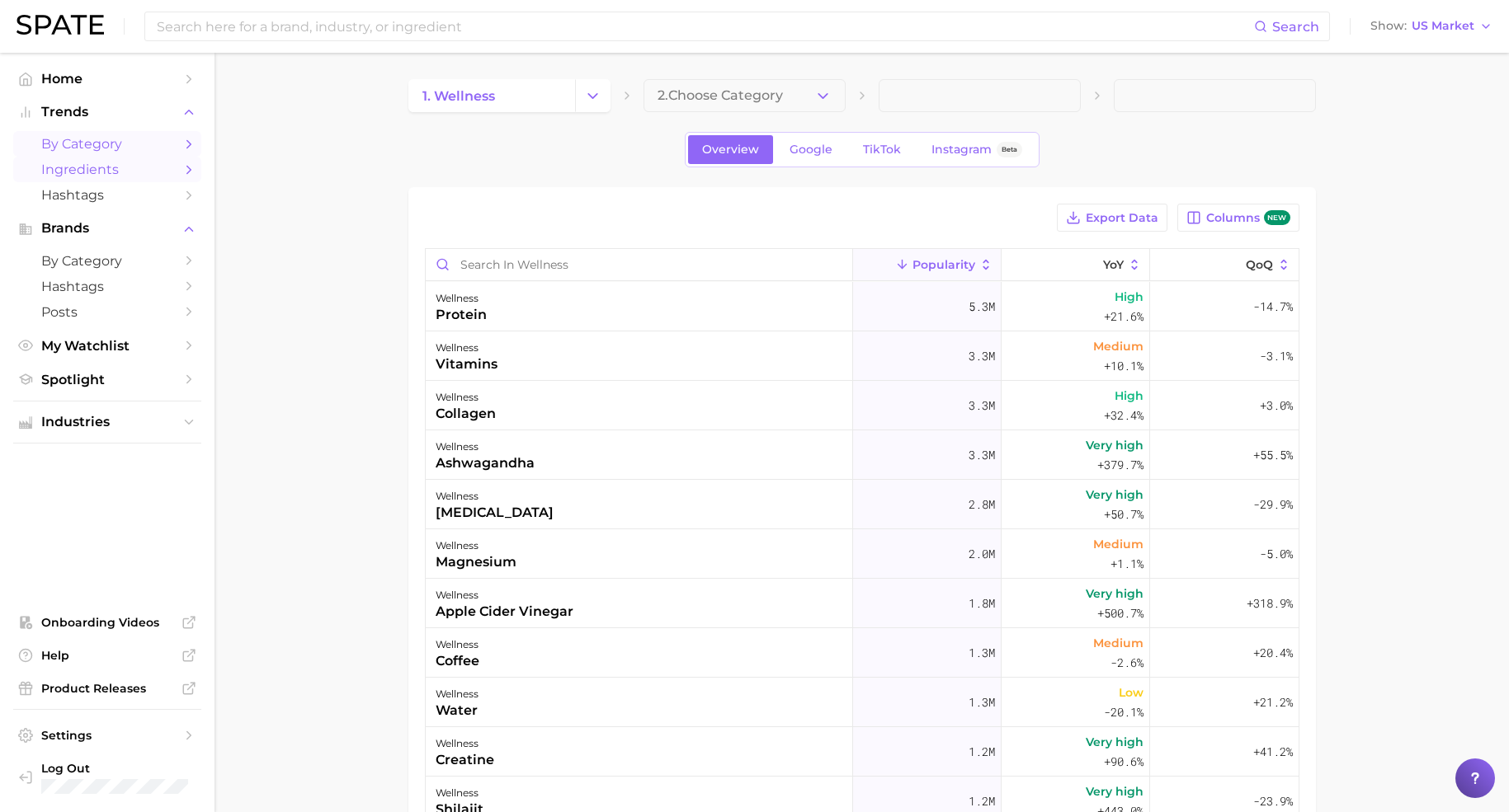
click at [120, 152] on span "by Category" at bounding box center [107, 144] width 132 height 16
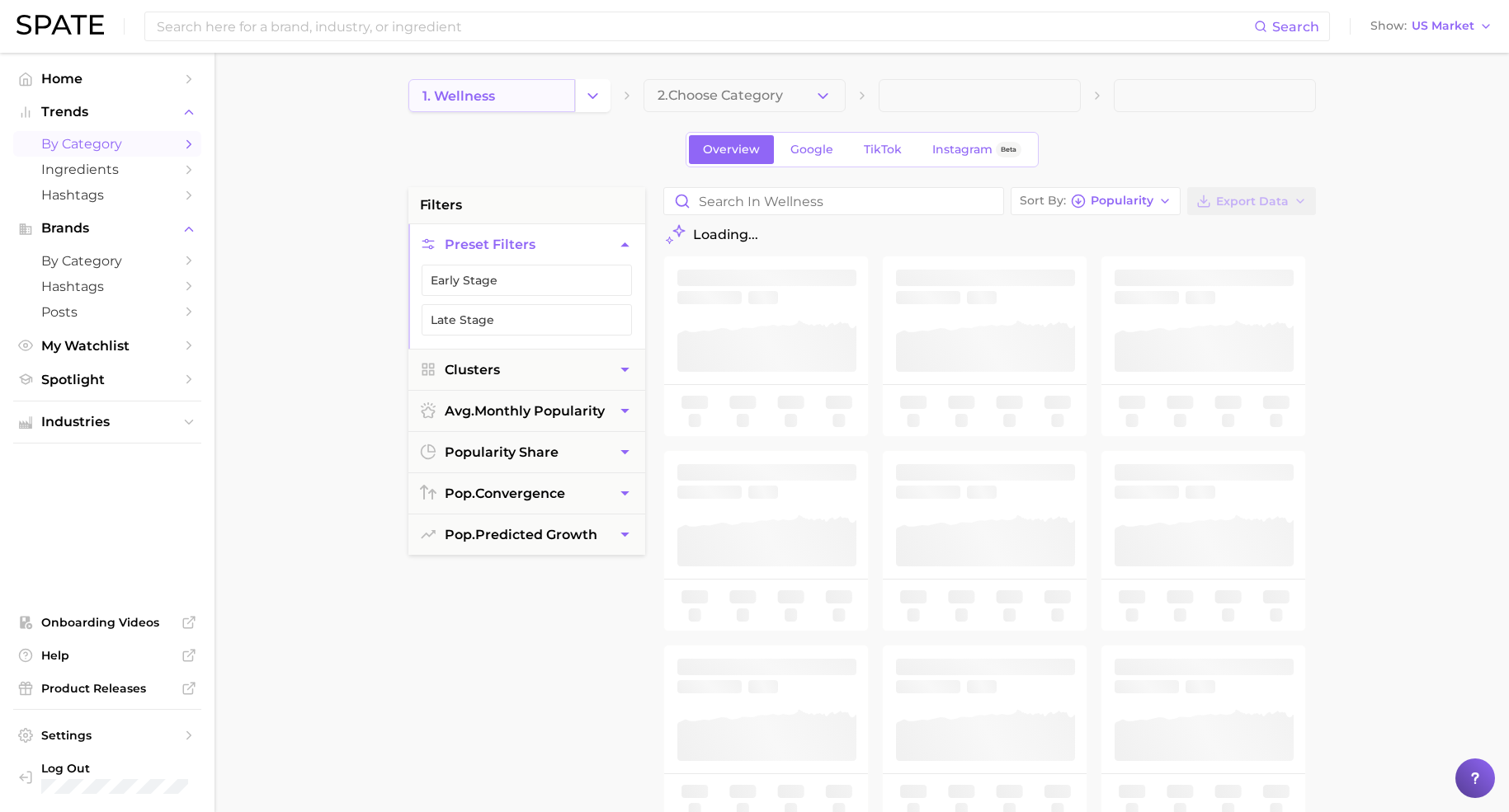
click at [529, 80] on link "1. wellness" at bounding box center [492, 96] width 167 height 33
click at [605, 96] on button "Change Category" at bounding box center [592, 96] width 36 height 33
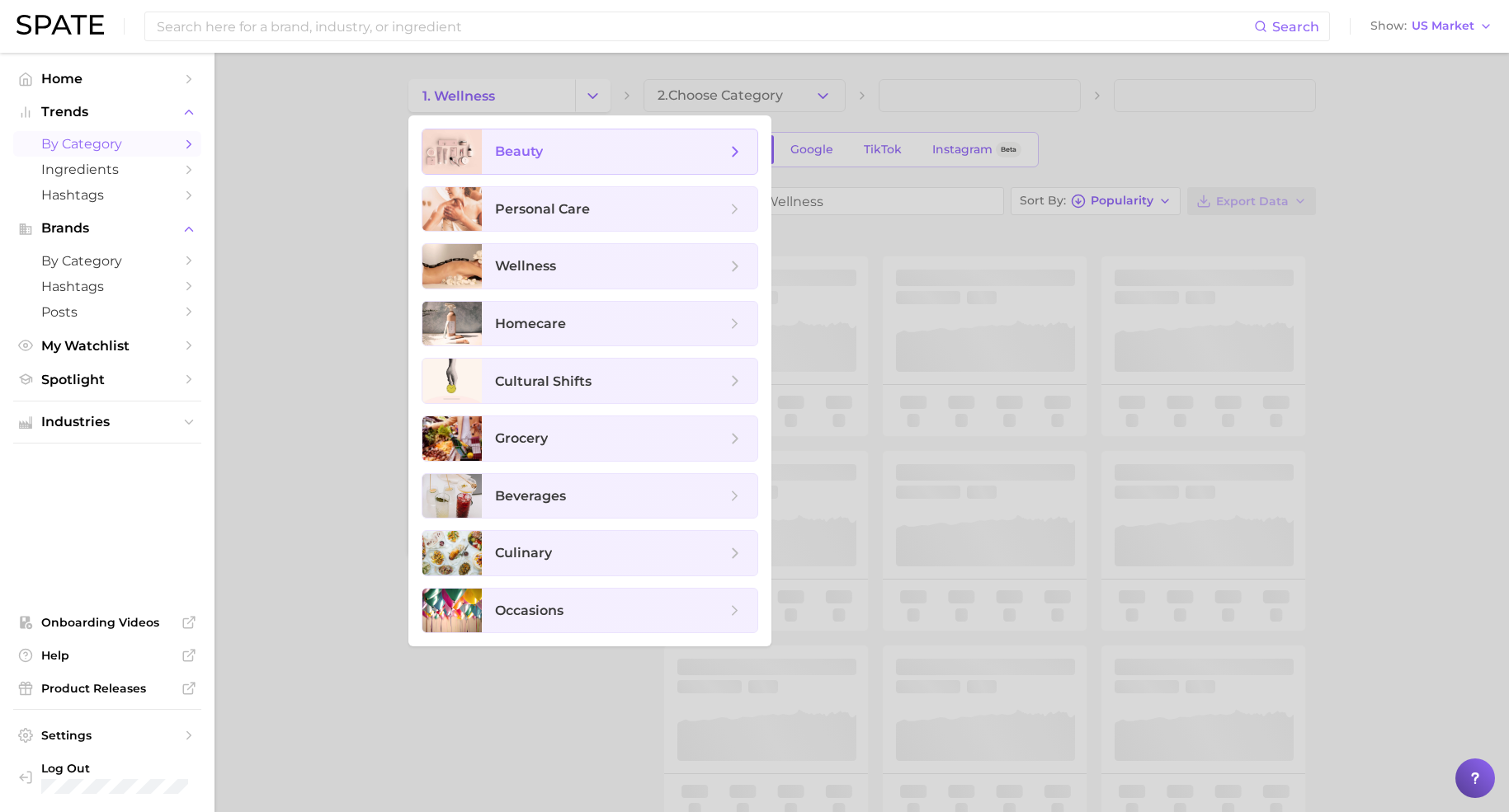
click at [570, 170] on span "beauty" at bounding box center [619, 151] width 275 height 44
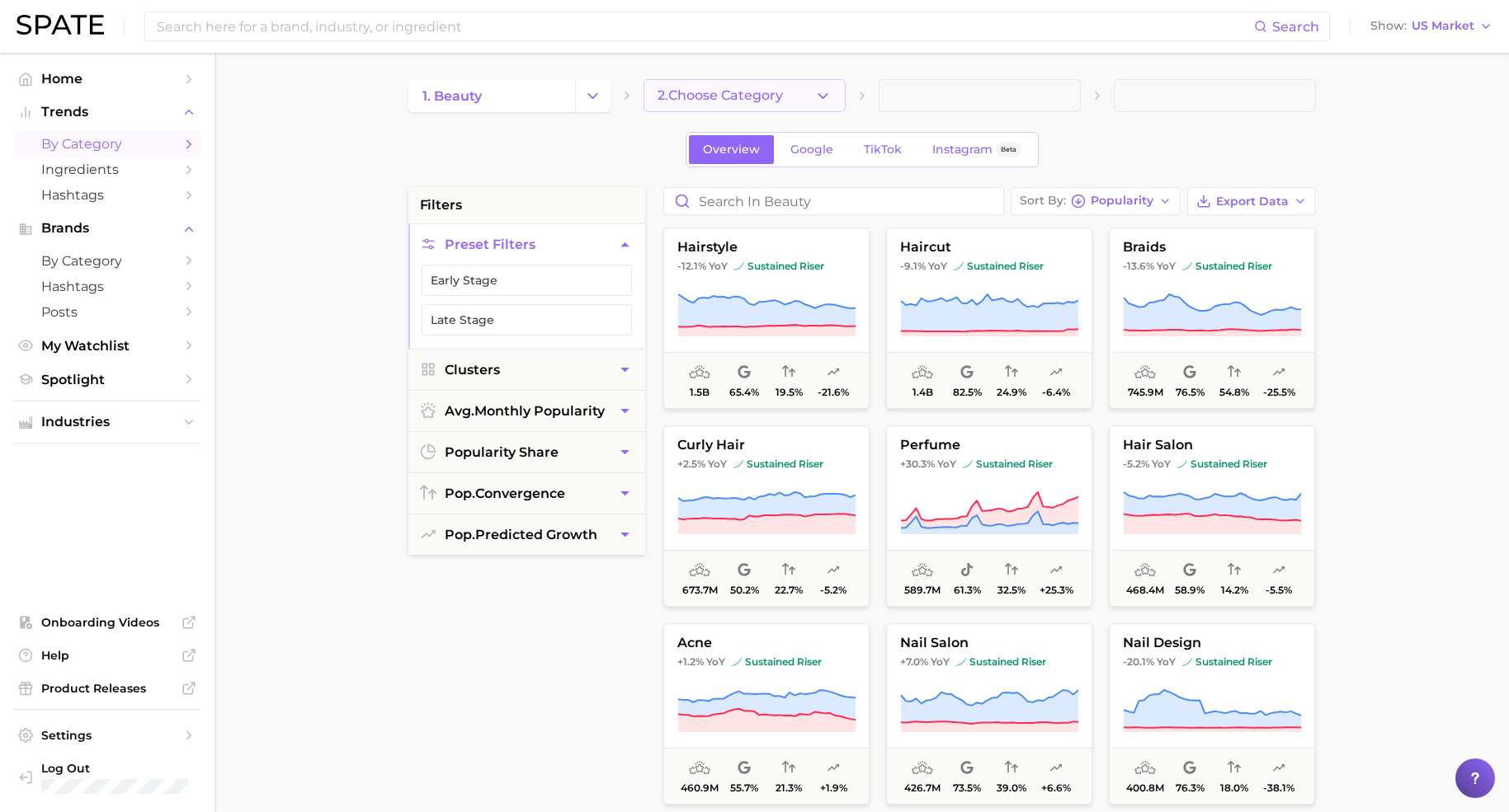
click at [685, 100] on span "2. Choose Category" at bounding box center [720, 96] width 125 height 15
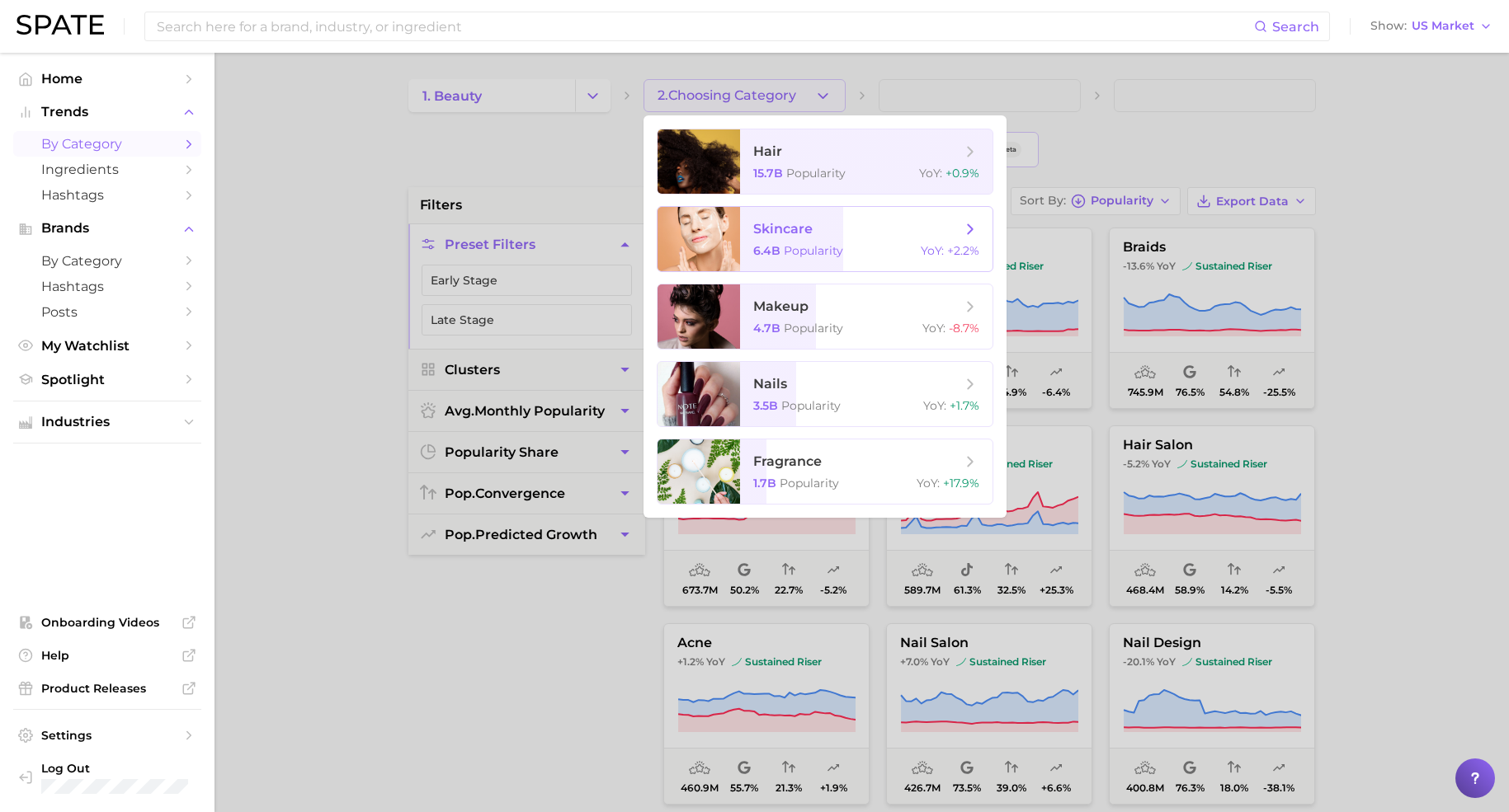
click at [788, 222] on span "skincare" at bounding box center [783, 228] width 59 height 16
